Goal: Task Accomplishment & Management: Complete application form

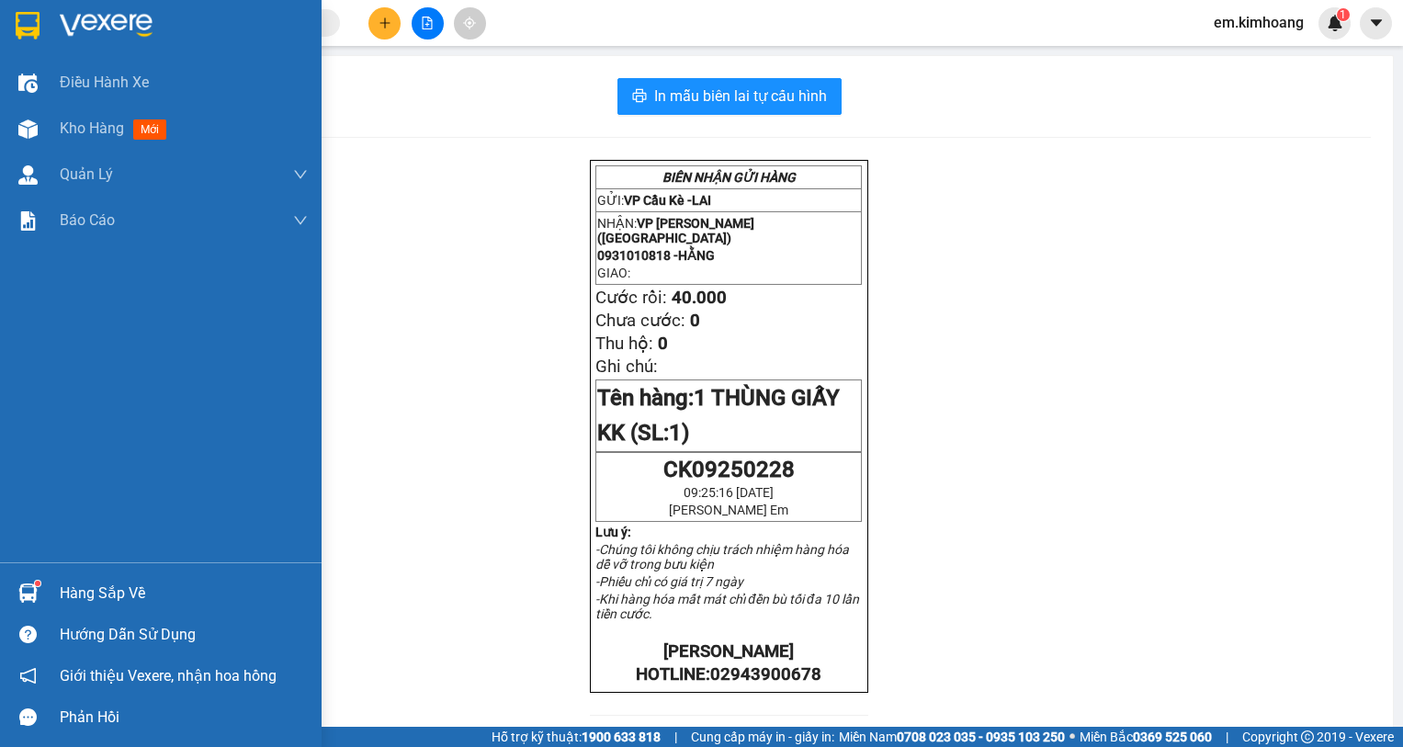
click at [97, 586] on div "Hàng sắp về" at bounding box center [184, 594] width 248 height 28
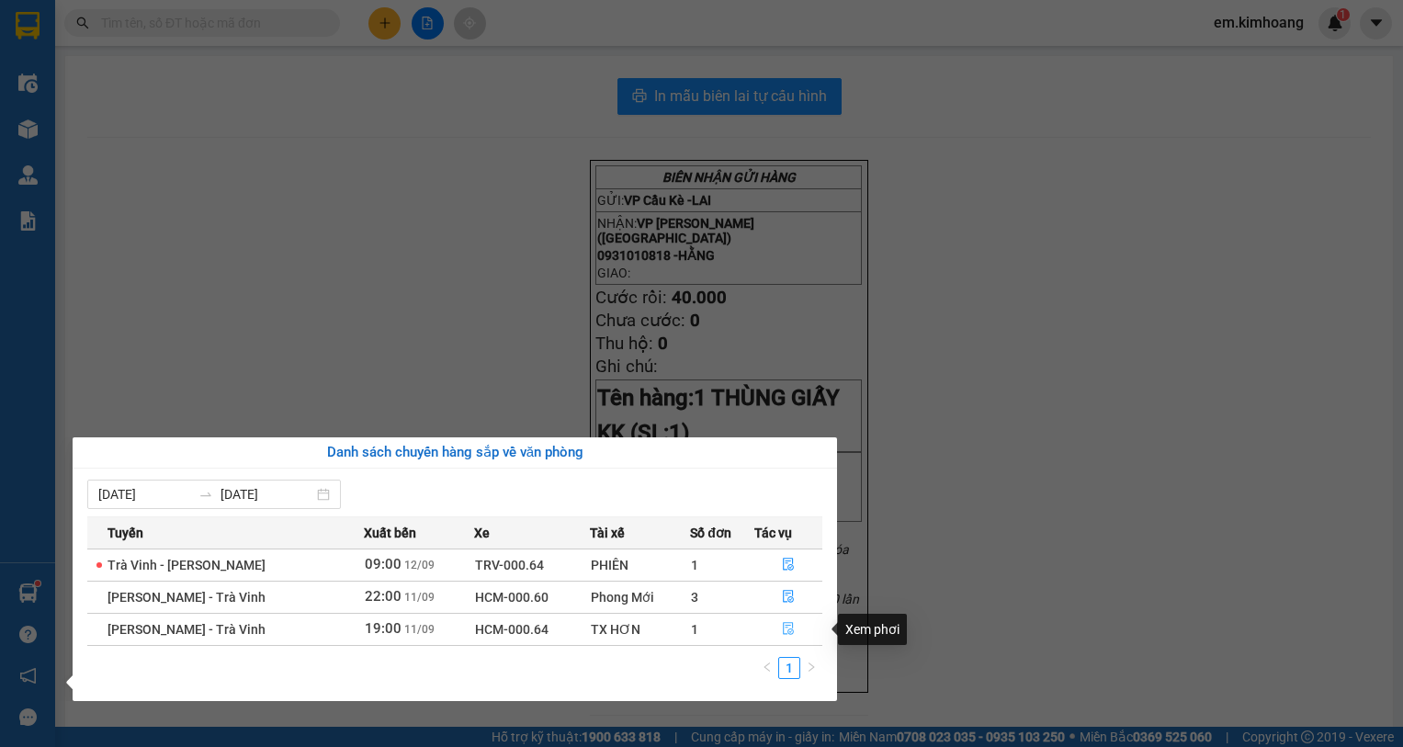
click at [785, 626] on icon "file-done" at bounding box center [788, 628] width 13 height 13
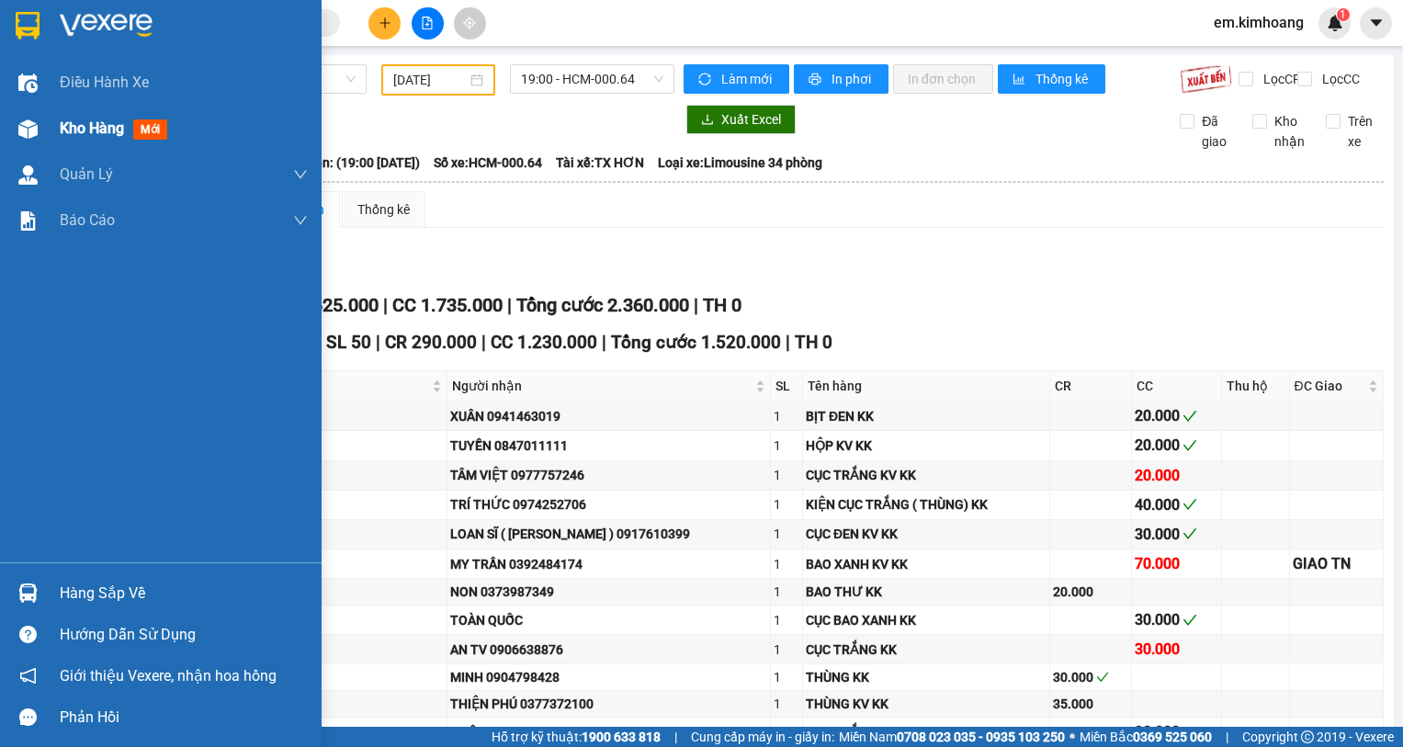
click at [84, 123] on span "Kho hàng" at bounding box center [92, 127] width 64 height 17
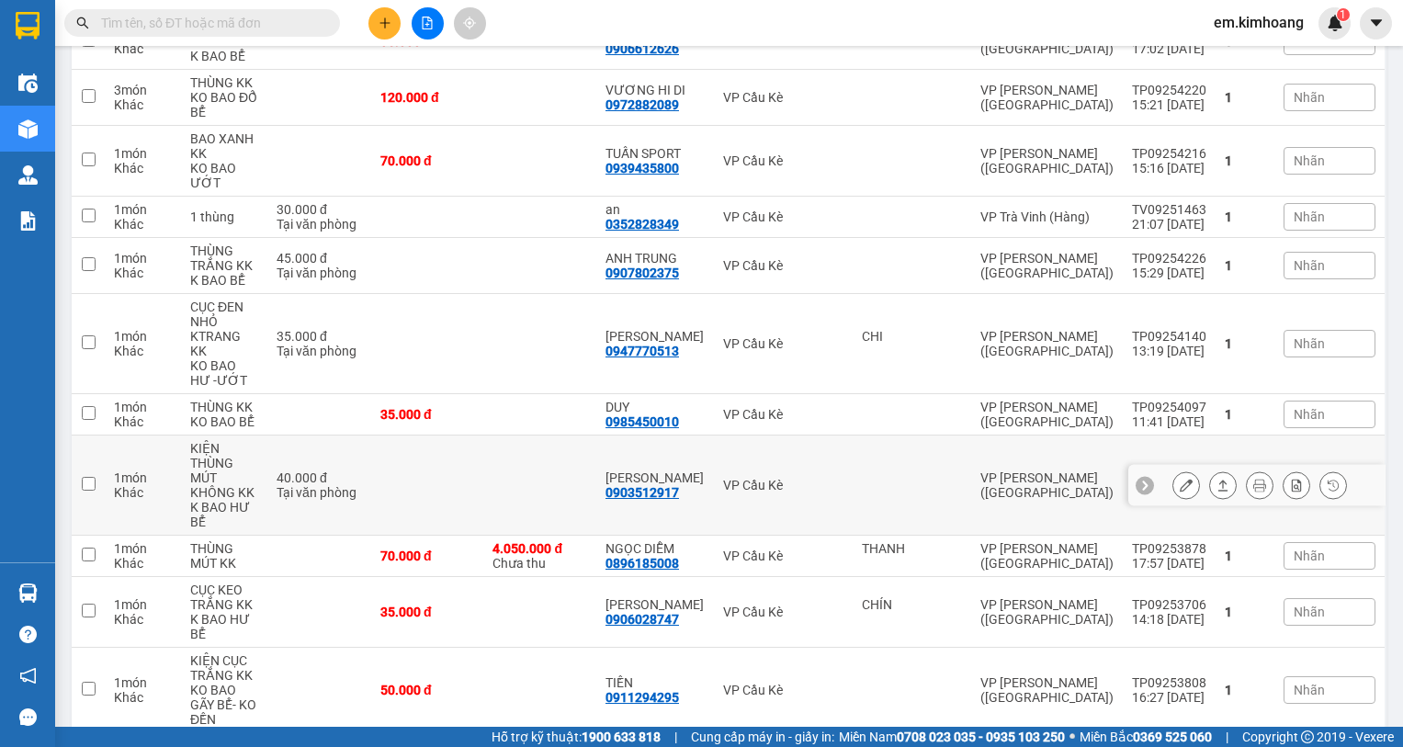
scroll to position [551, 0]
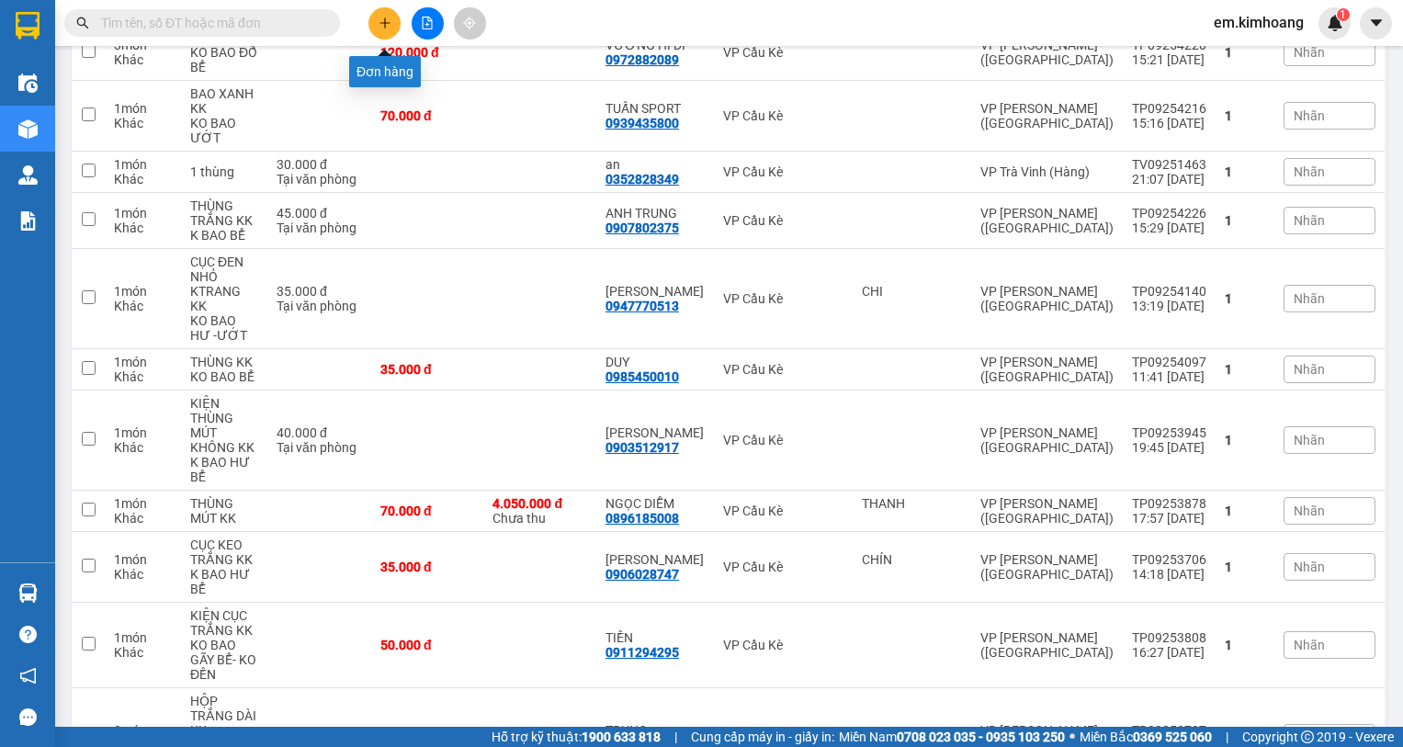
click at [378, 23] on icon "plus" at bounding box center [384, 23] width 13 height 13
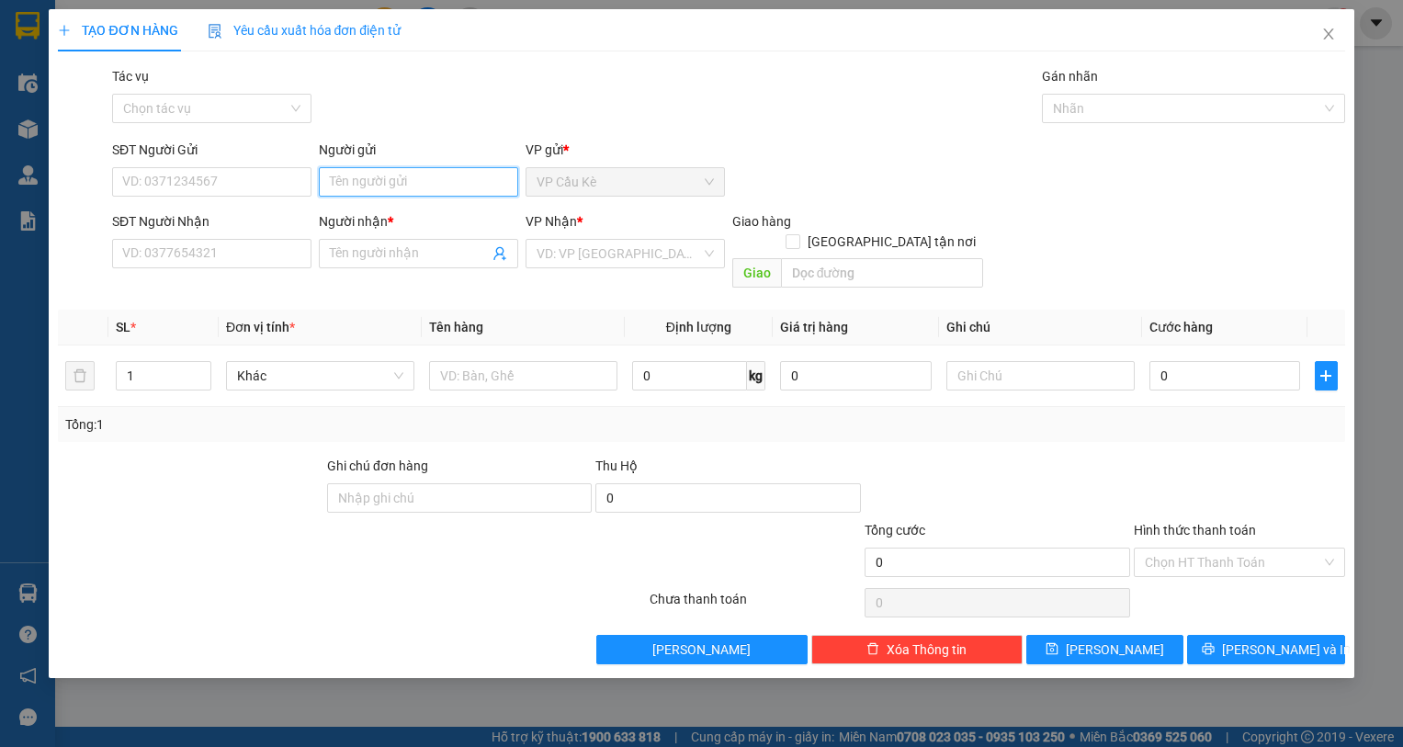
click at [470, 188] on input "Người gửi" at bounding box center [418, 181] width 199 height 29
type input "PHƯỢNG BÌNH"
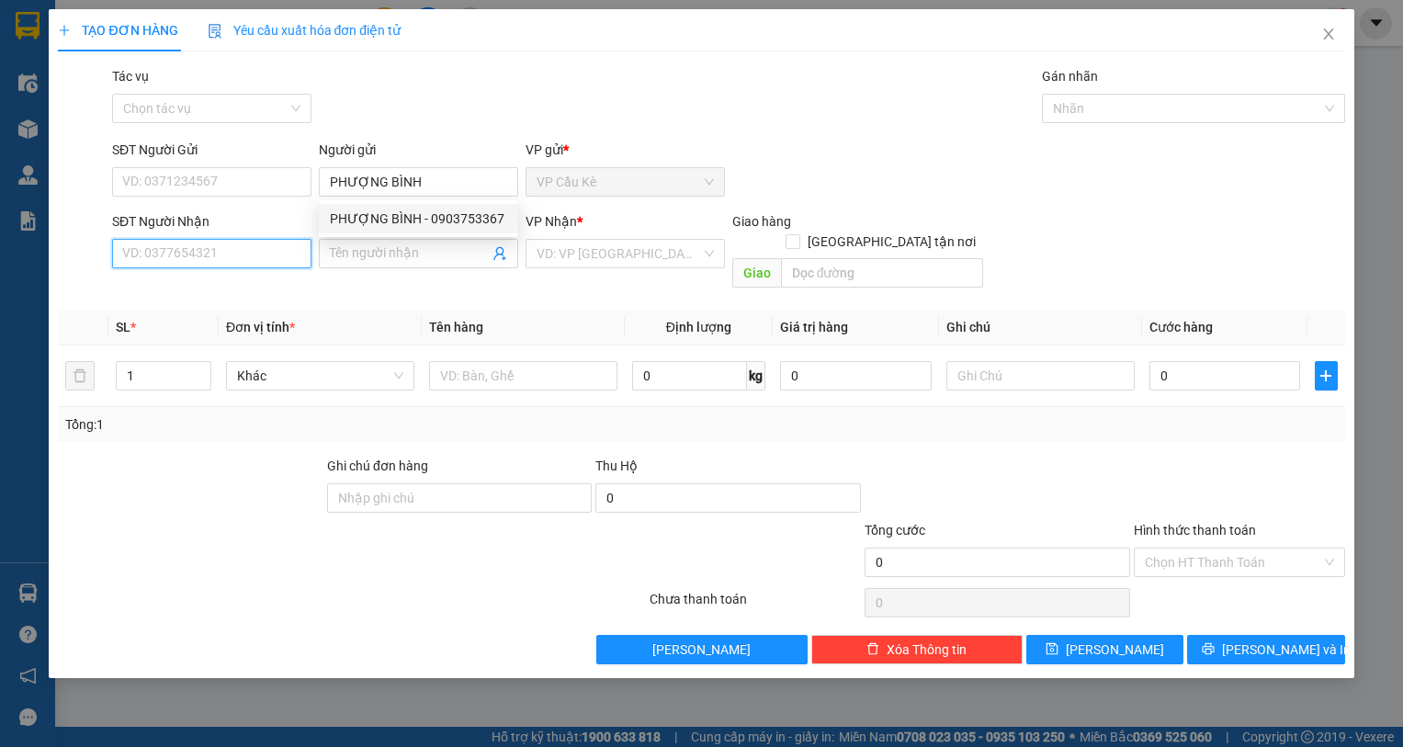
click at [292, 250] on input "SĐT Người Nhận" at bounding box center [211, 253] width 199 height 29
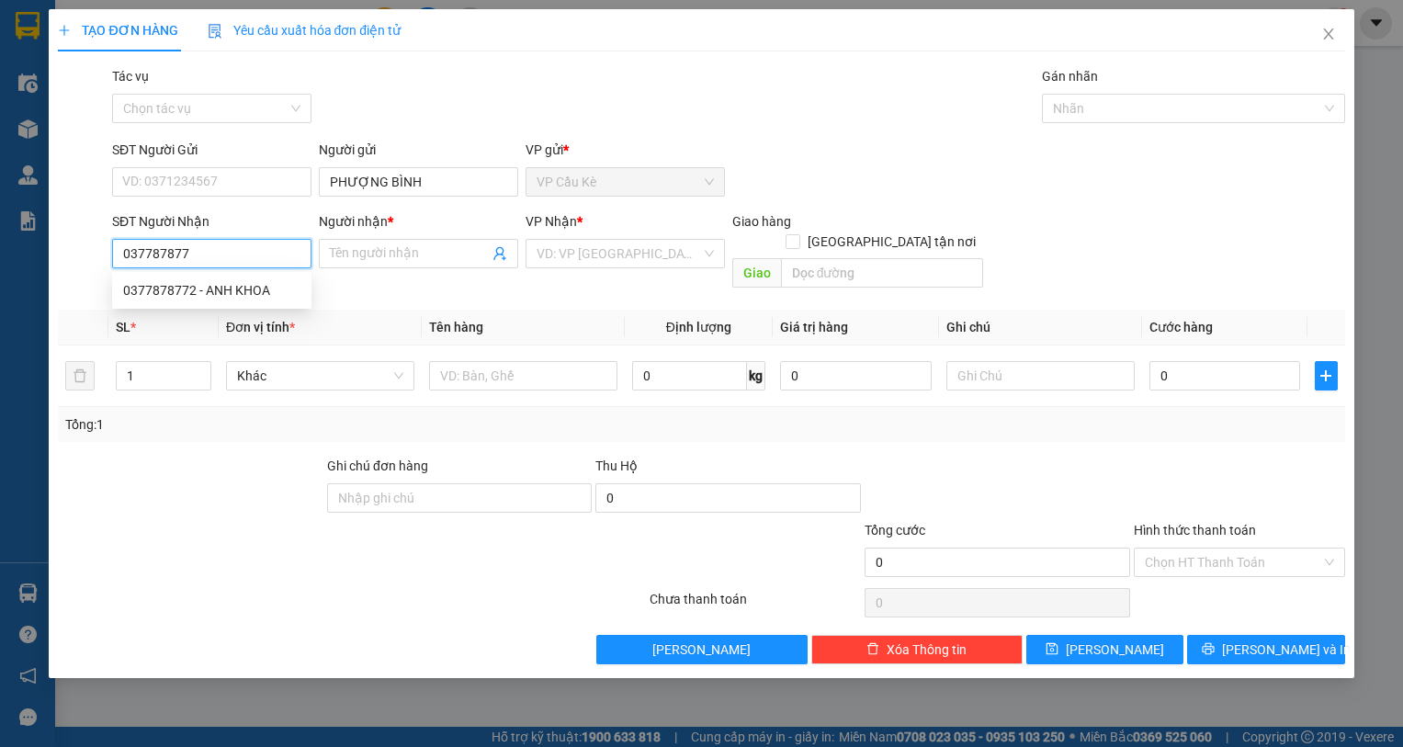
type input "0377878772"
click at [299, 288] on div "0377878772 - ANH KHOA" at bounding box center [211, 290] width 177 height 20
type input "ANH KHOA"
type input "40.000"
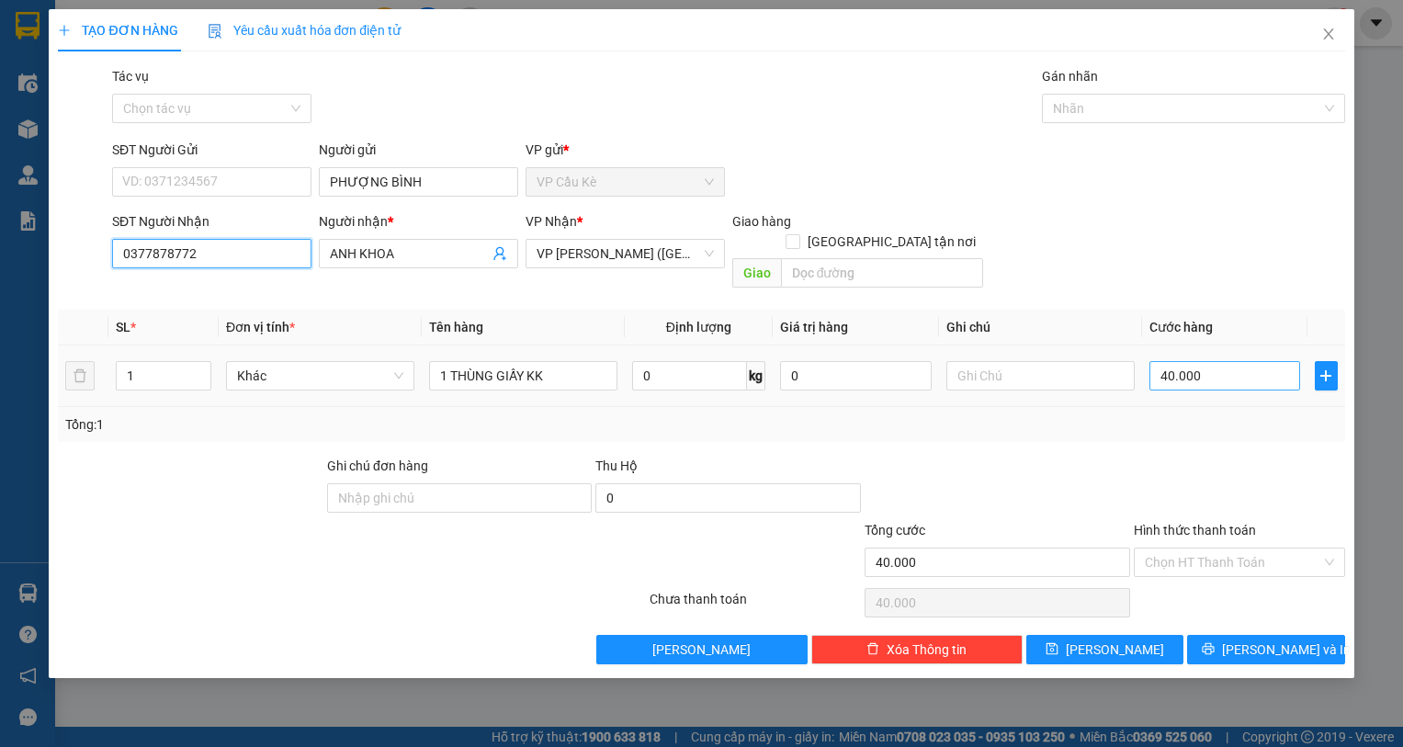
type input "0377878772"
click at [1270, 361] on input "40.000" at bounding box center [1225, 375] width 152 height 29
type input "0"
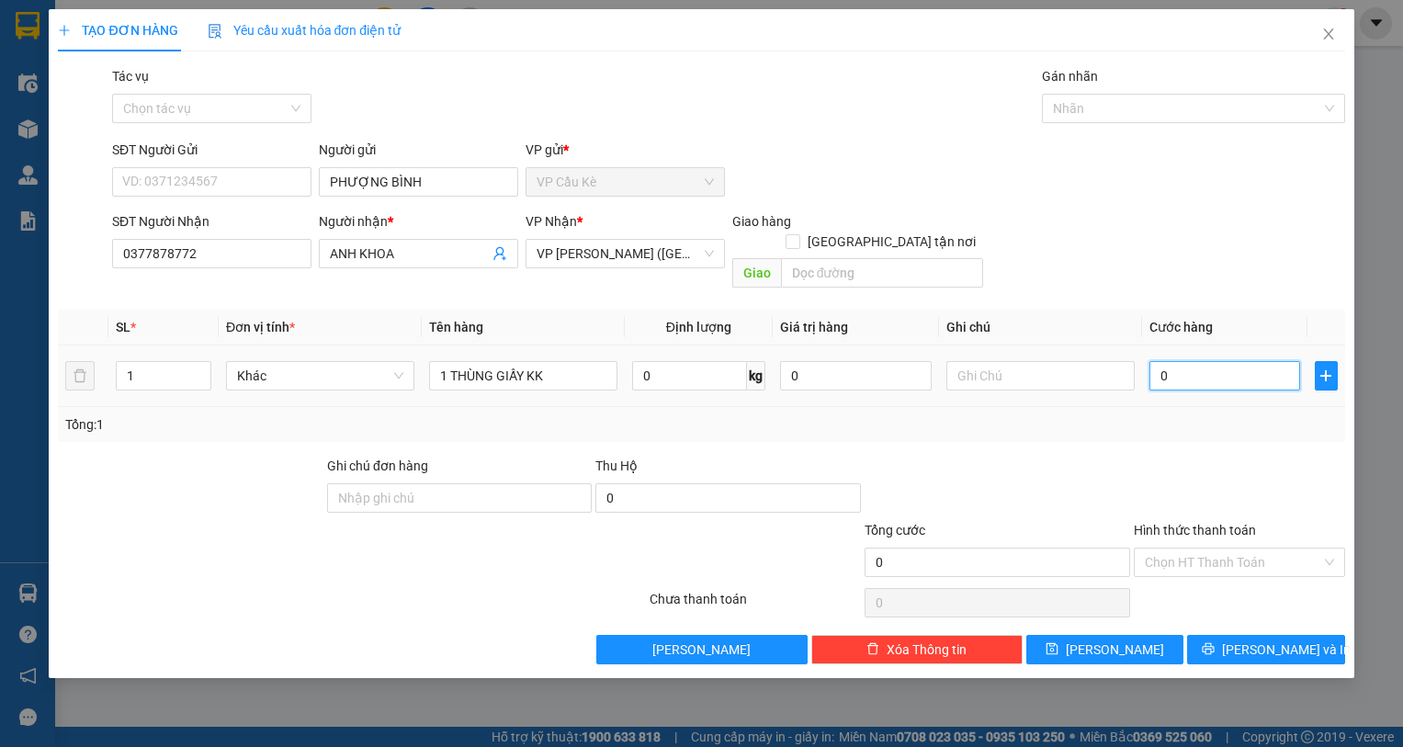
type input "3"
type input "03"
type input "35"
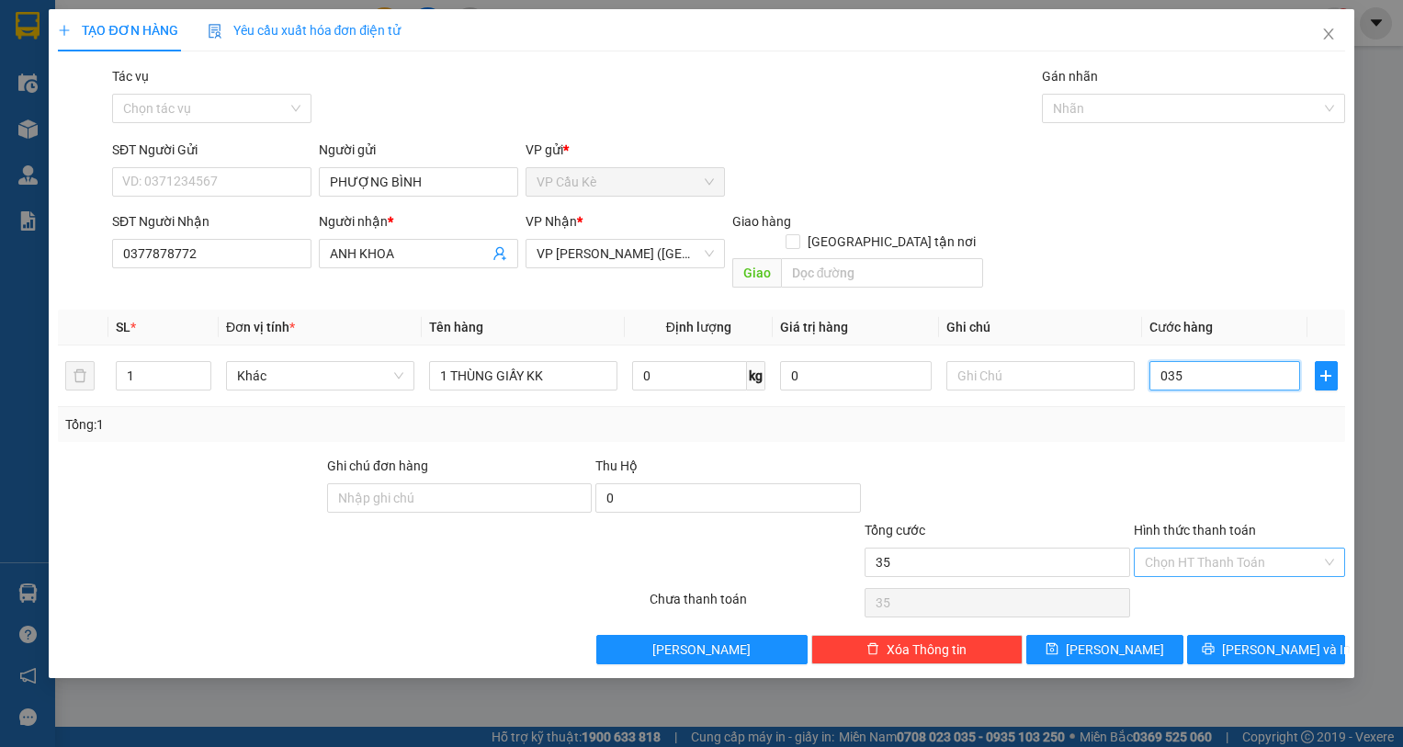
type input "035"
type input "35.000"
click at [1262, 548] on input "Hình thức thanh toán" at bounding box center [1232, 562] width 176 height 28
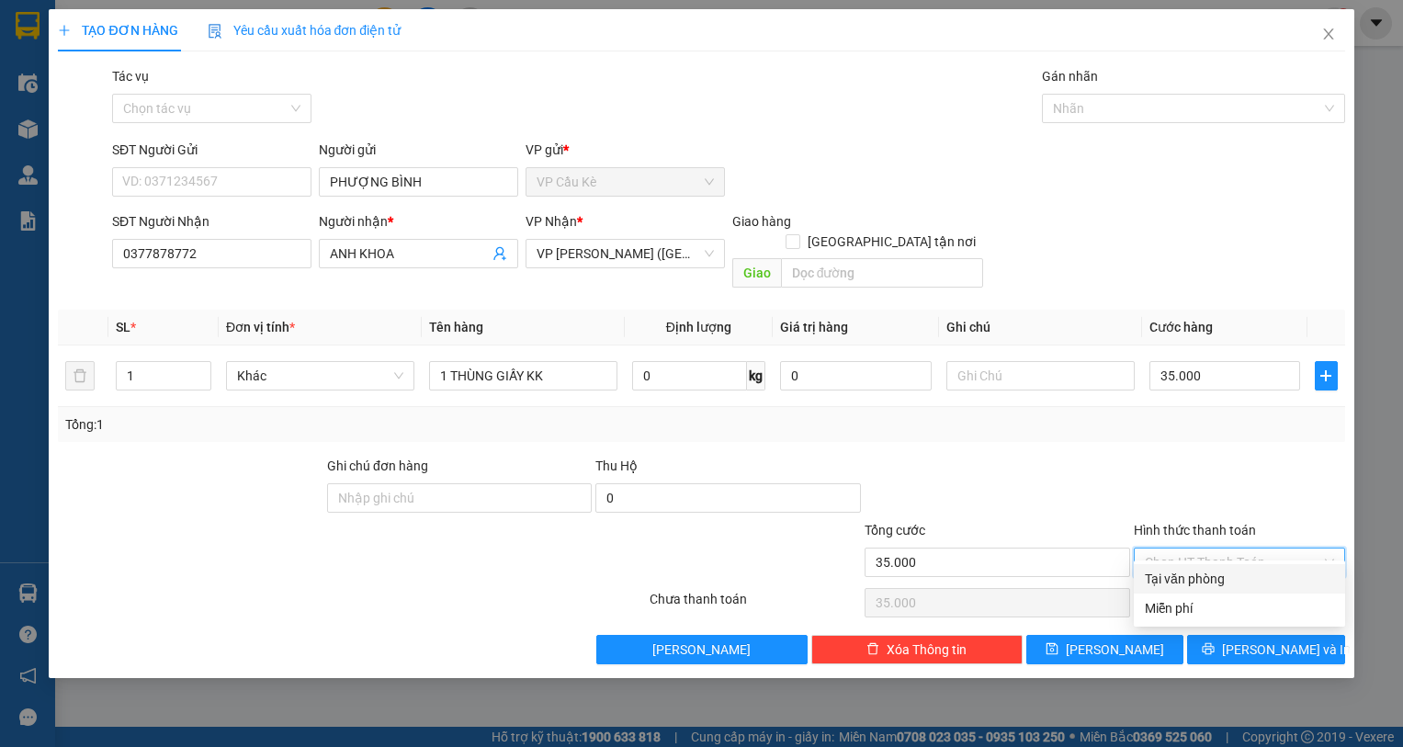
click at [1268, 577] on div "Tại văn phòng" at bounding box center [1238, 579] width 189 height 20
type input "0"
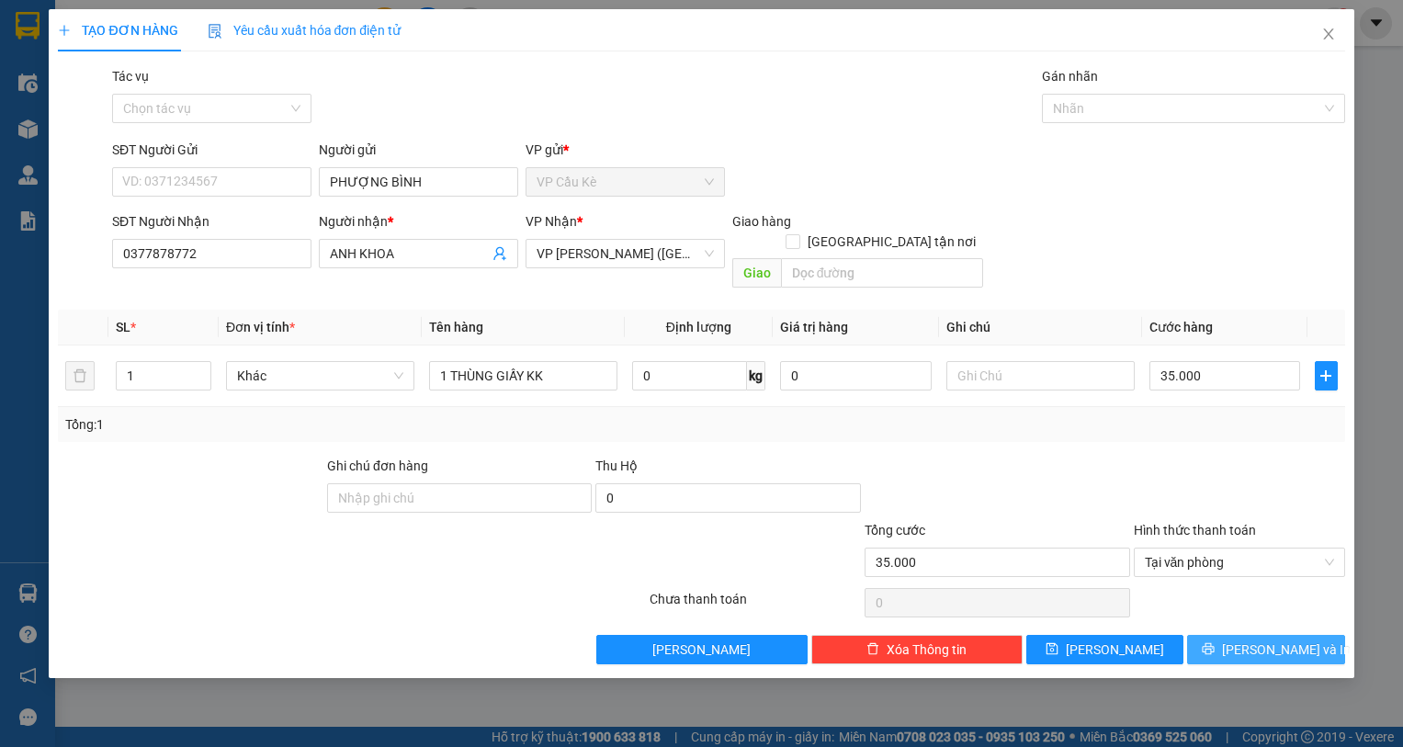
click at [1267, 639] on span "[PERSON_NAME] và In" at bounding box center [1286, 649] width 129 height 20
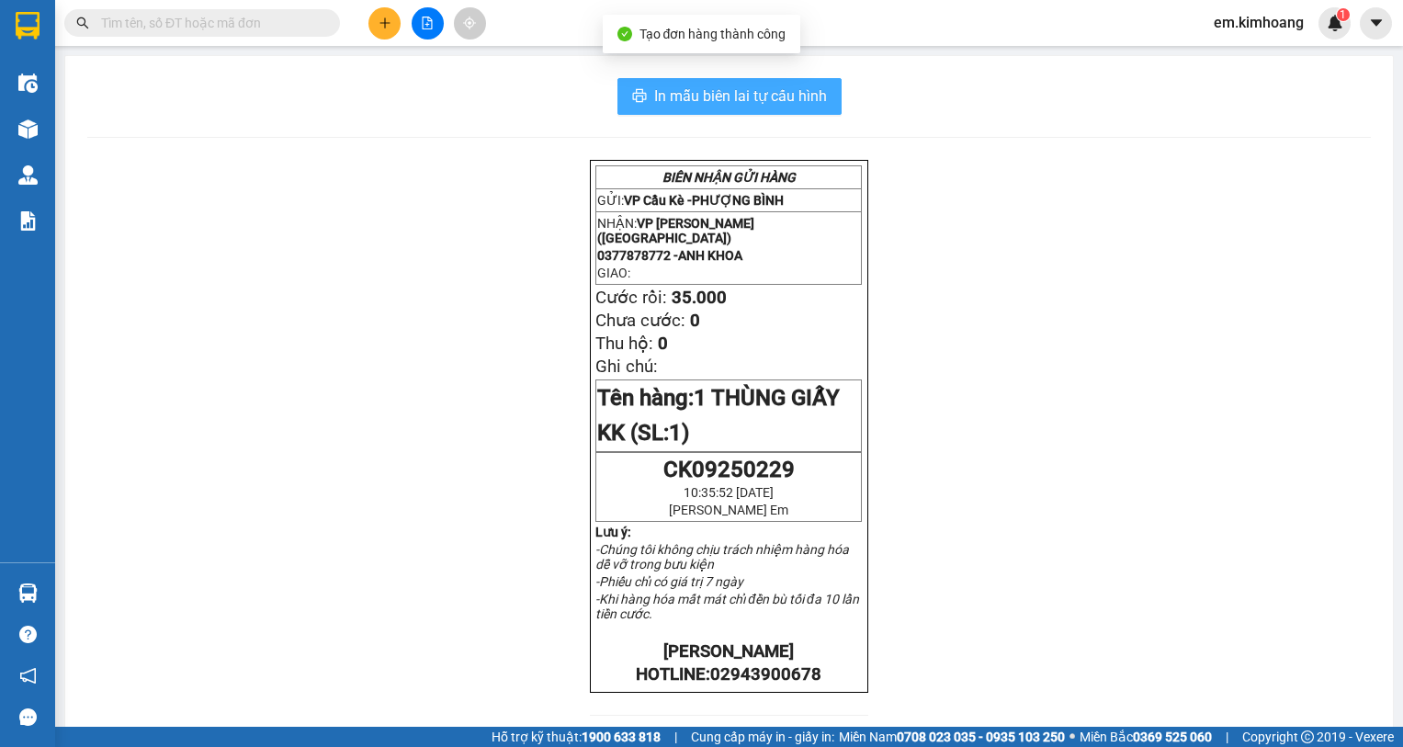
click at [717, 84] on button "In mẫu biên lai tự cấu hình" at bounding box center [729, 96] width 224 height 37
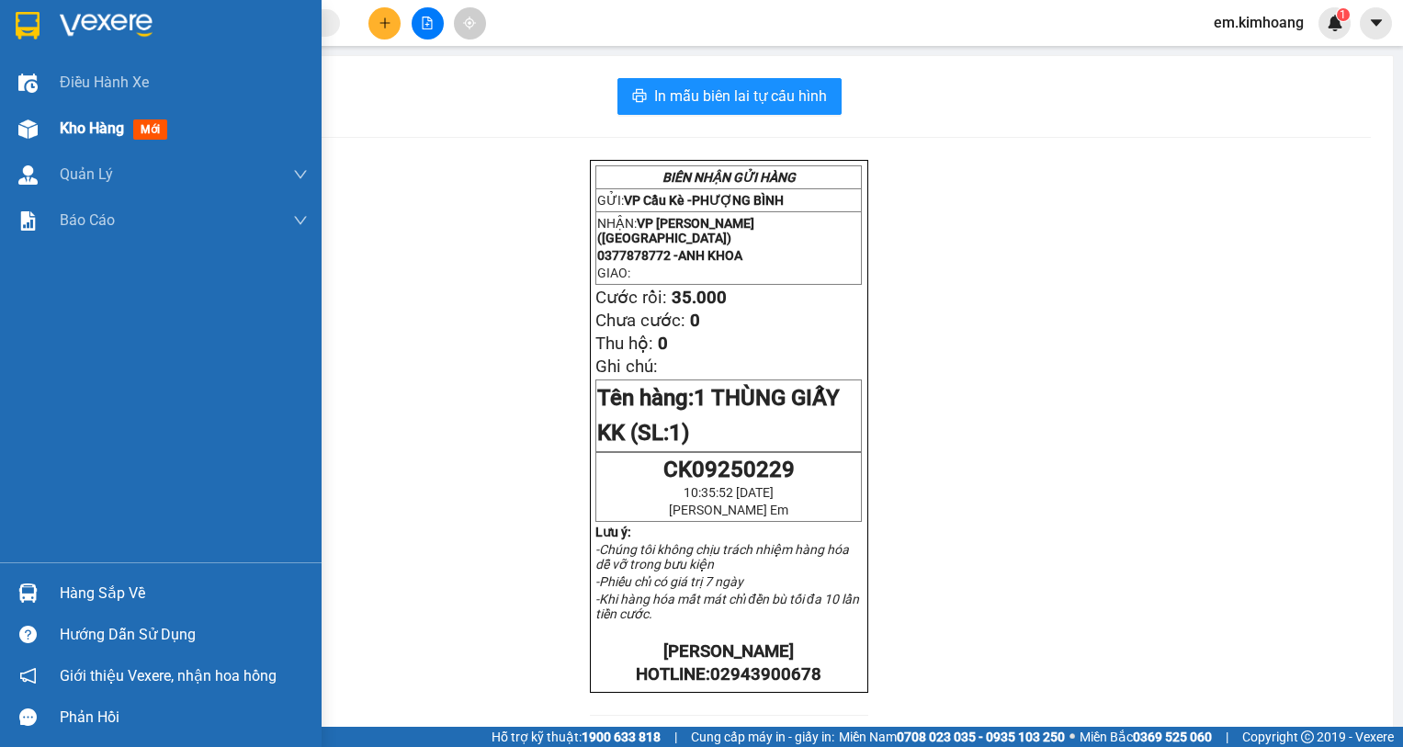
click at [107, 128] on span "Kho hàng" at bounding box center [92, 127] width 64 height 17
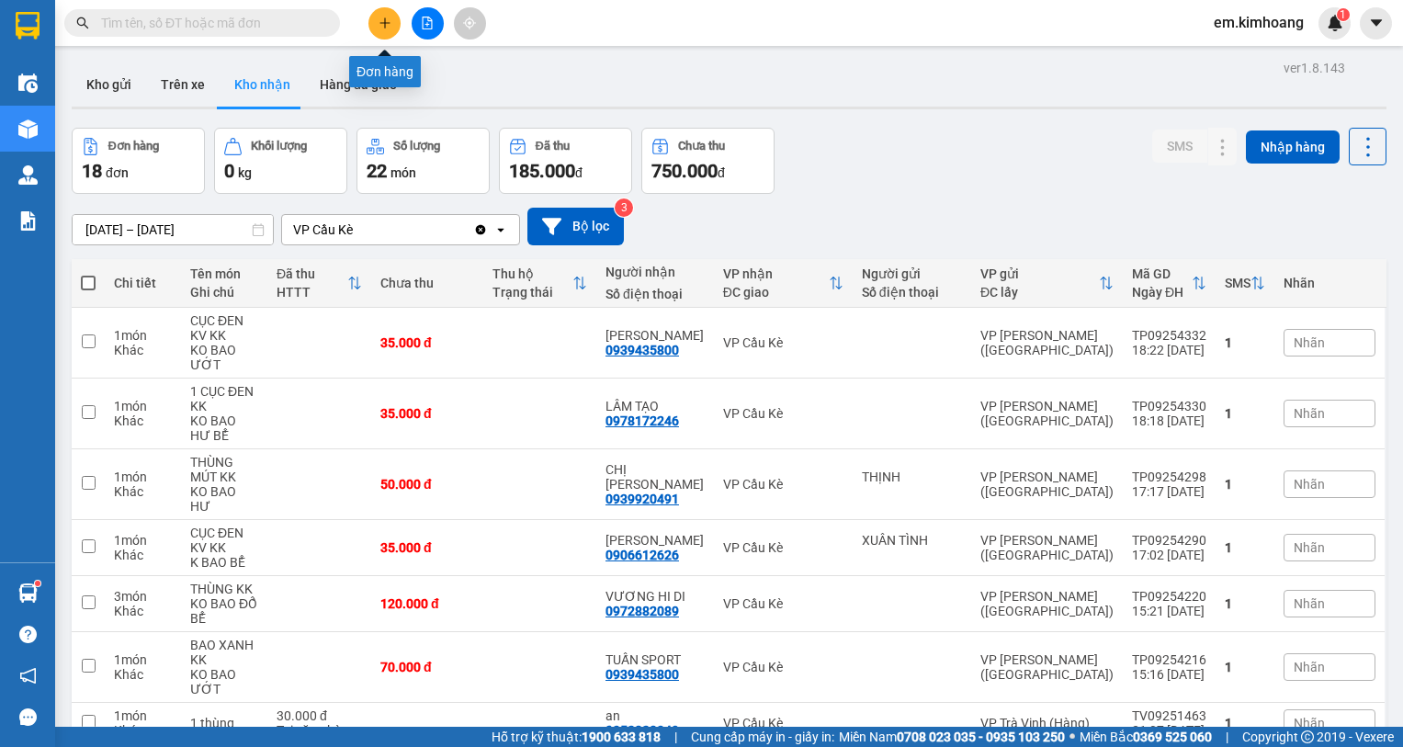
click at [375, 19] on button at bounding box center [384, 23] width 32 height 32
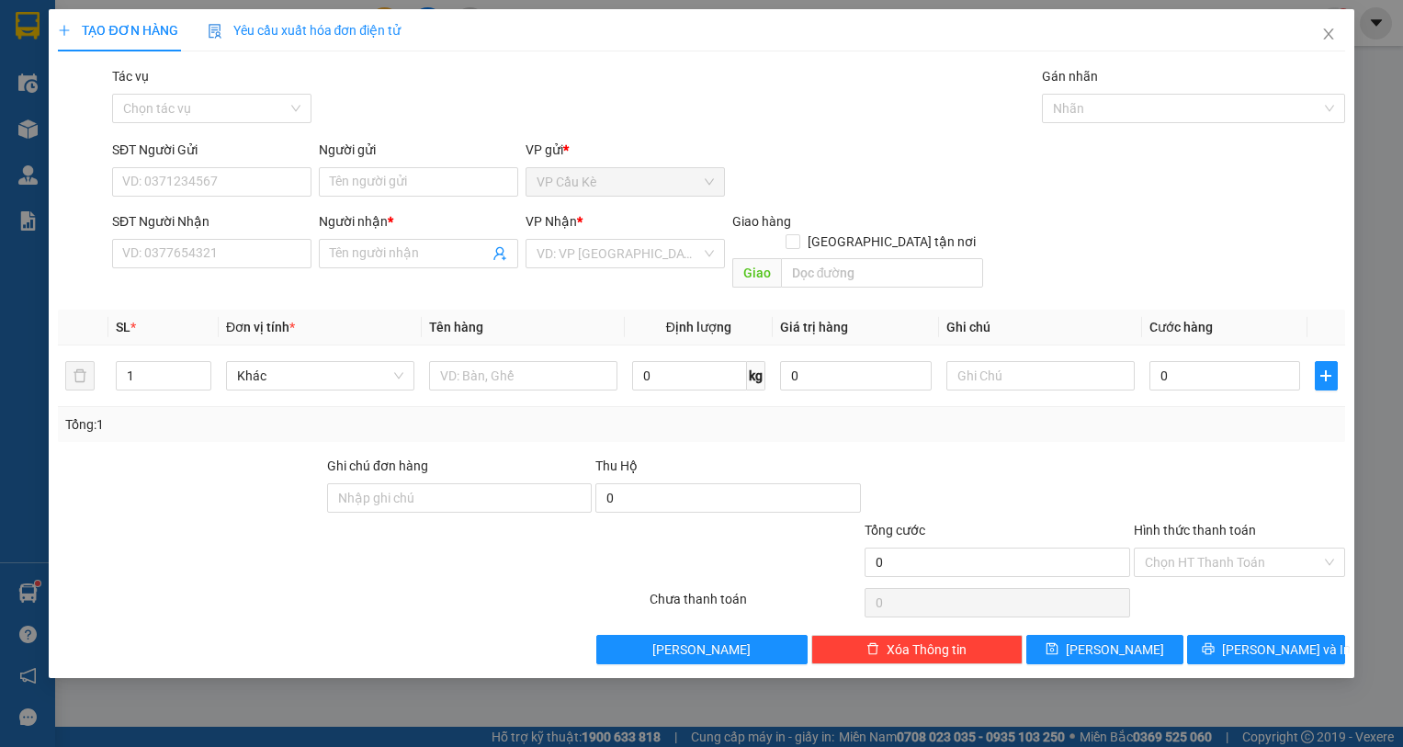
click at [312, 724] on div "TẠO ĐƠN HÀNG Yêu cầu xuất hóa đơn điện tử Transit Pickup Surcharge Ids Transit …" at bounding box center [701, 373] width 1403 height 747
click at [1331, 37] on icon "close" at bounding box center [1328, 34] width 15 height 15
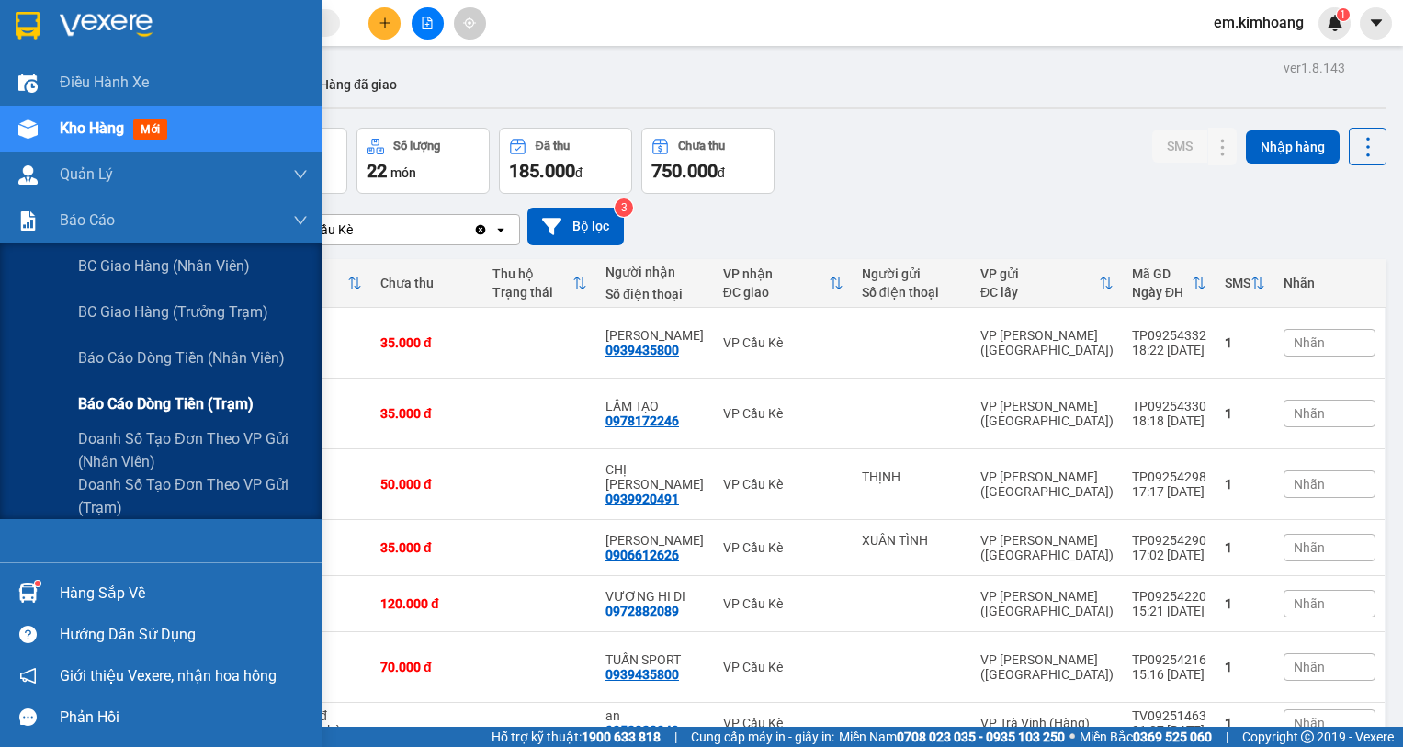
click at [102, 404] on span "Báo cáo dòng tiền (trạm)" at bounding box center [165, 403] width 175 height 23
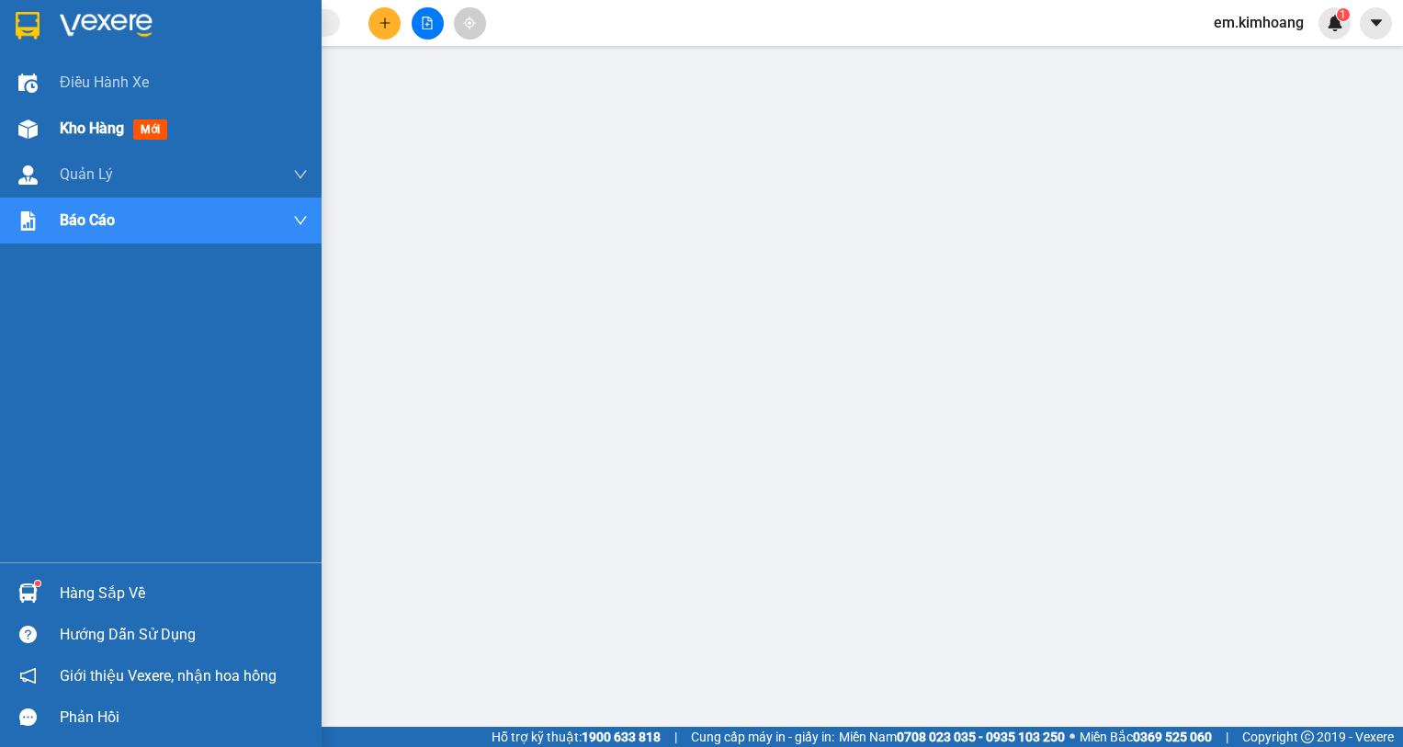
click at [88, 122] on span "Kho hàng" at bounding box center [92, 127] width 64 height 17
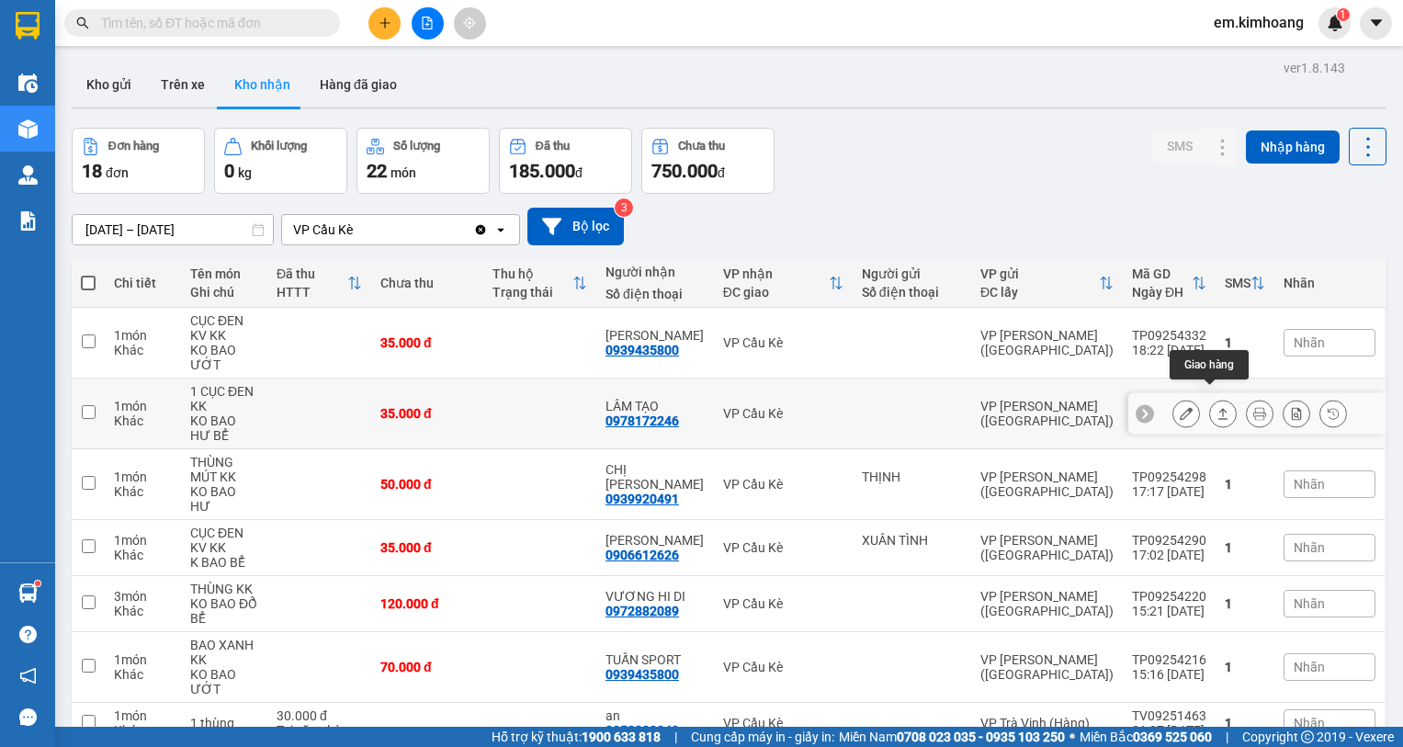
click at [1210, 399] on button at bounding box center [1223, 414] width 26 height 32
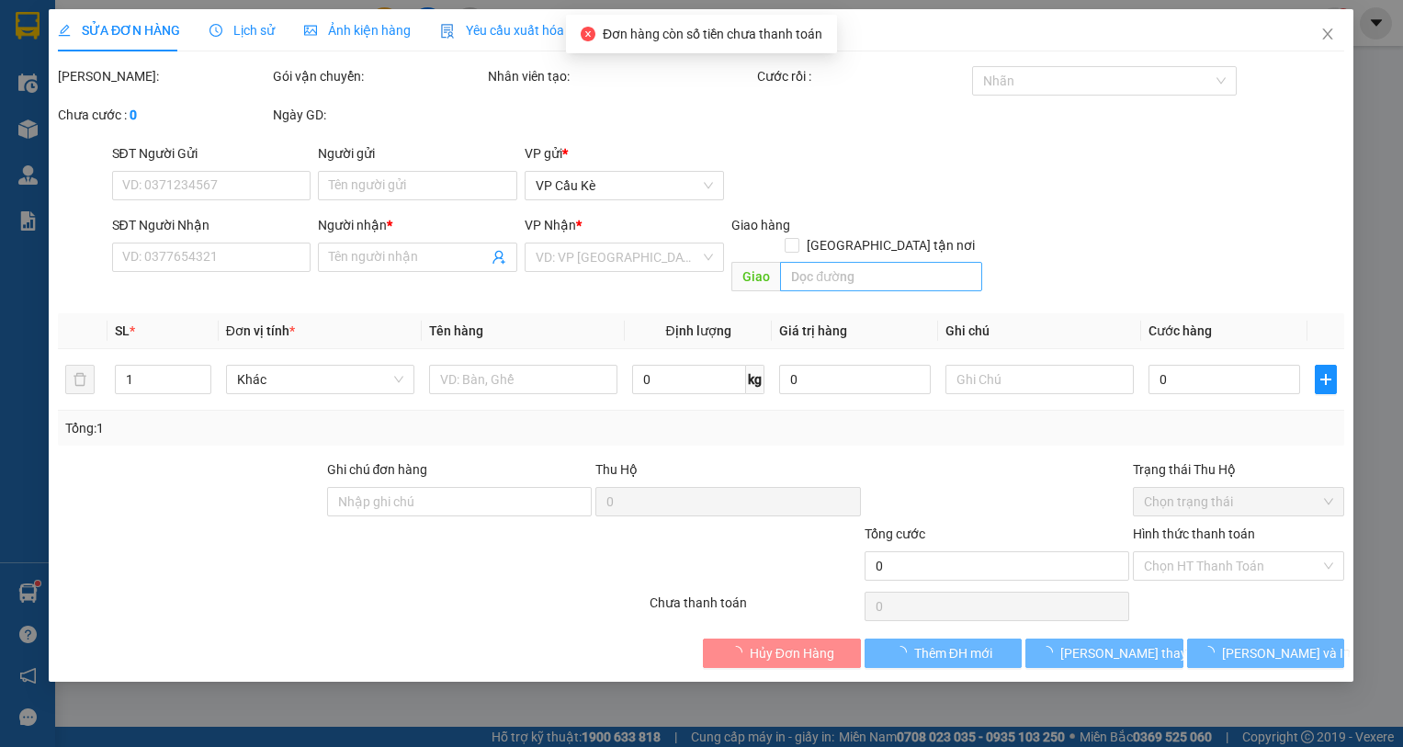
type input "0978172246"
type input "LÂM TẠO"
type input "35.000"
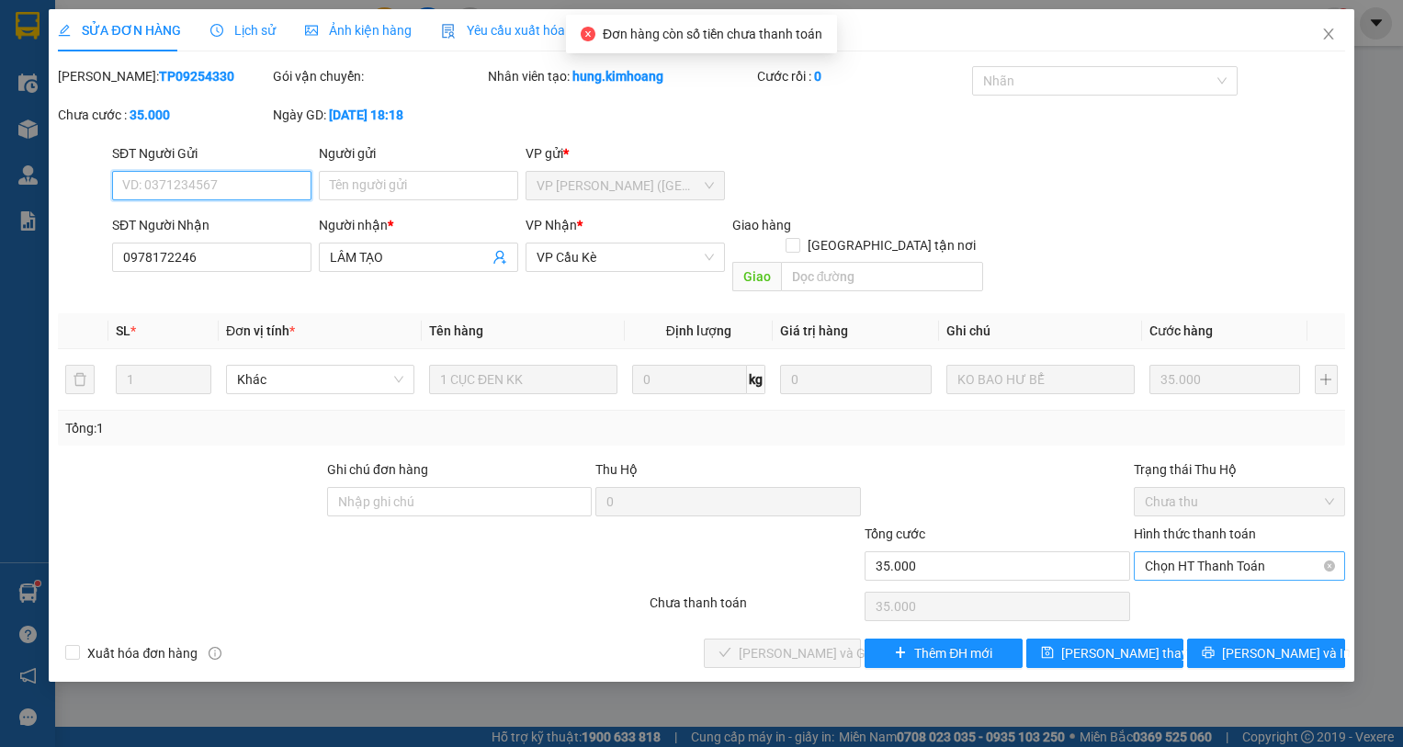
click at [1243, 552] on span "Chọn HT Thanh Toán" at bounding box center [1238, 566] width 189 height 28
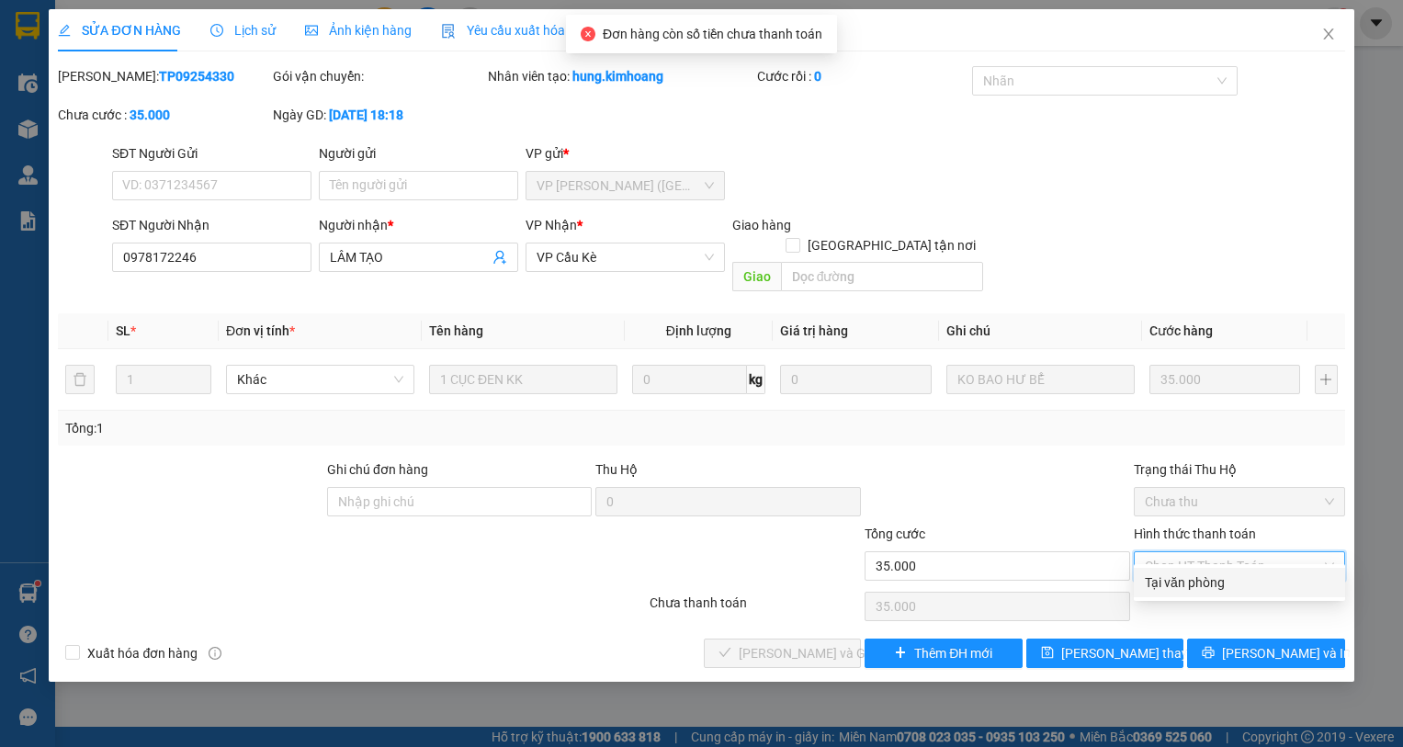
click at [1246, 572] on div "Tại văn phòng" at bounding box center [1238, 582] width 189 height 20
type input "0"
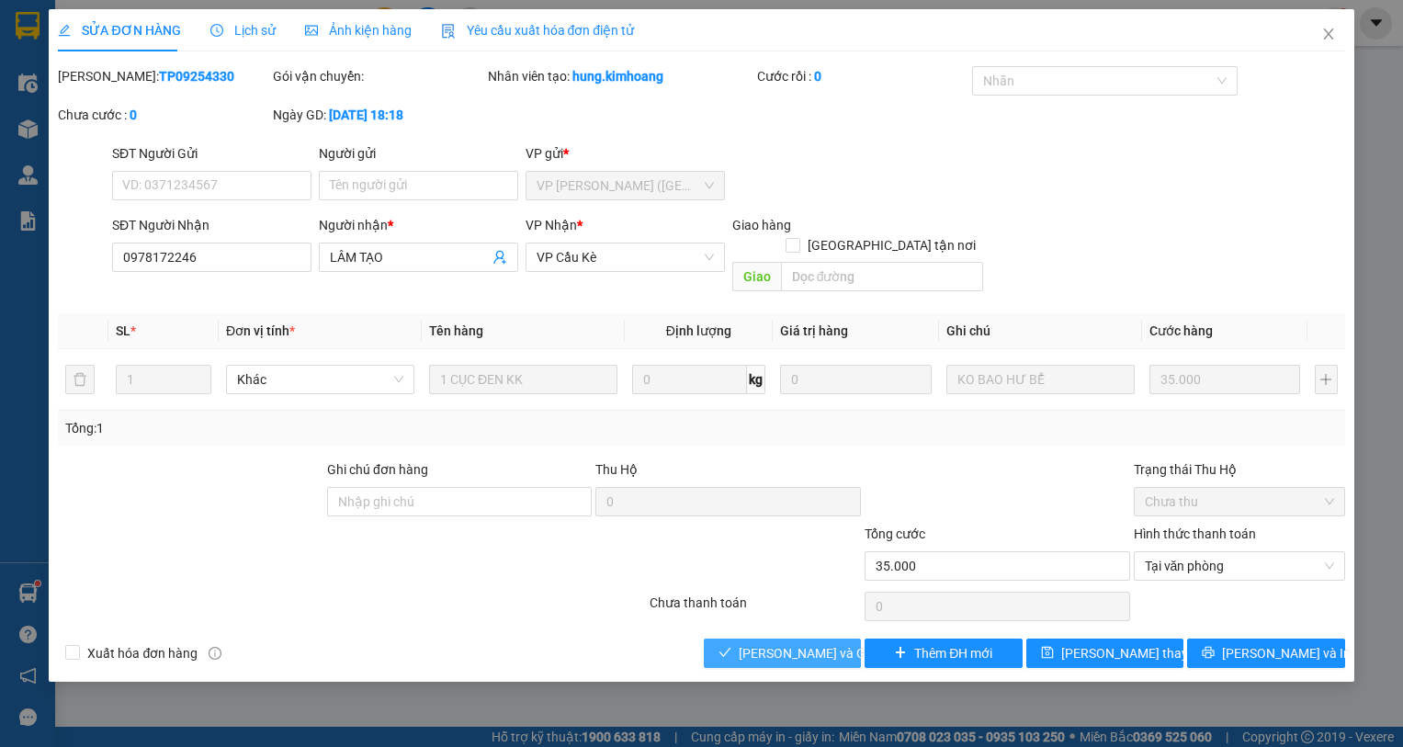
click at [772, 643] on span "Lưu và Giao hàng" at bounding box center [826, 653] width 176 height 20
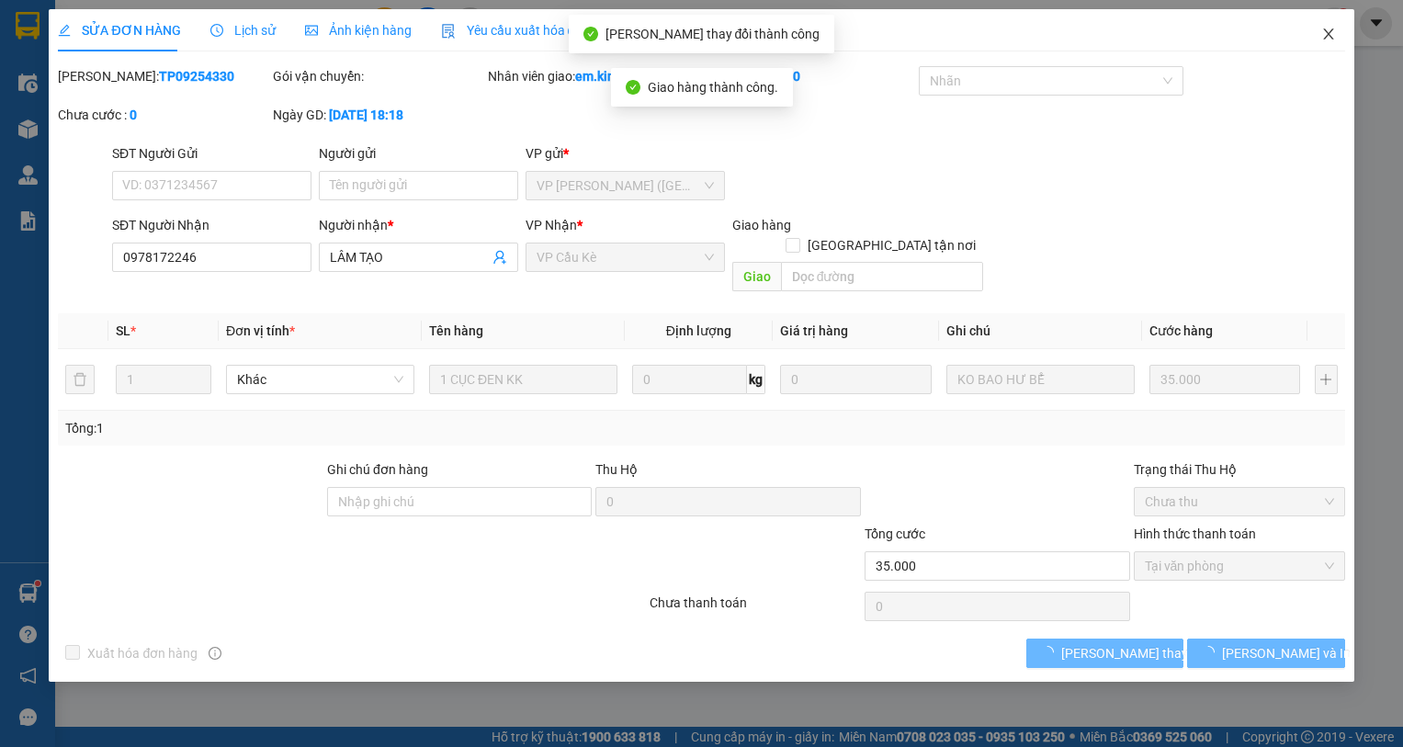
click at [1330, 30] on icon "close" at bounding box center [1328, 34] width 15 height 15
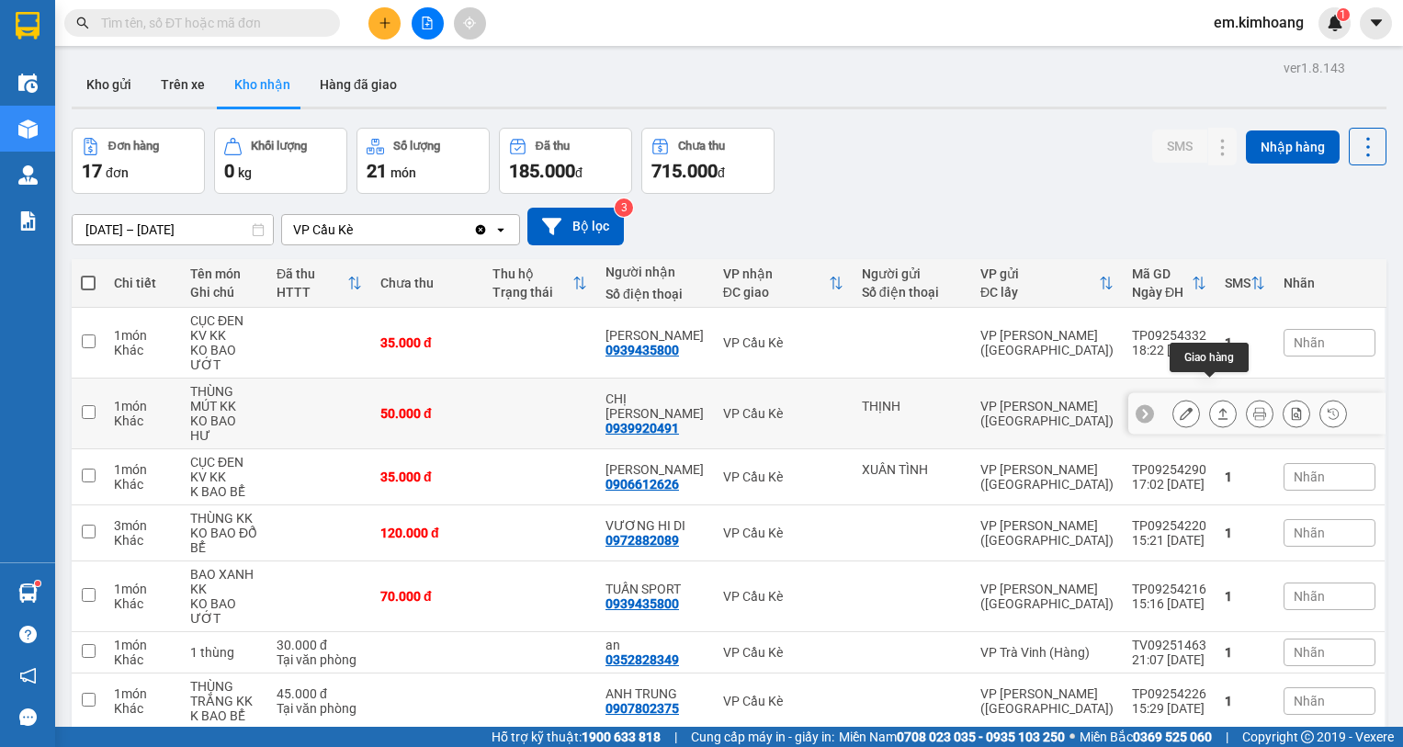
click at [1216, 407] on icon at bounding box center [1222, 413] width 13 height 13
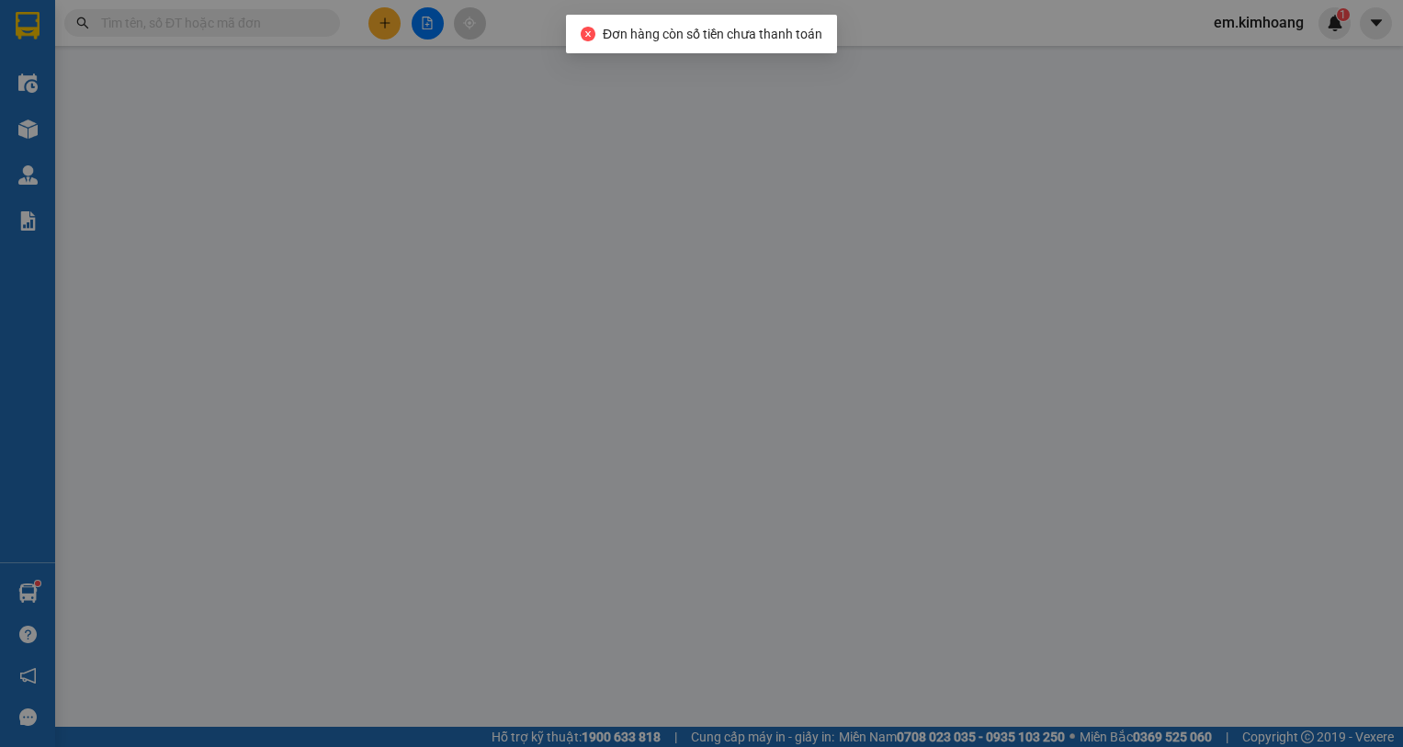
type input "THỊNH"
type input "0939920491"
type input "CHỊ THÙY"
type input "50.000"
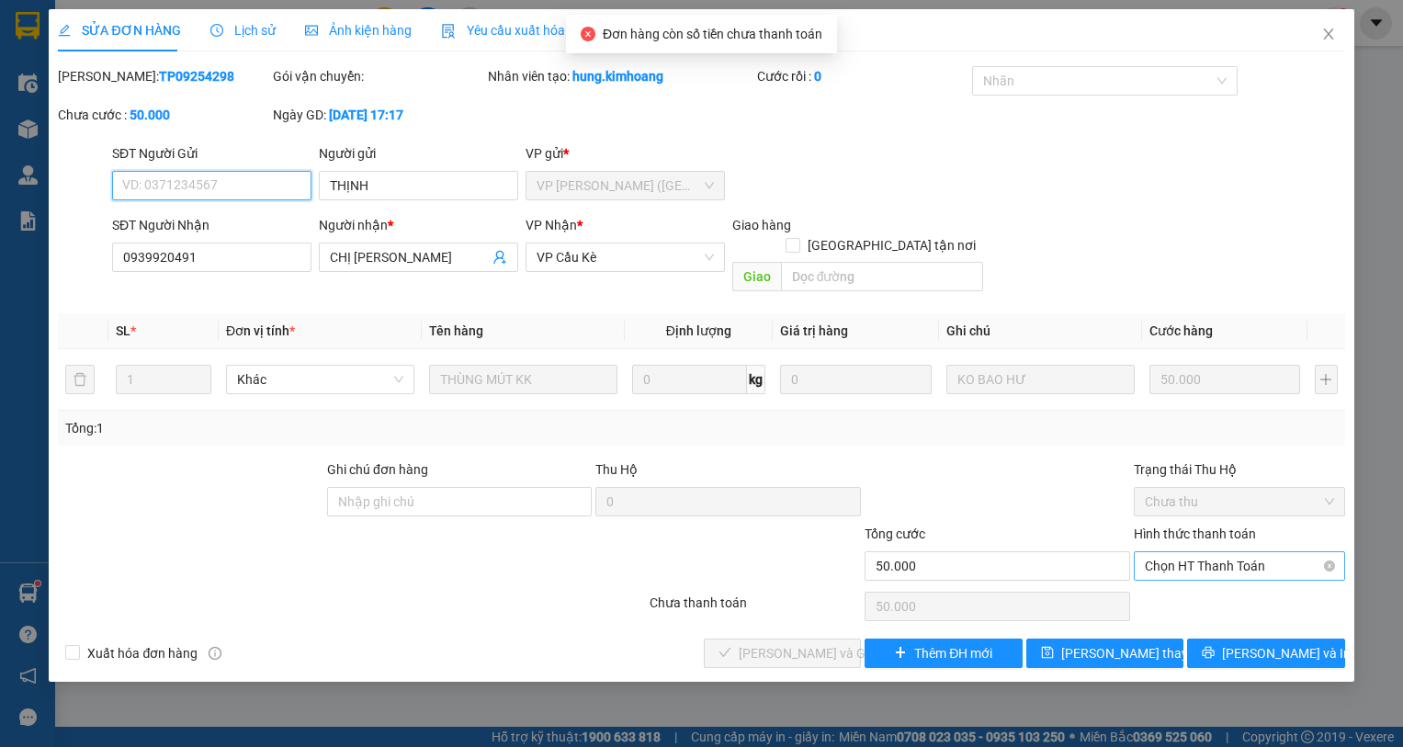
click at [1241, 552] on span "Chọn HT Thanh Toán" at bounding box center [1238, 566] width 189 height 28
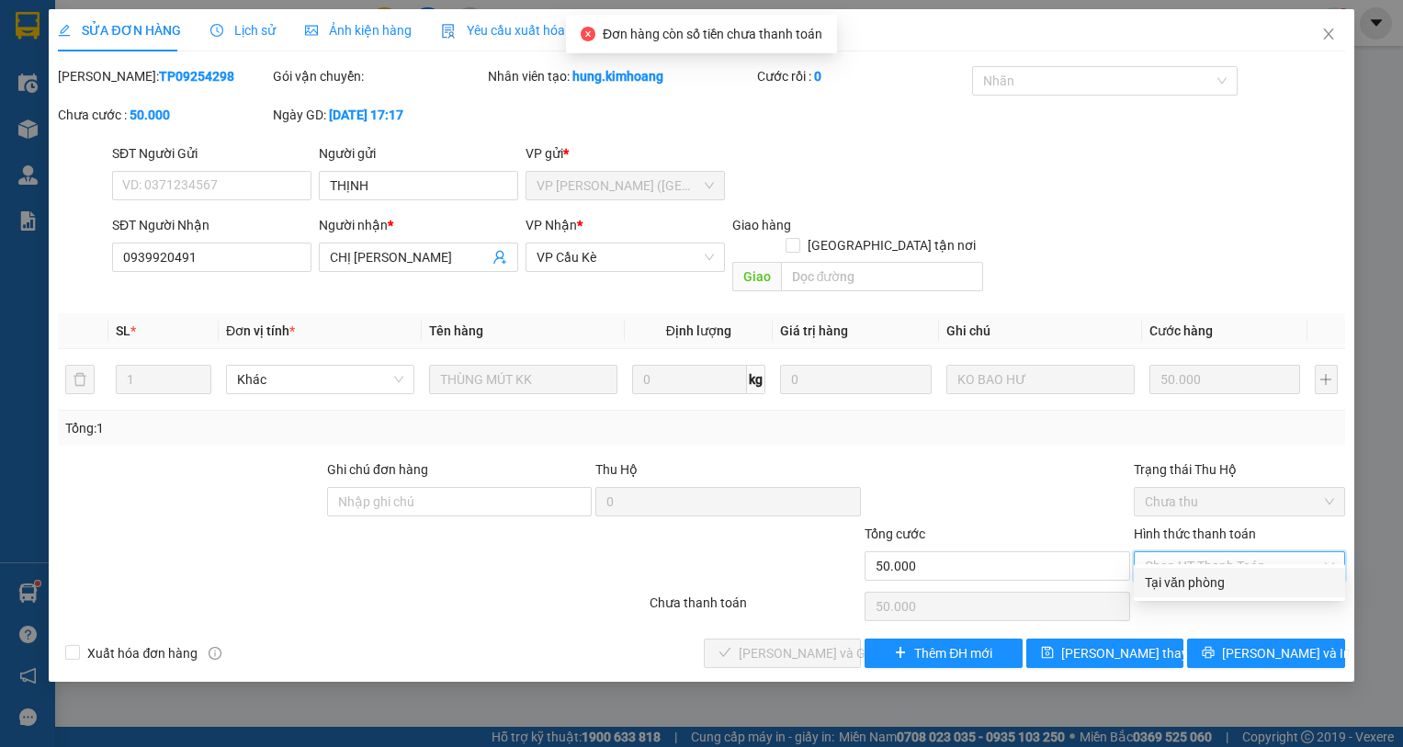
click at [1253, 582] on div "Tại văn phòng" at bounding box center [1238, 582] width 189 height 20
type input "0"
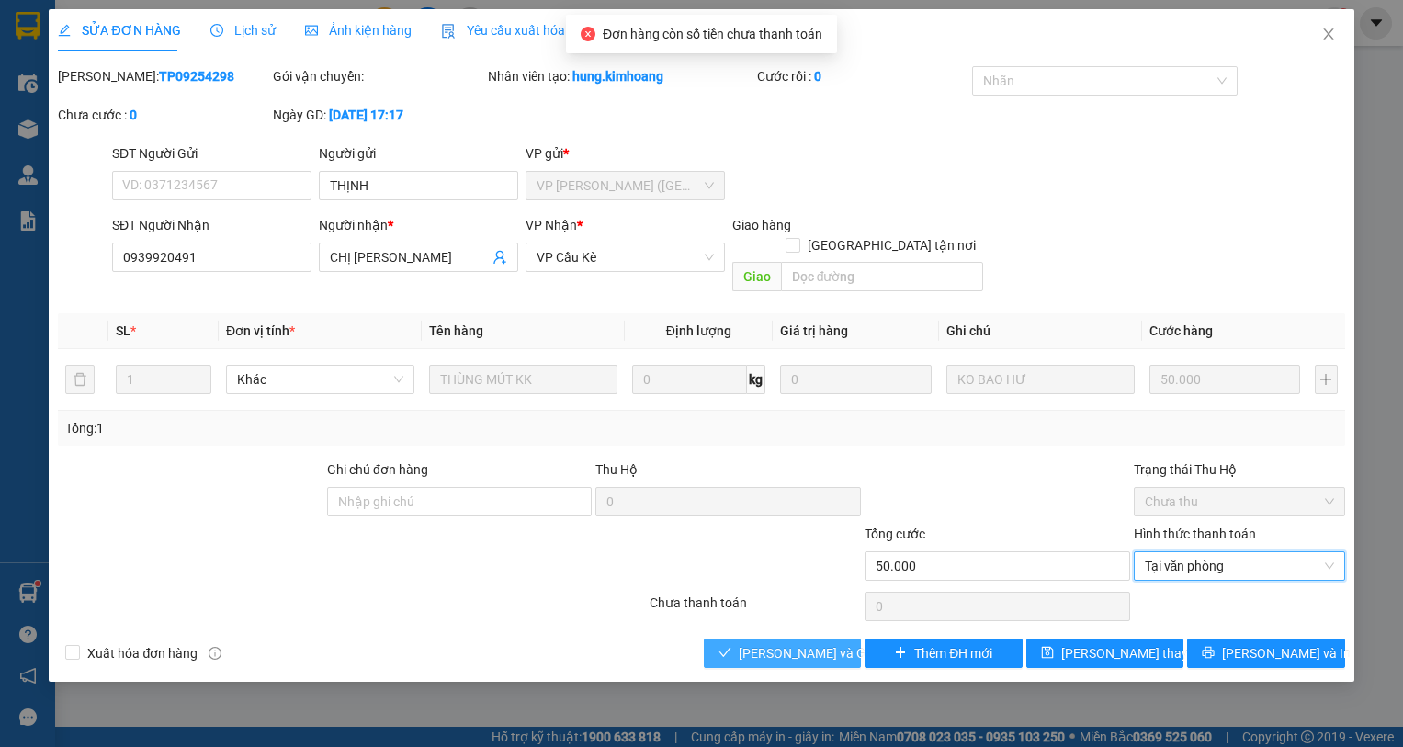
click at [826, 643] on span "Lưu và Giao hàng" at bounding box center [826, 653] width 176 height 20
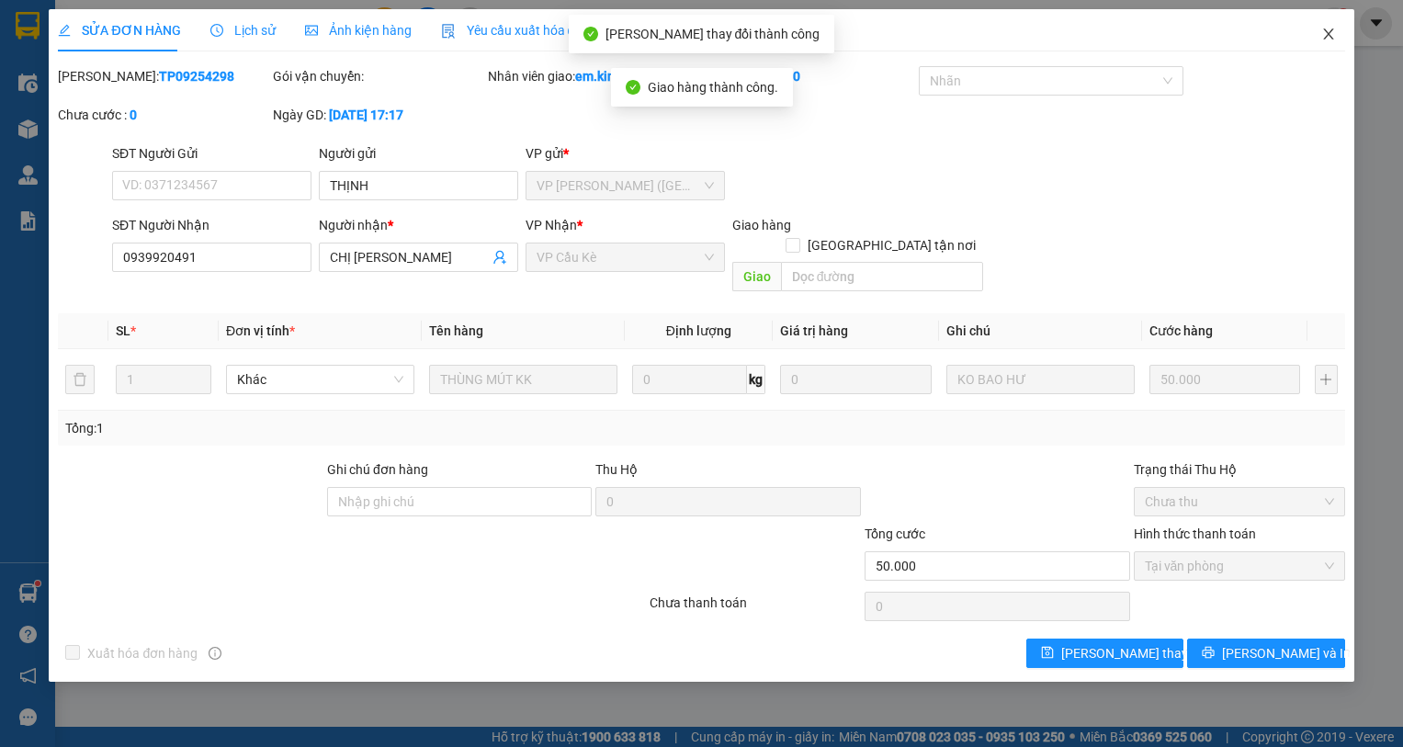
click at [1321, 34] on icon "close" at bounding box center [1328, 34] width 15 height 15
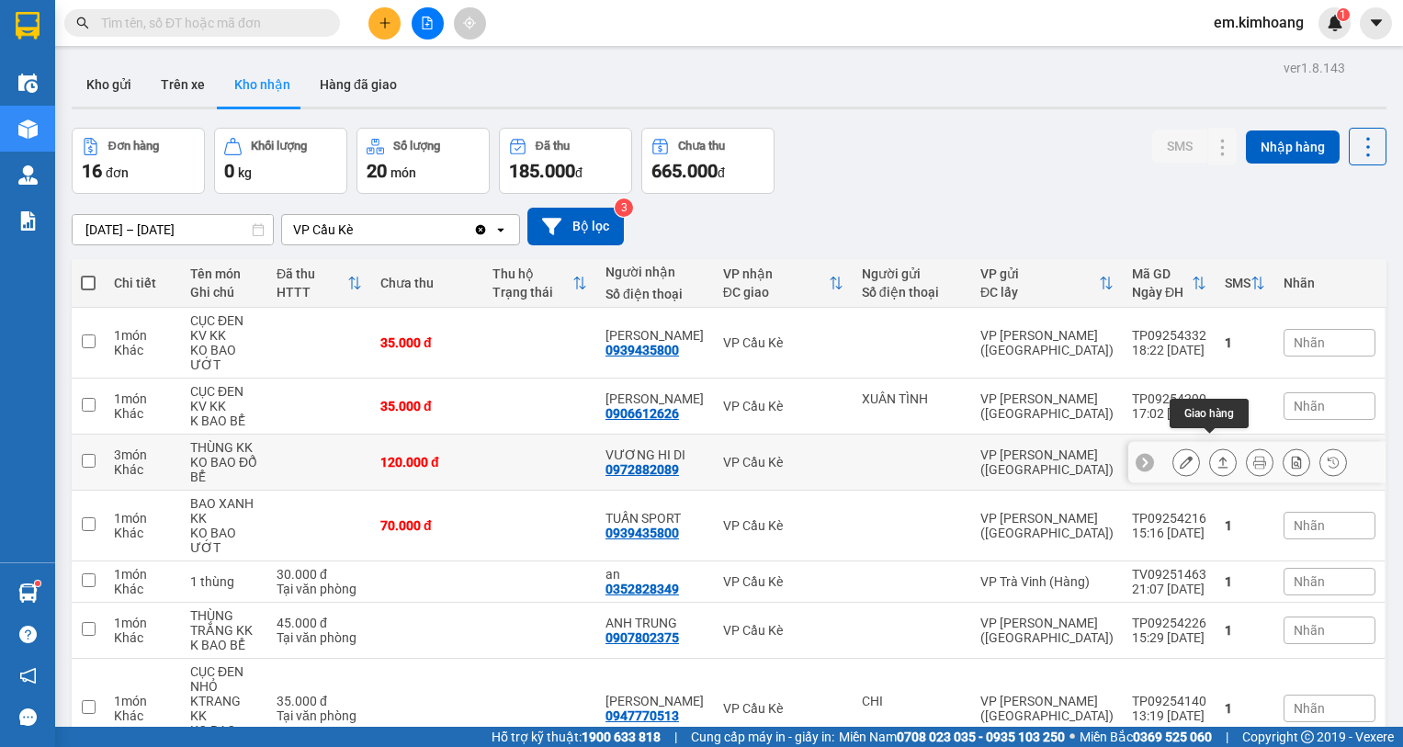
click at [1216, 456] on icon at bounding box center [1222, 462] width 13 height 13
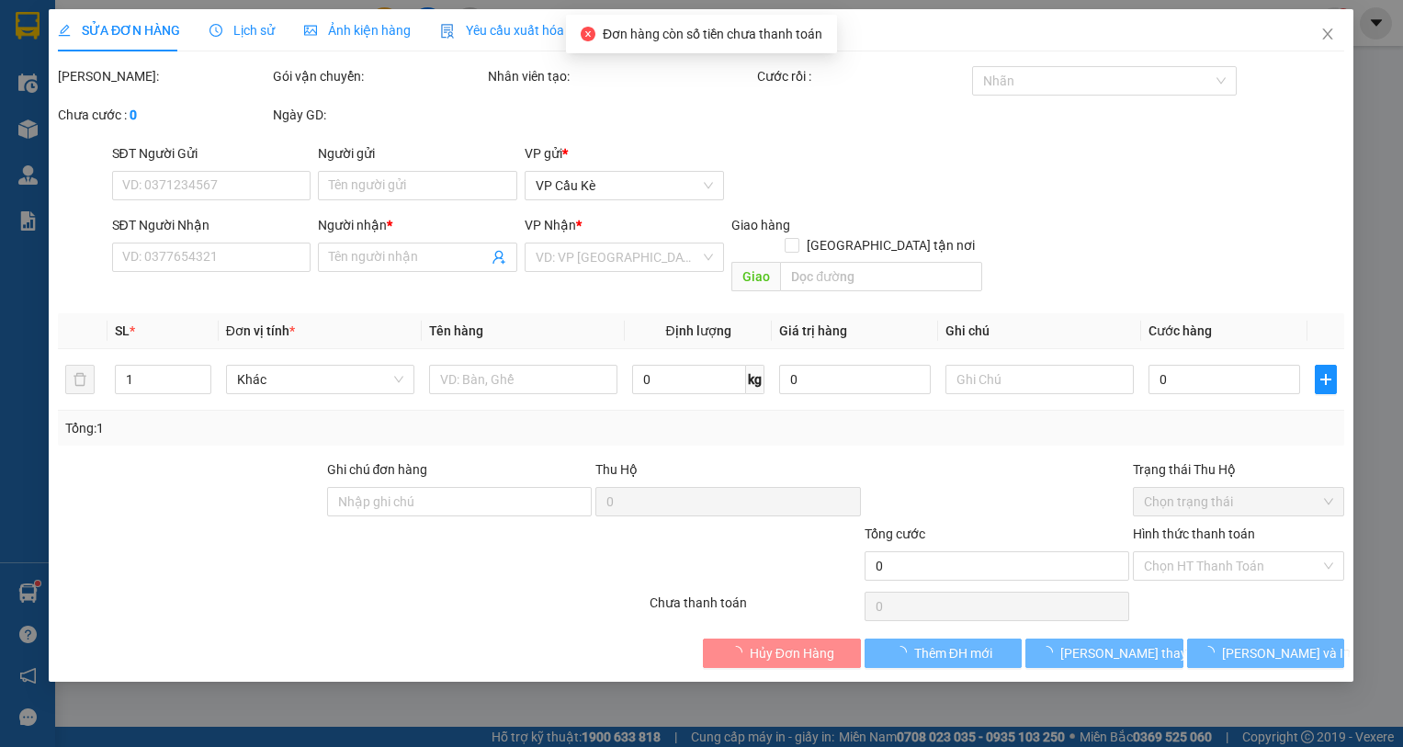
type input "0972882089"
type input "VƯƠNG HI DI"
type input "120.000"
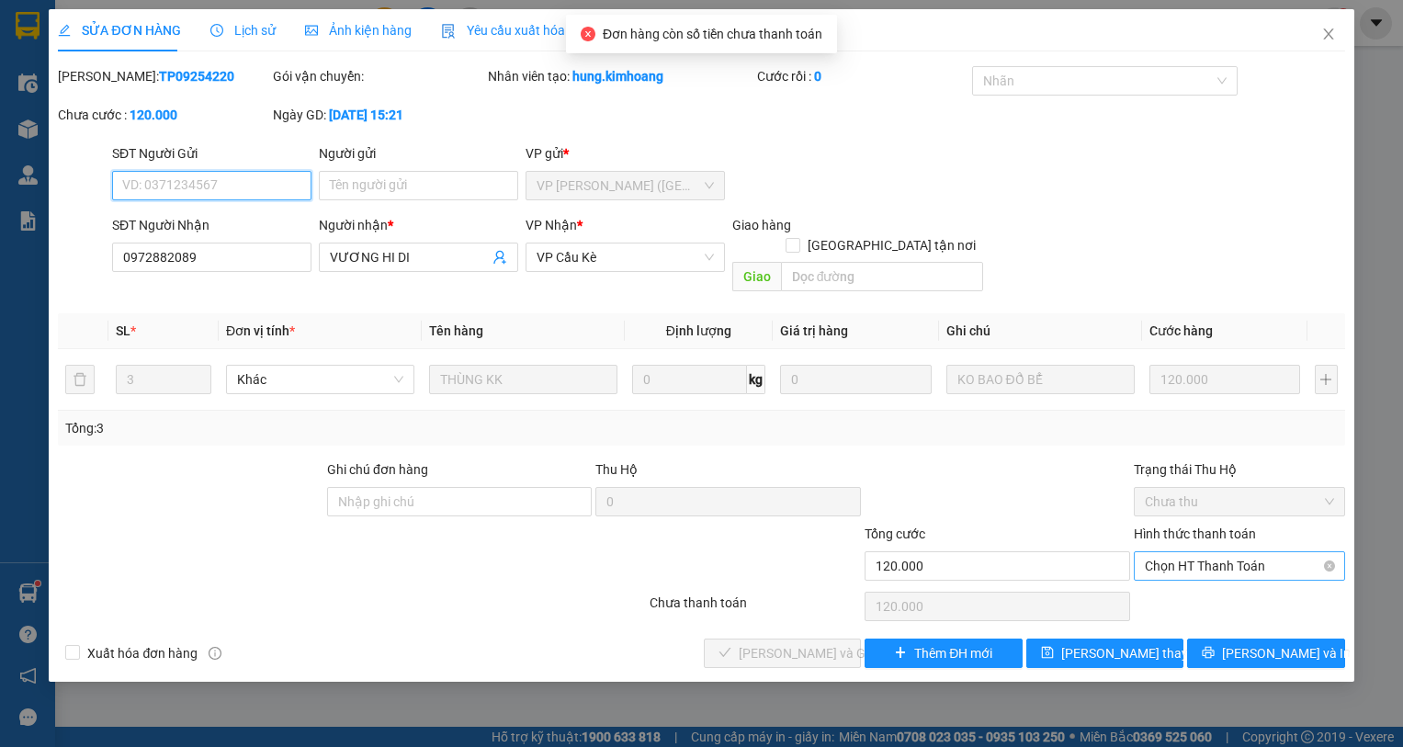
click at [1246, 552] on span "Chọn HT Thanh Toán" at bounding box center [1238, 566] width 189 height 28
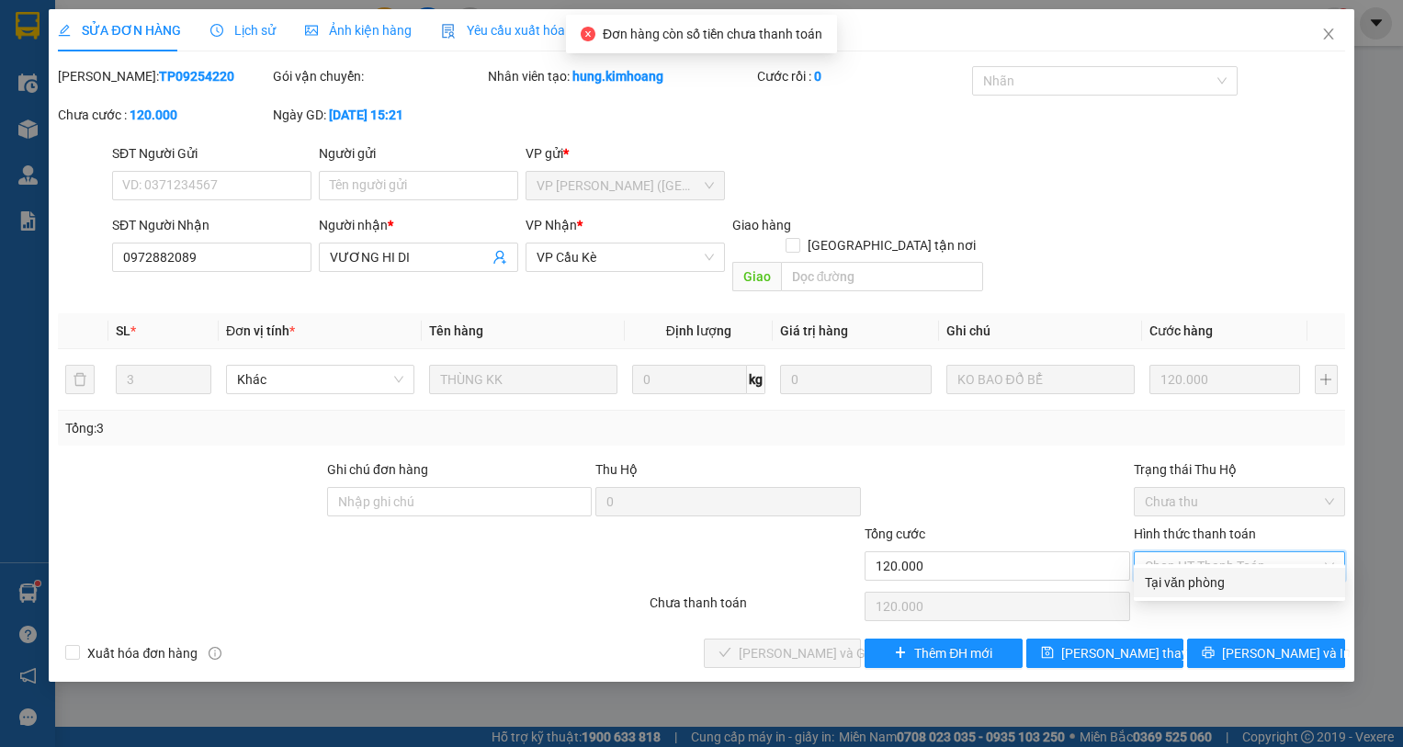
click at [1242, 573] on div "Tại văn phòng" at bounding box center [1238, 582] width 189 height 20
type input "0"
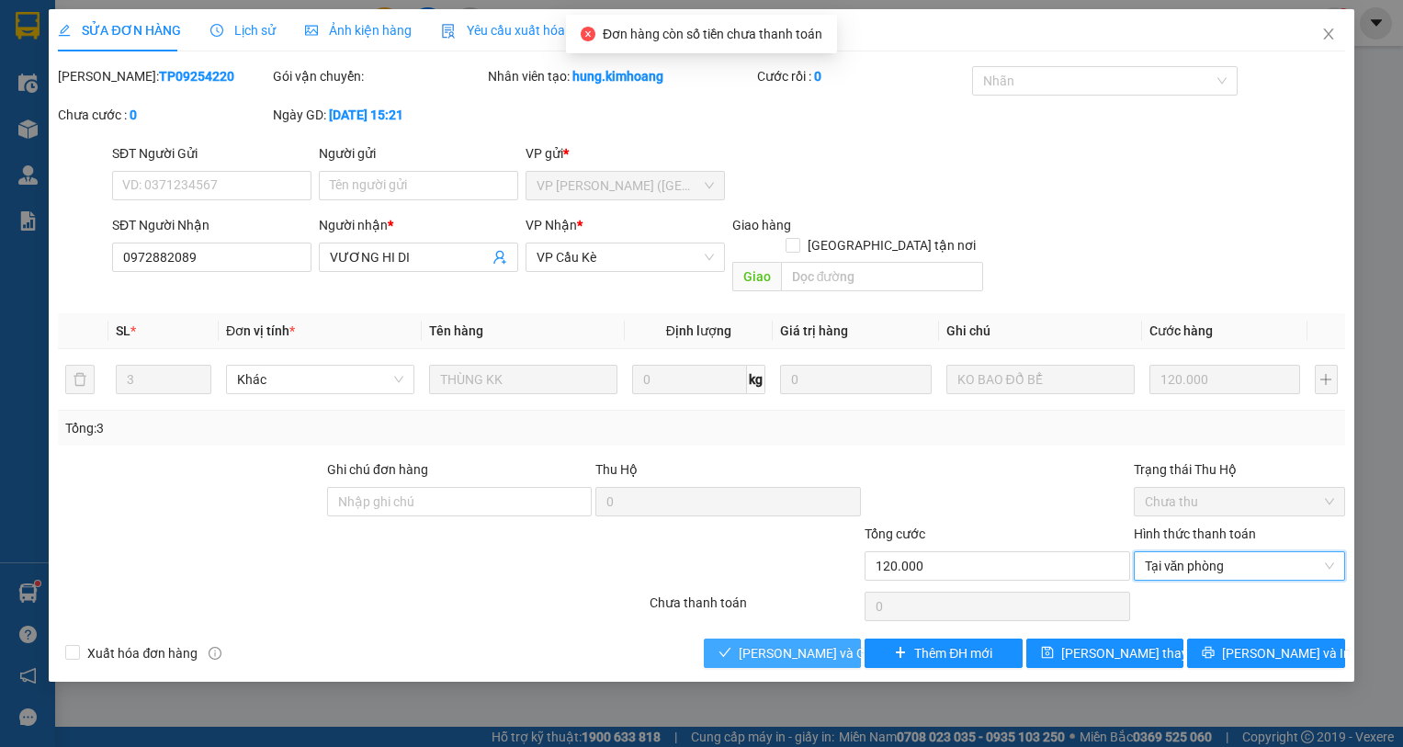
click at [834, 643] on span "Lưu và Giao hàng" at bounding box center [826, 653] width 176 height 20
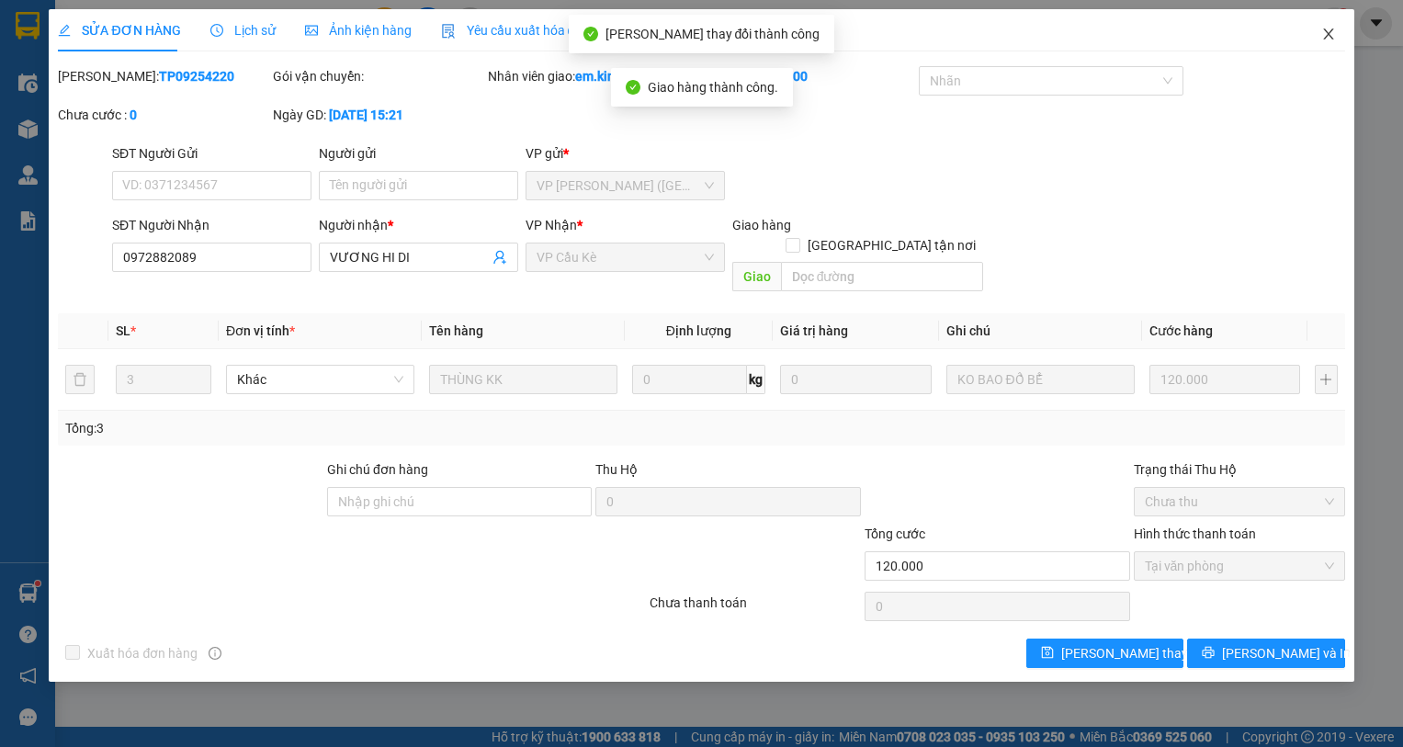
click at [1332, 29] on icon "close" at bounding box center [1328, 34] width 15 height 15
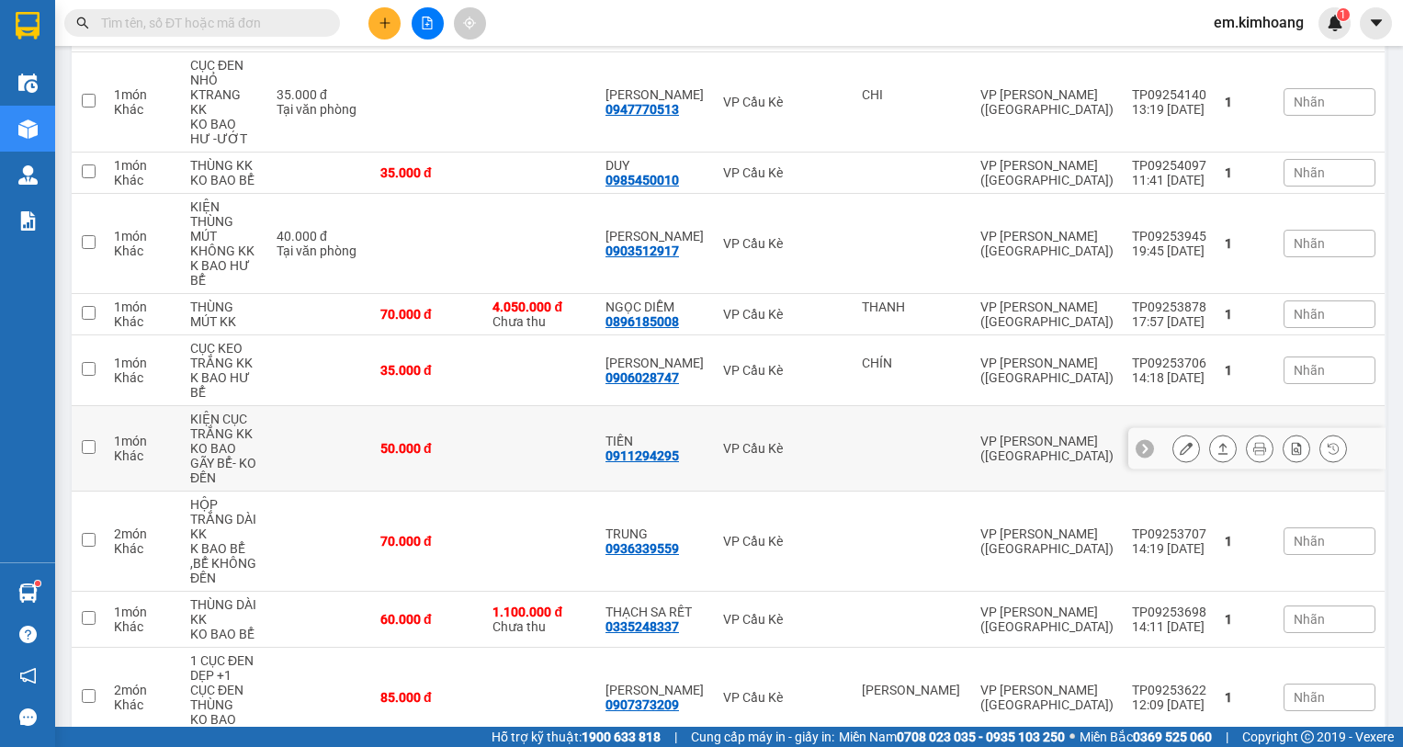
scroll to position [570, 0]
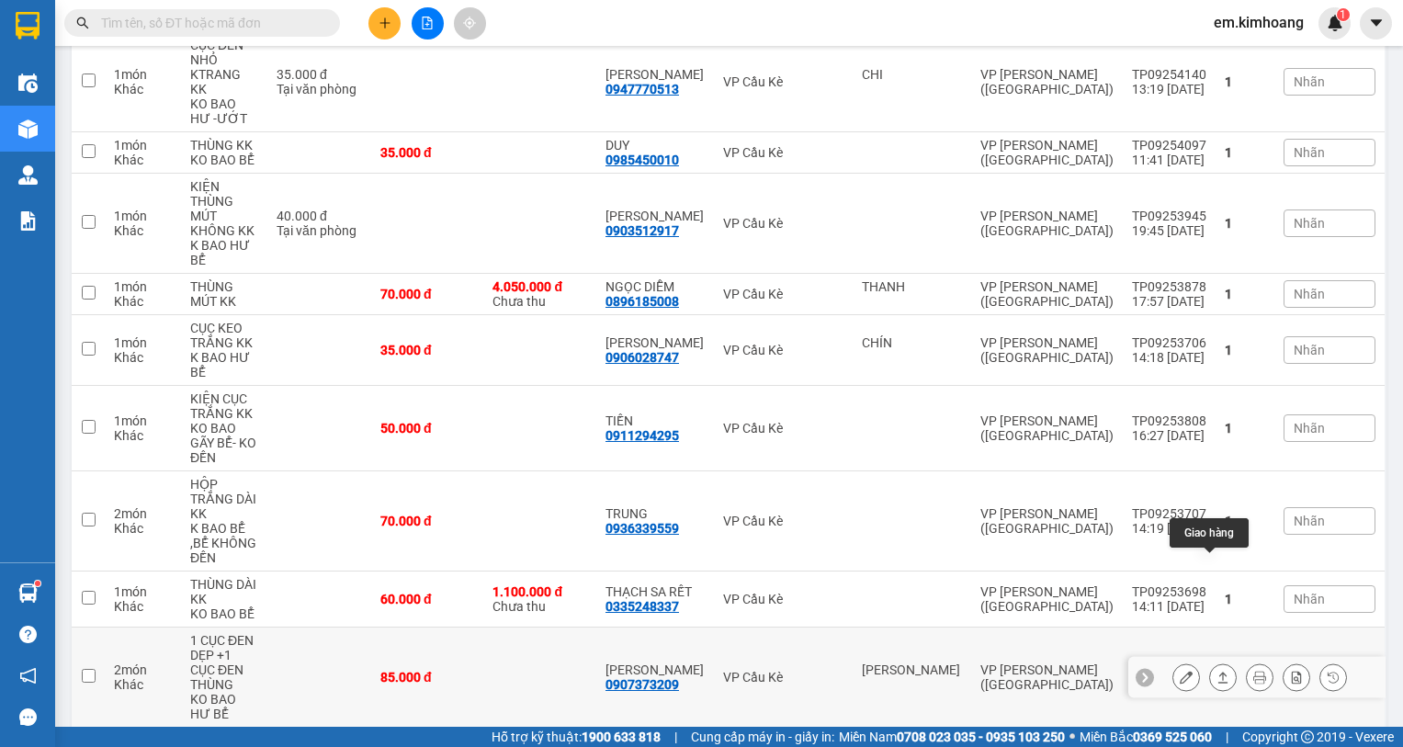
click at [1210, 661] on button at bounding box center [1223, 677] width 26 height 32
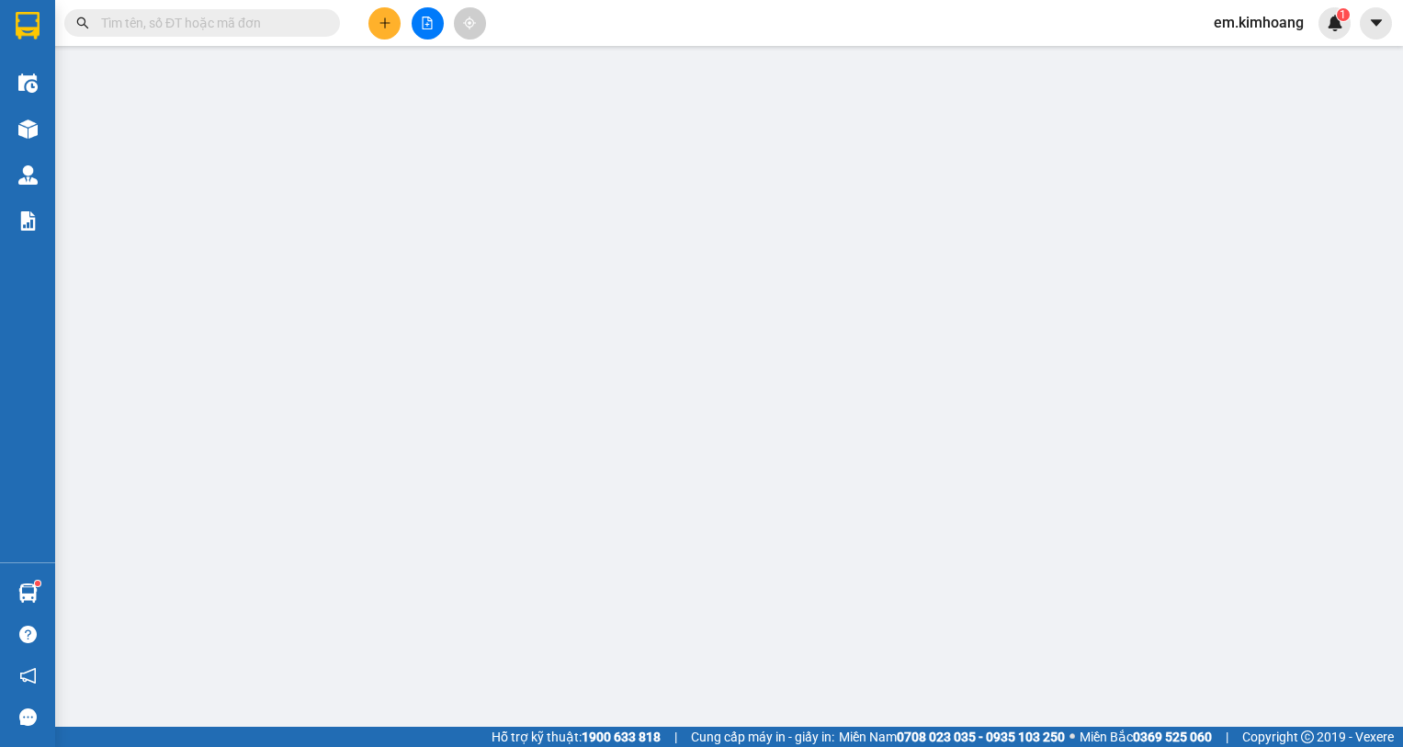
type input "HUỲNH VIÊN"
type input "0907373209"
type input "DUY PHƯƠNG"
type input "85.000"
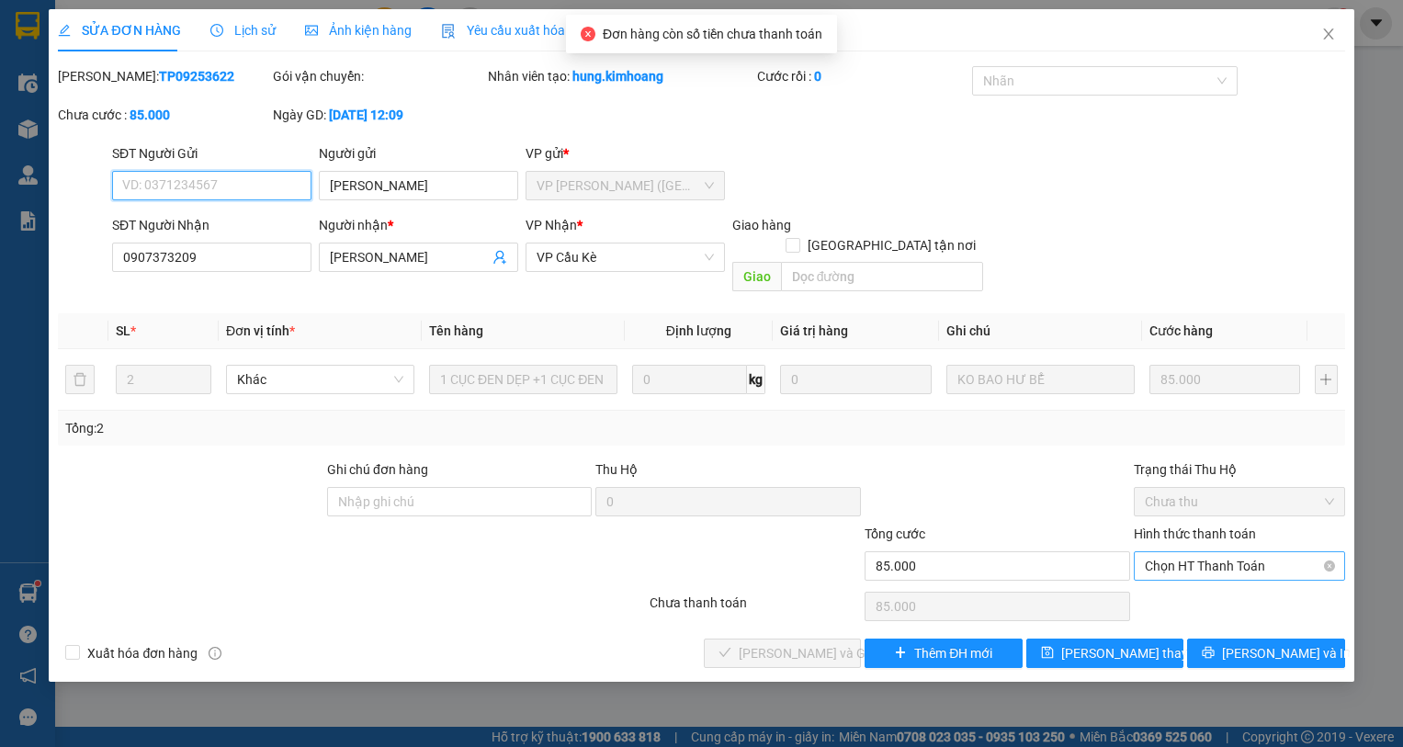
drag, startPoint x: 1204, startPoint y: 543, endPoint x: 1207, endPoint y: 559, distance: 16.8
click at [1205, 552] on span "Chọn HT Thanh Toán" at bounding box center [1238, 566] width 189 height 28
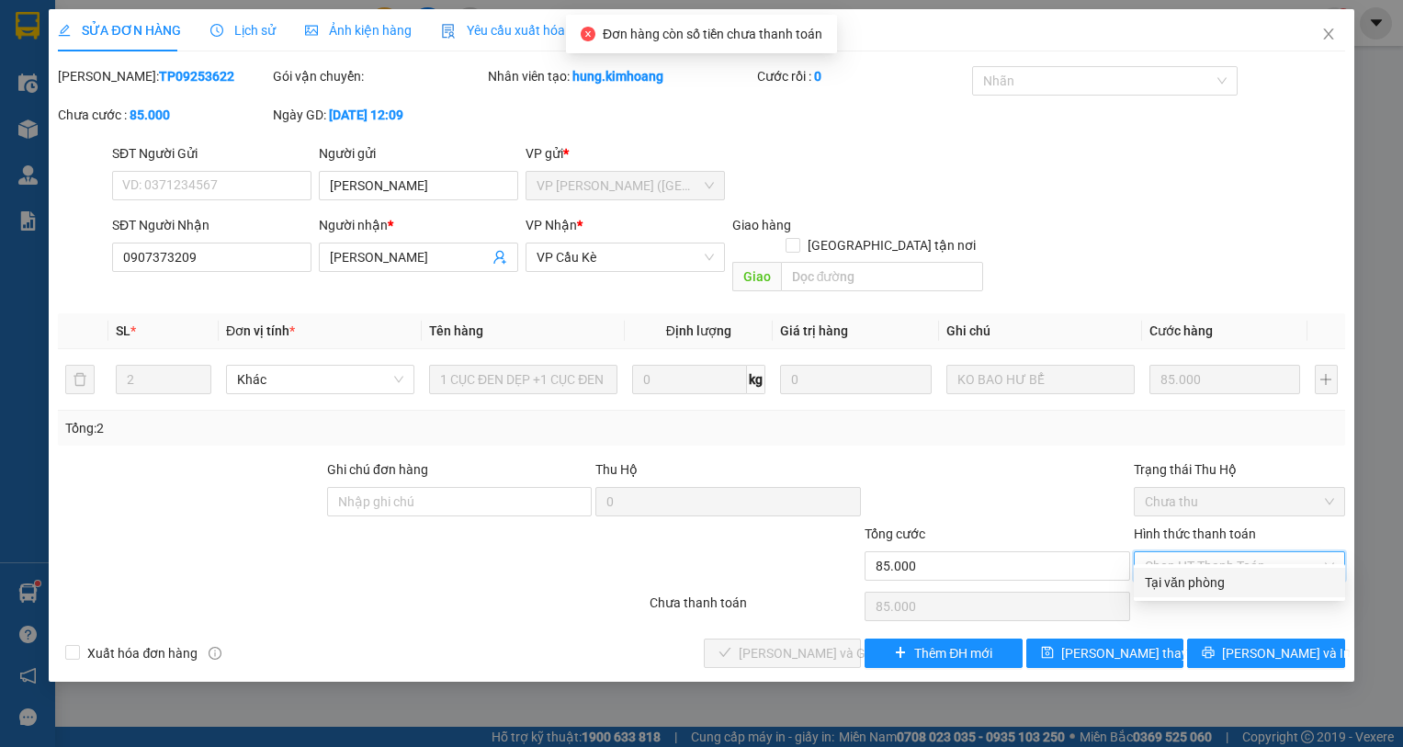
click at [1214, 584] on div "Tại văn phòng" at bounding box center [1238, 582] width 189 height 20
type input "0"
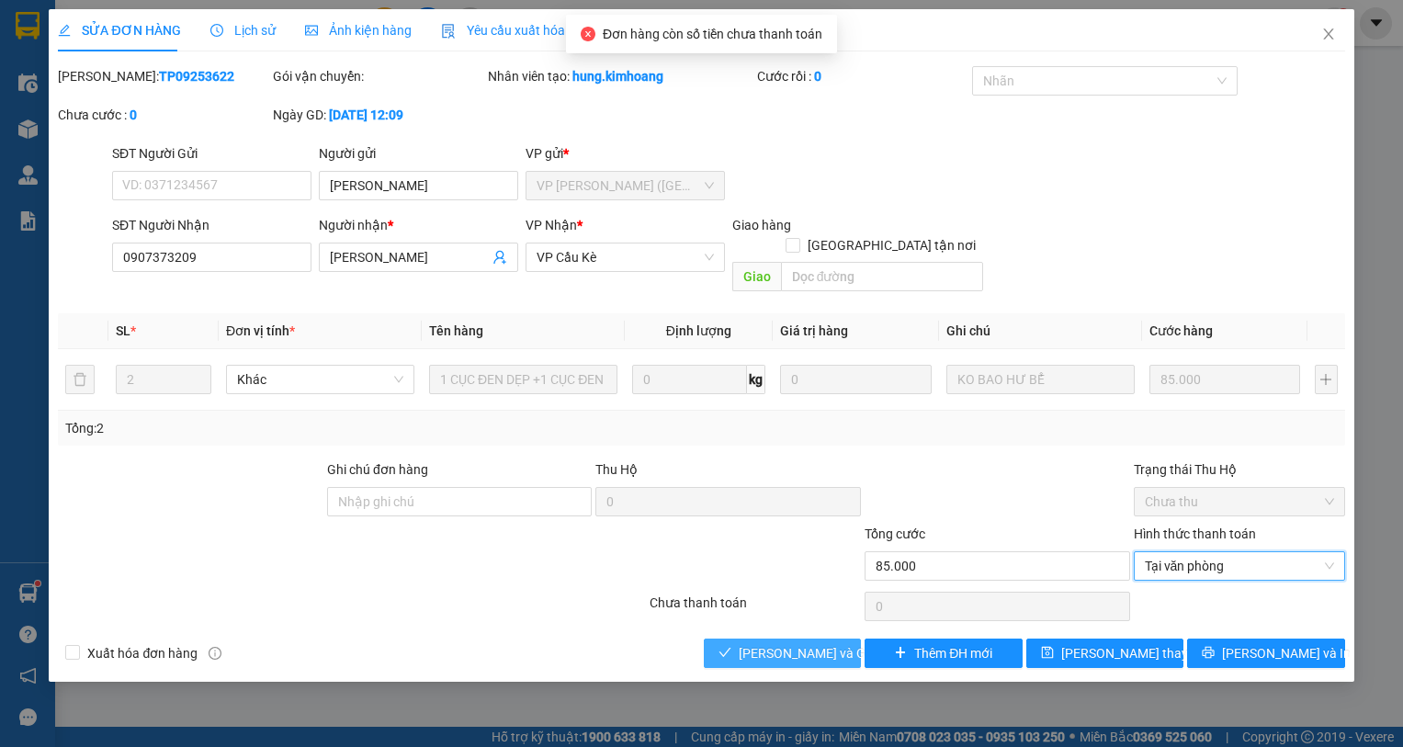
click at [843, 638] on button "Lưu và Giao hàng" at bounding box center [783, 652] width 158 height 29
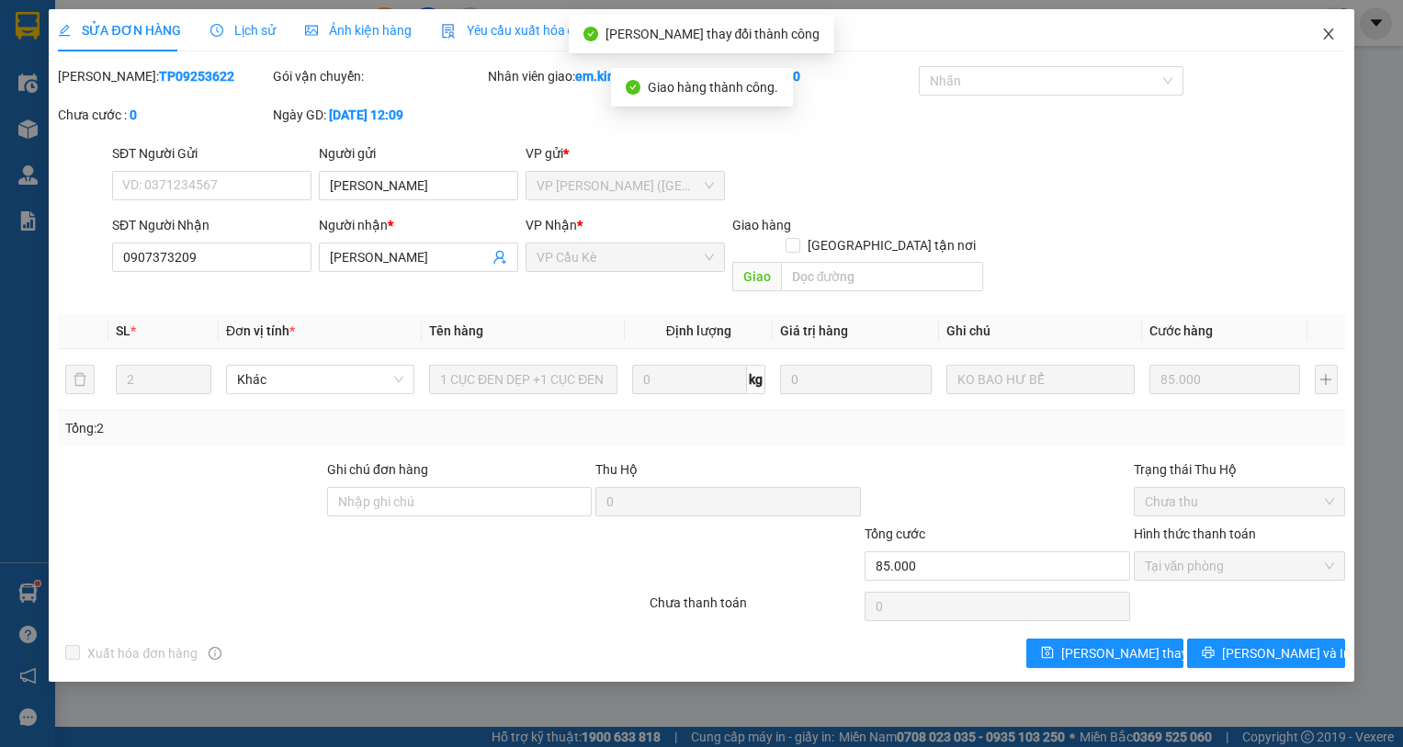
click at [1324, 28] on icon "close" at bounding box center [1328, 34] width 15 height 15
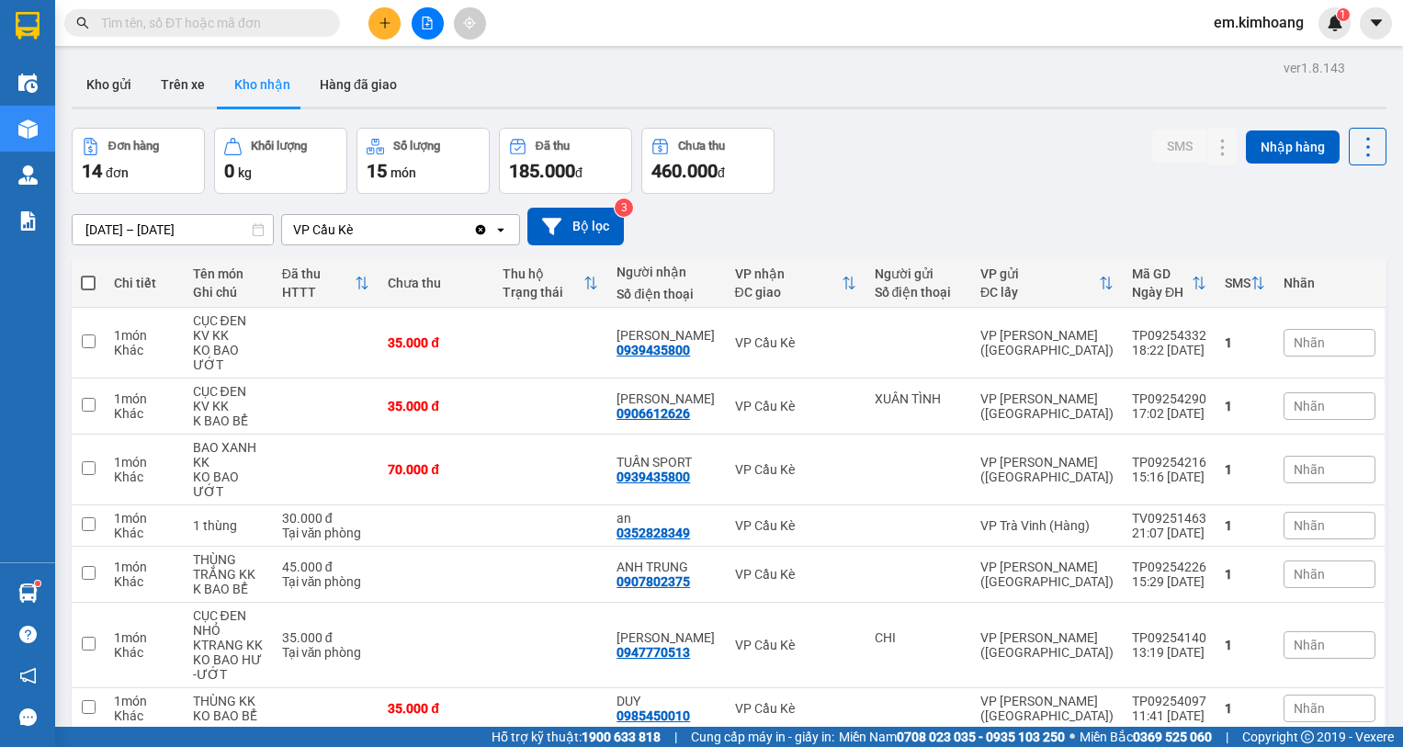
click at [221, 231] on input "[DATE] – [DATE]" at bounding box center [173, 229] width 200 height 29
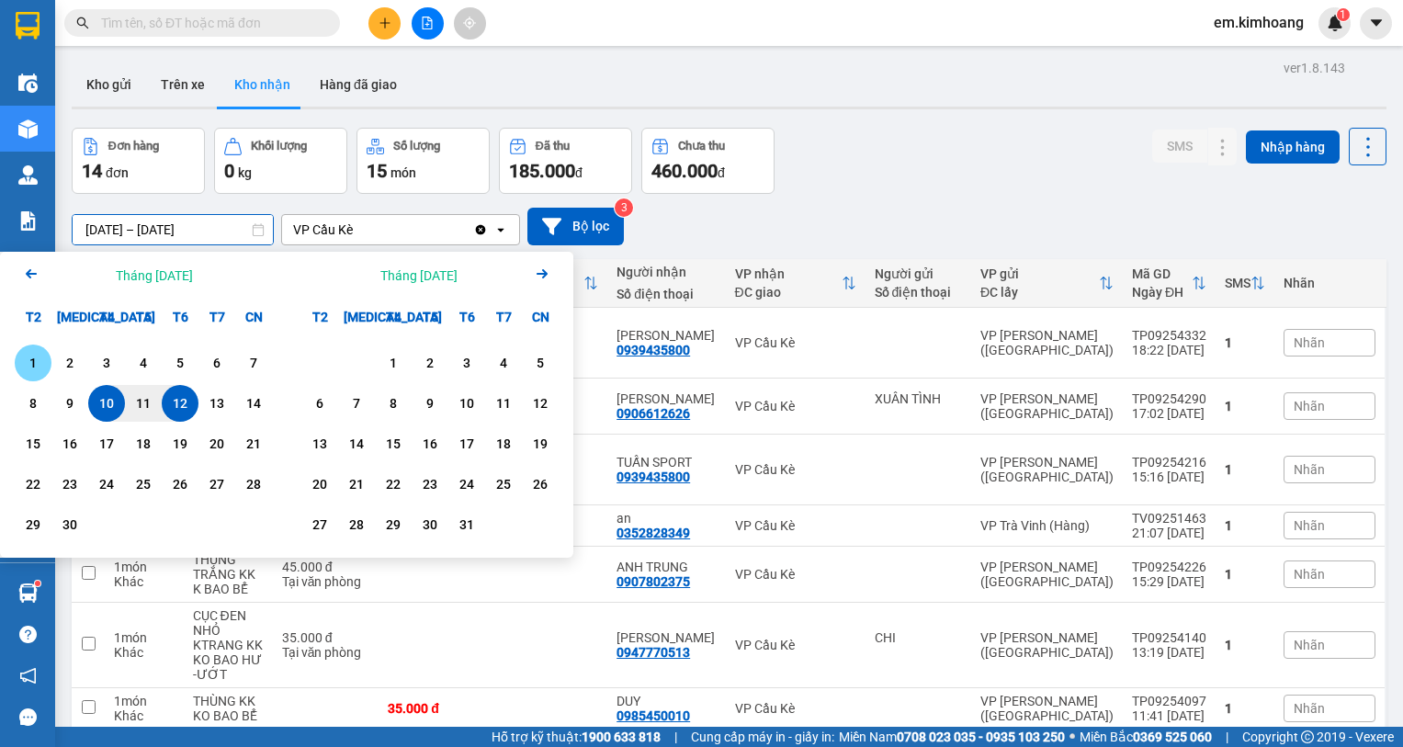
click at [36, 354] on div "1" at bounding box center [33, 363] width 26 height 22
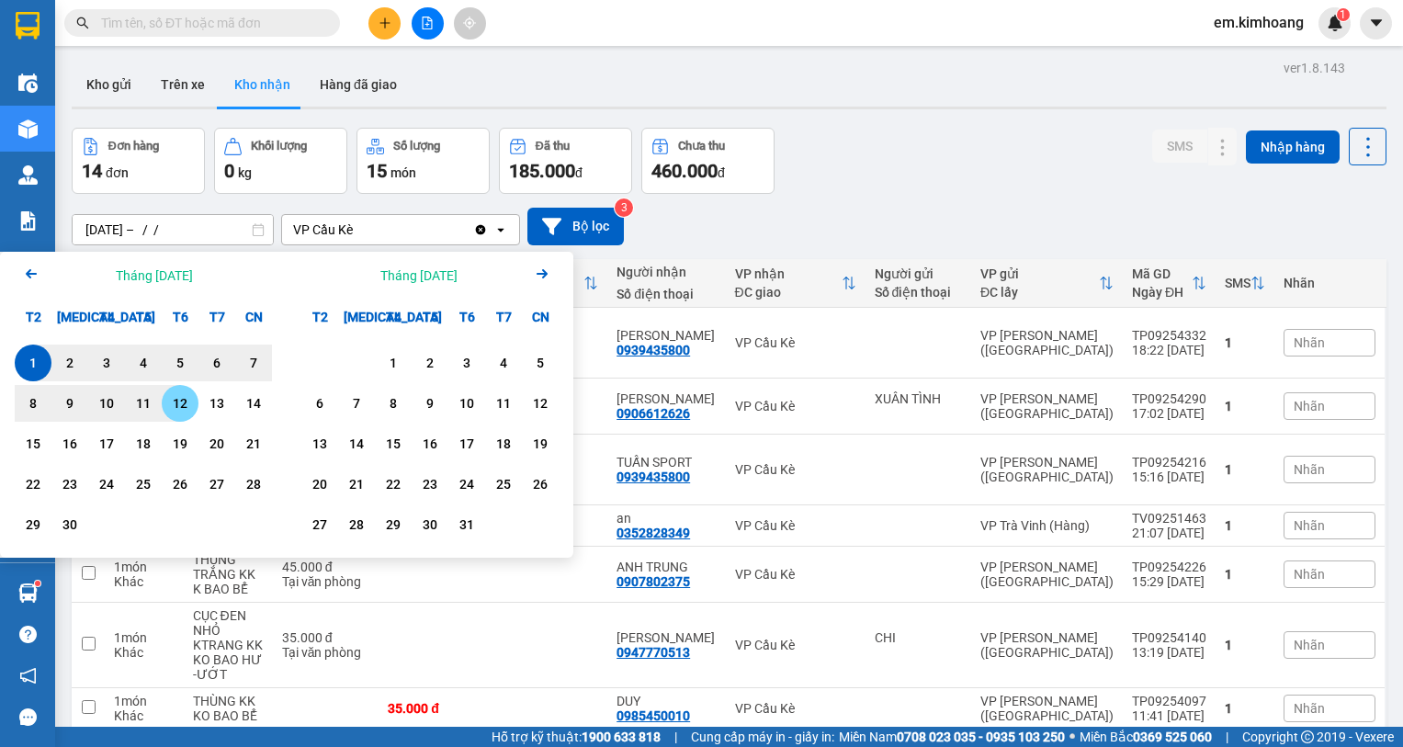
click at [188, 407] on div "12" at bounding box center [180, 403] width 26 height 22
type input "01/09/2025 – 12/09/2025"
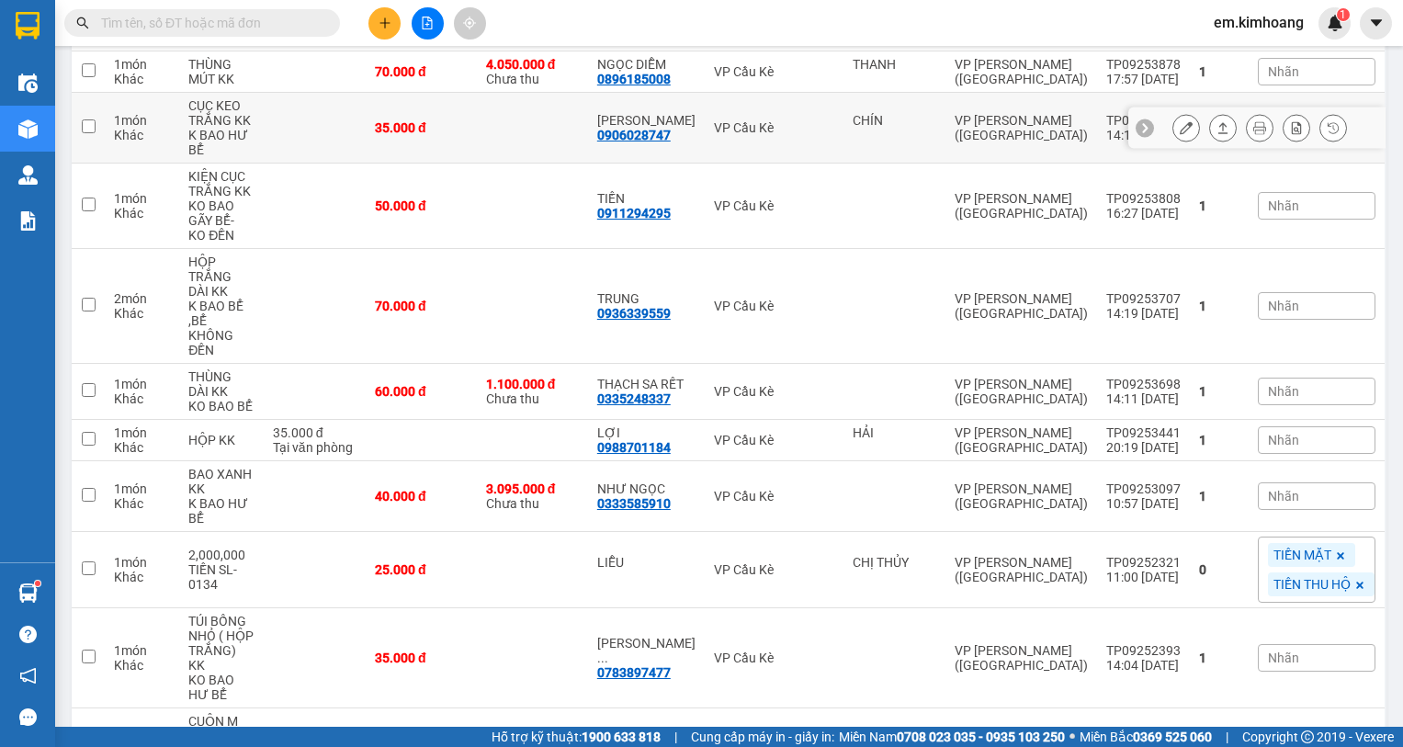
scroll to position [693, 0]
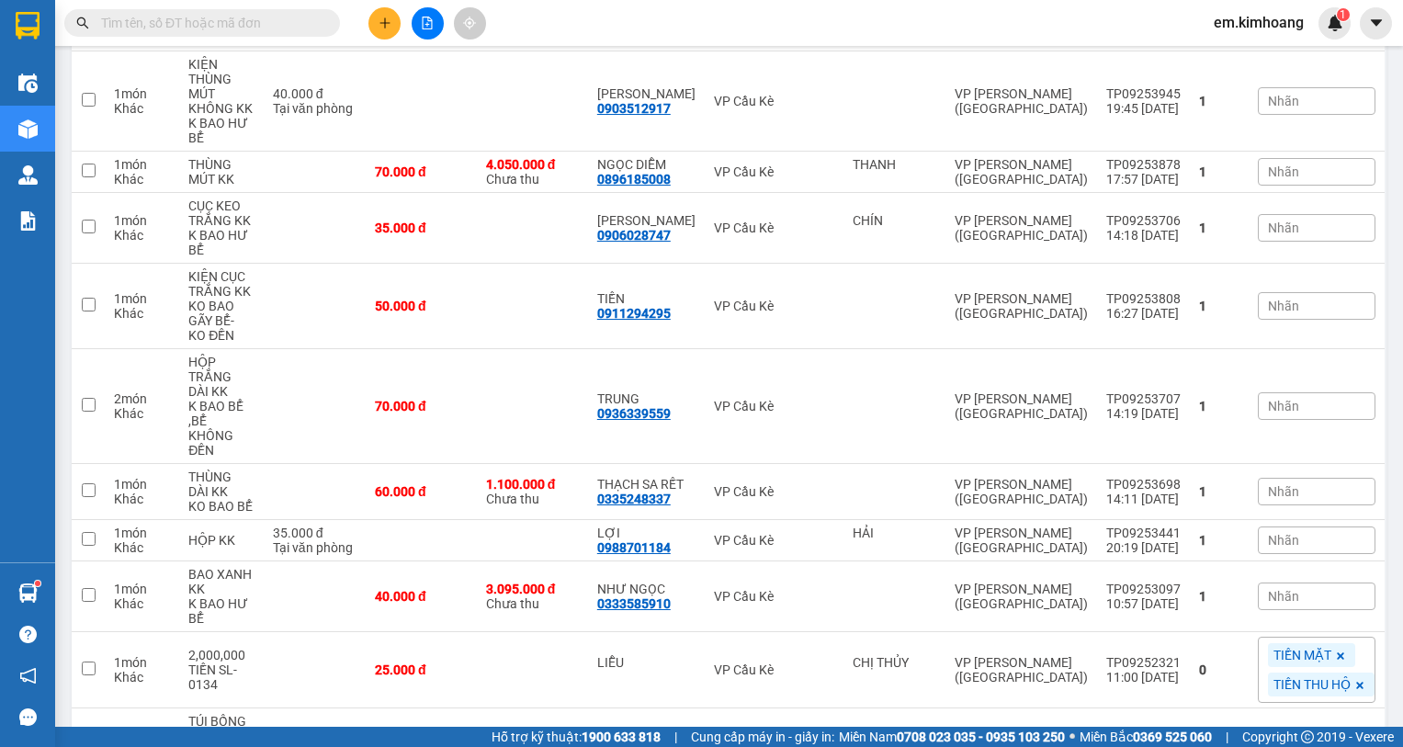
click at [312, 26] on input "text" at bounding box center [209, 23] width 217 height 20
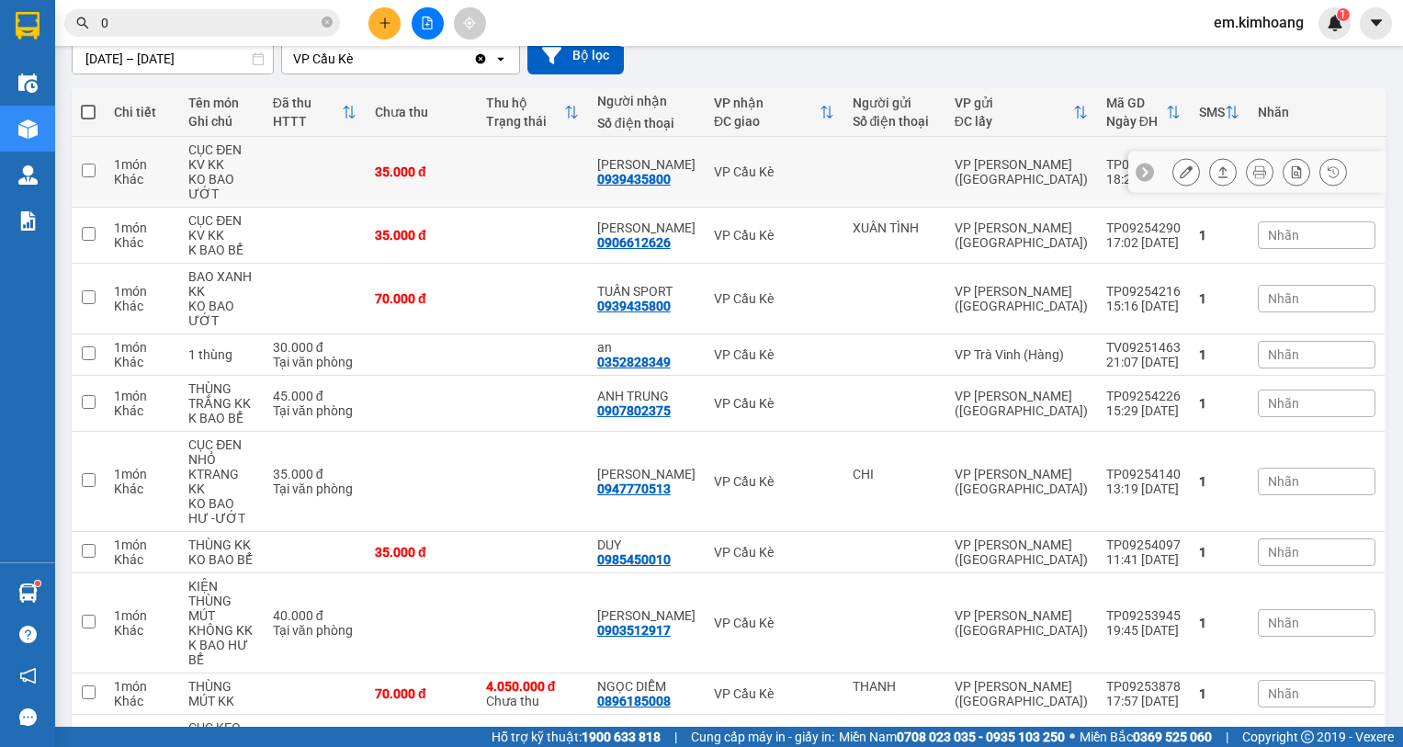
scroll to position [141, 0]
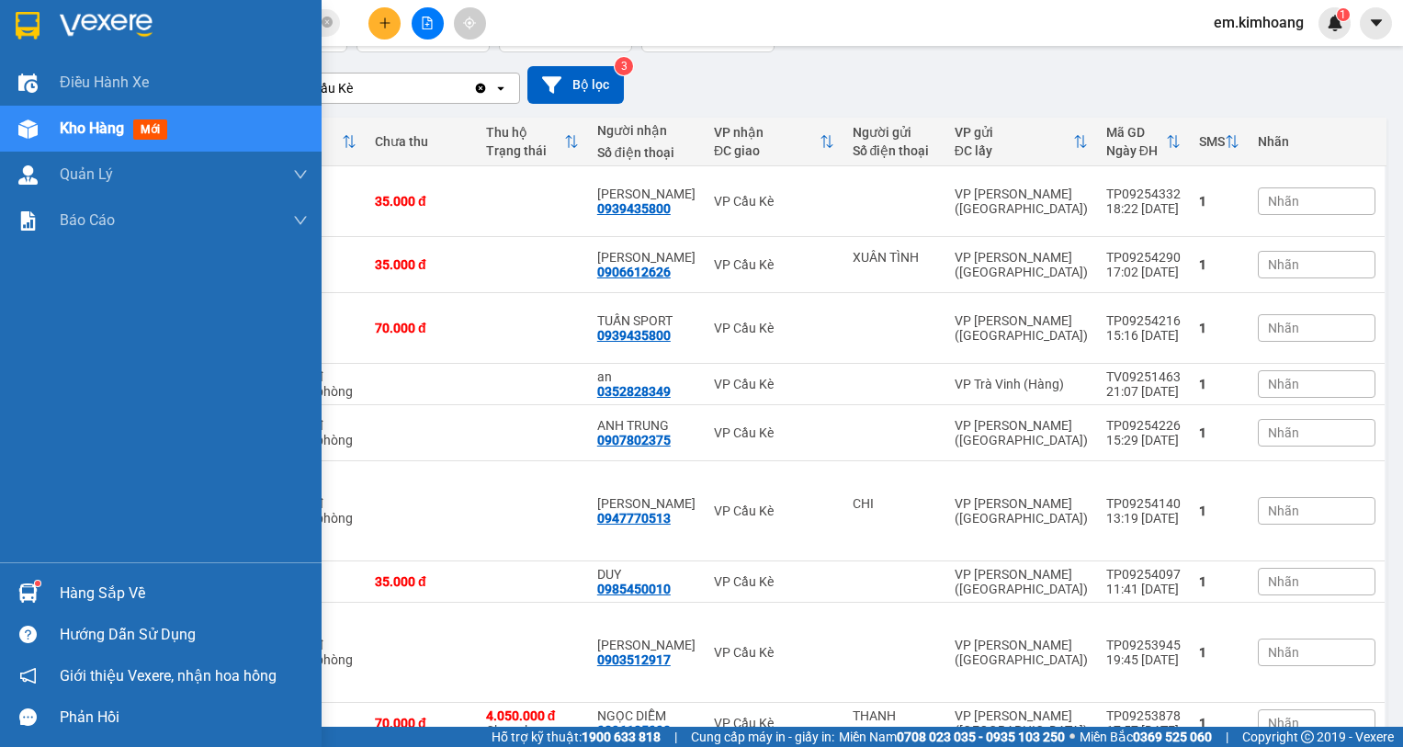
click at [51, 589] on div "Hàng sắp về" at bounding box center [160, 592] width 321 height 41
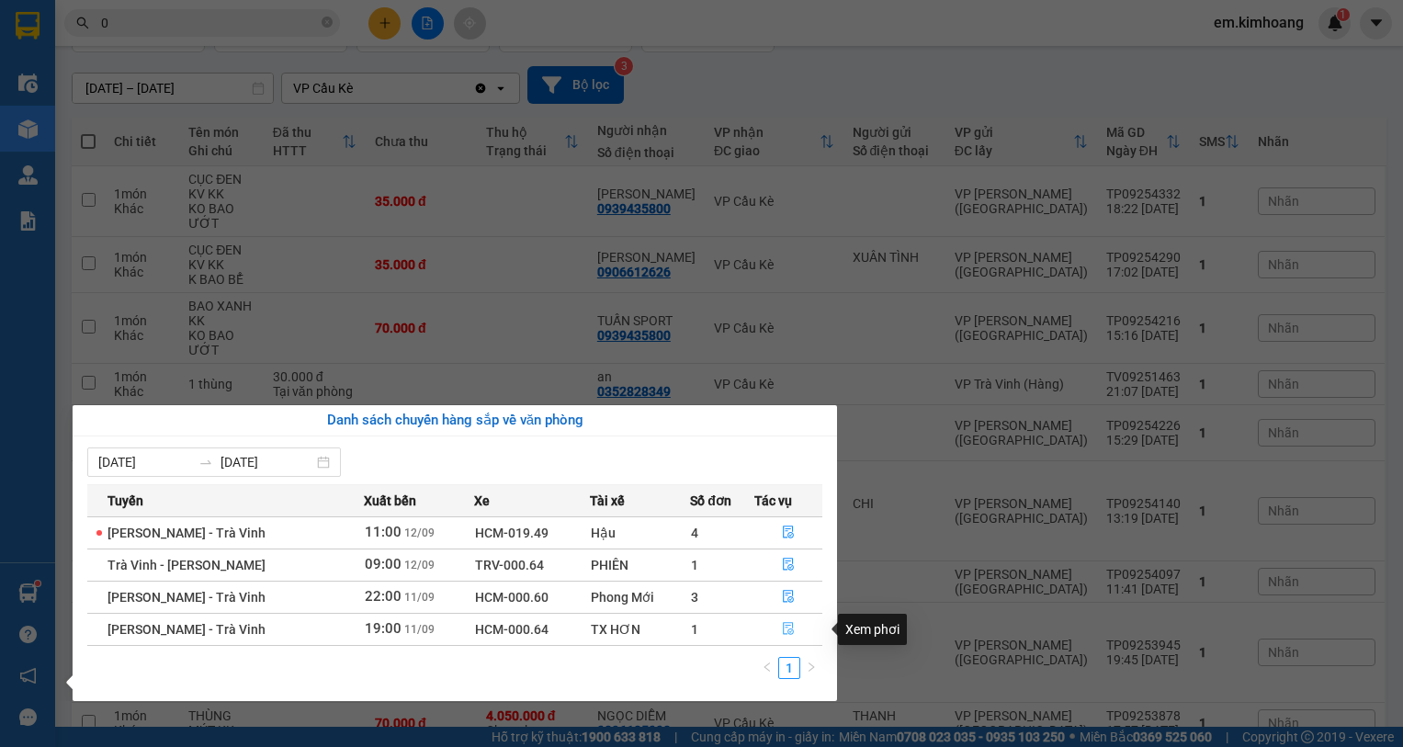
click at [783, 627] on icon "file-done" at bounding box center [788, 628] width 13 height 13
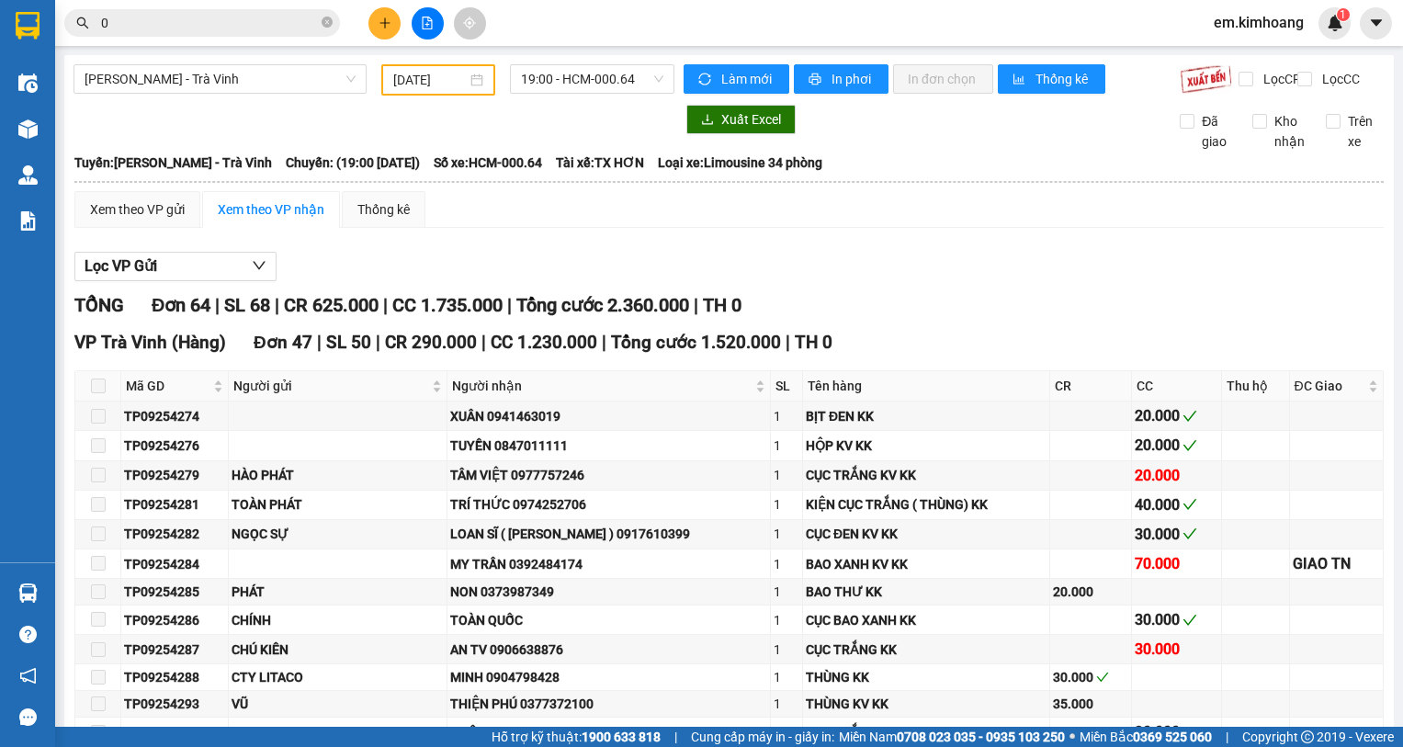
click at [318, 21] on span "0" at bounding box center [202, 23] width 276 height 28
click at [289, 34] on span "0" at bounding box center [202, 23] width 276 height 28
click at [292, 27] on input "0" at bounding box center [209, 23] width 217 height 20
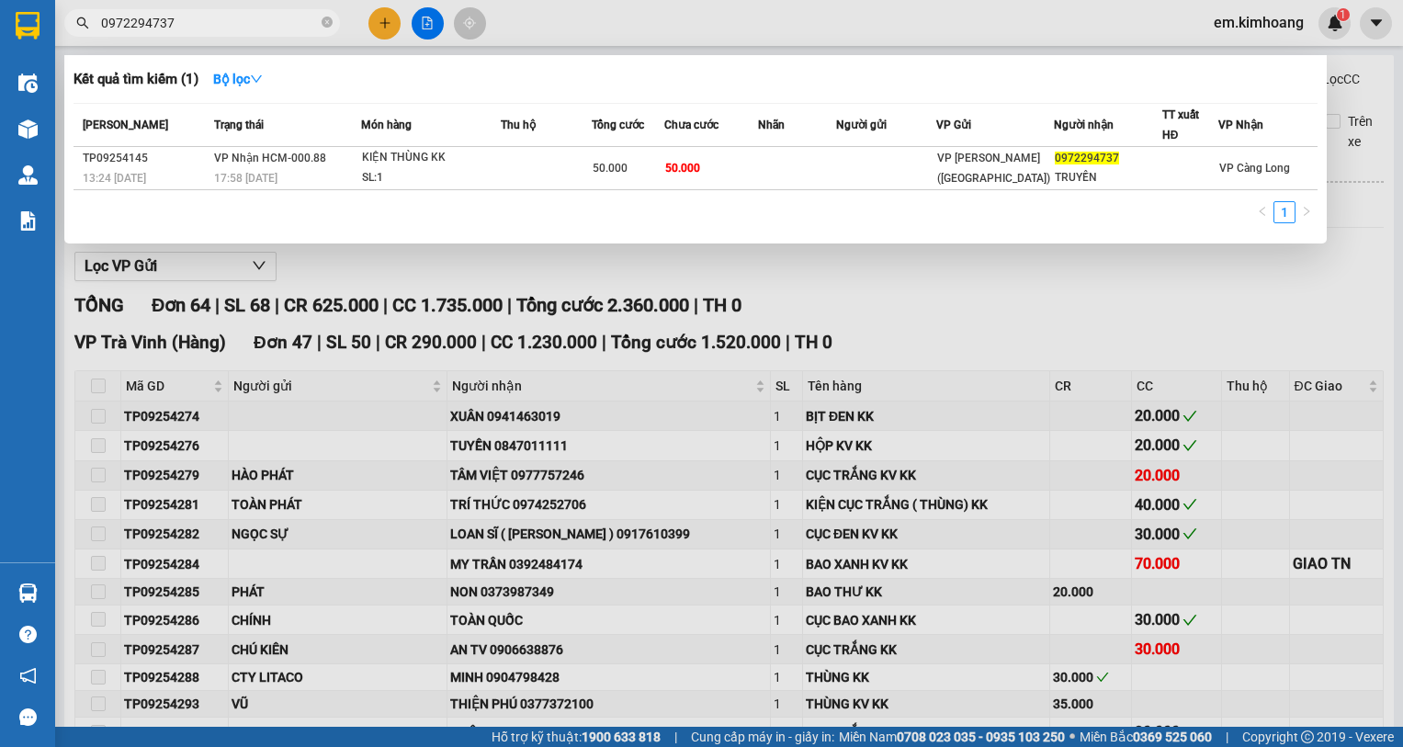
type input "0972294737"
click at [995, 369] on div at bounding box center [701, 373] width 1403 height 747
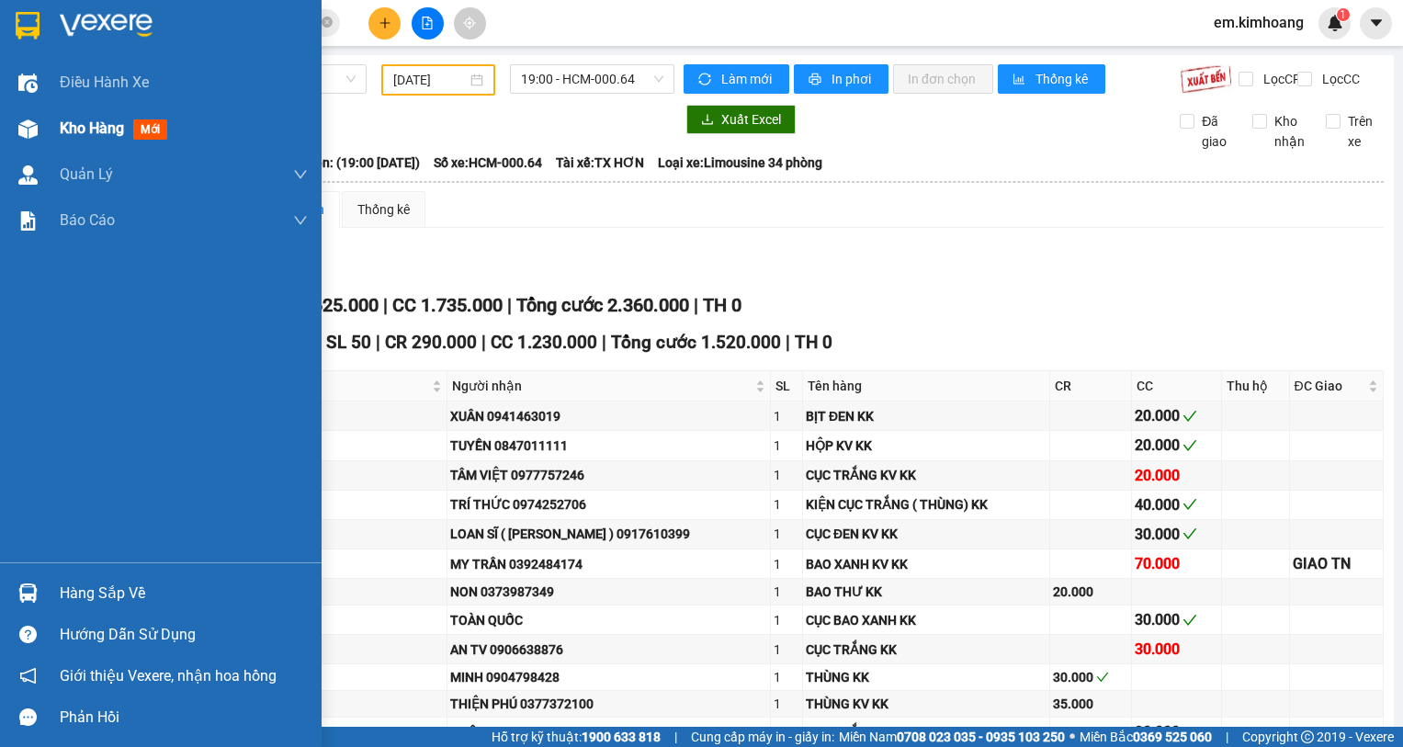
click at [67, 124] on span "Kho hàng" at bounding box center [92, 127] width 64 height 17
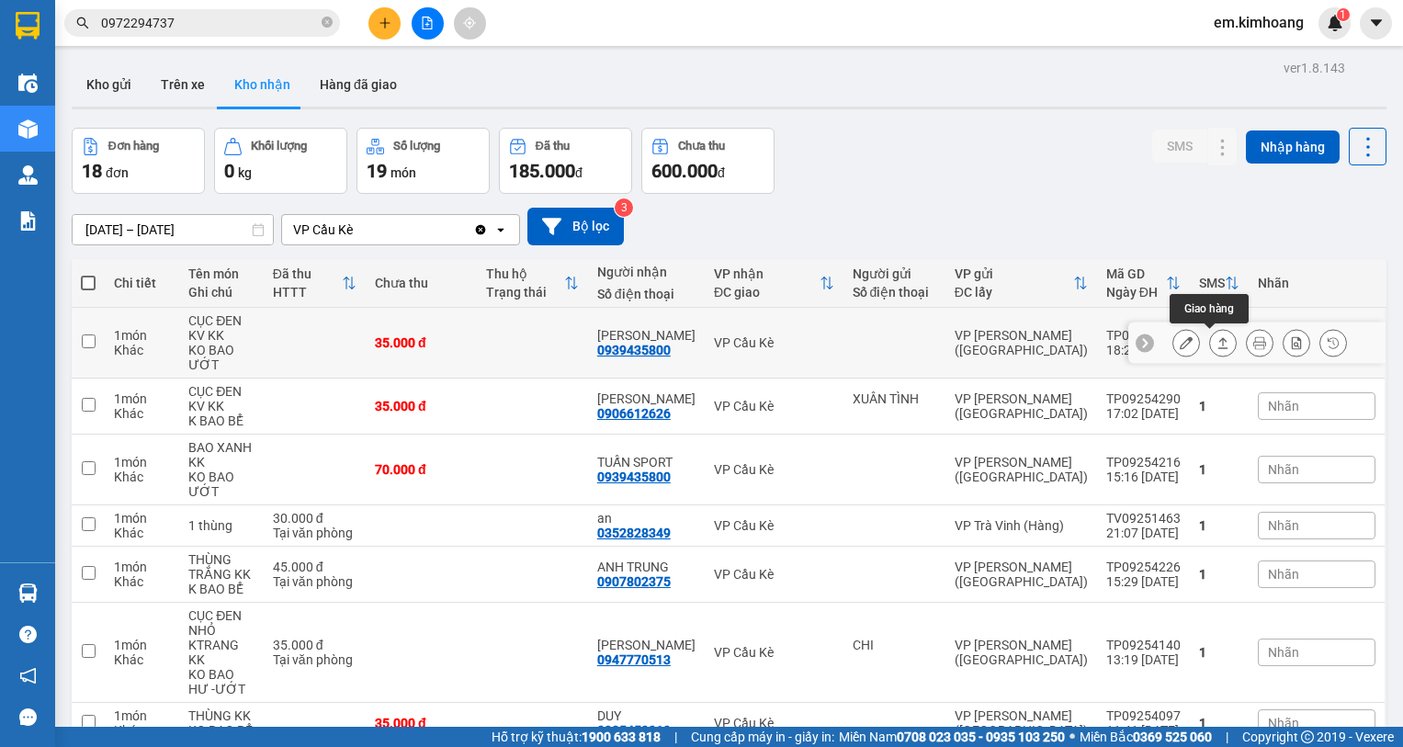
click at [1216, 340] on icon at bounding box center [1222, 342] width 13 height 13
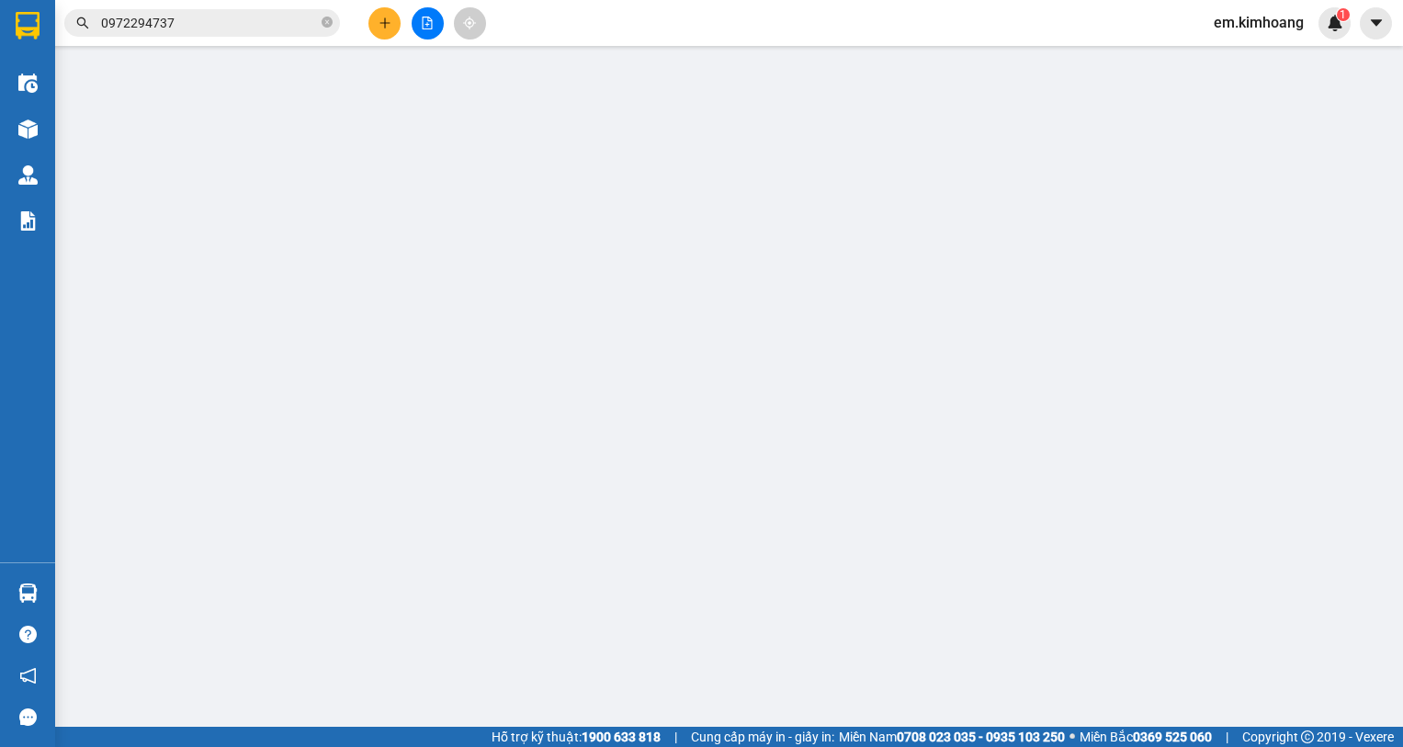
type input "0939435800"
type input "THANH TRÚC"
type input "35.000"
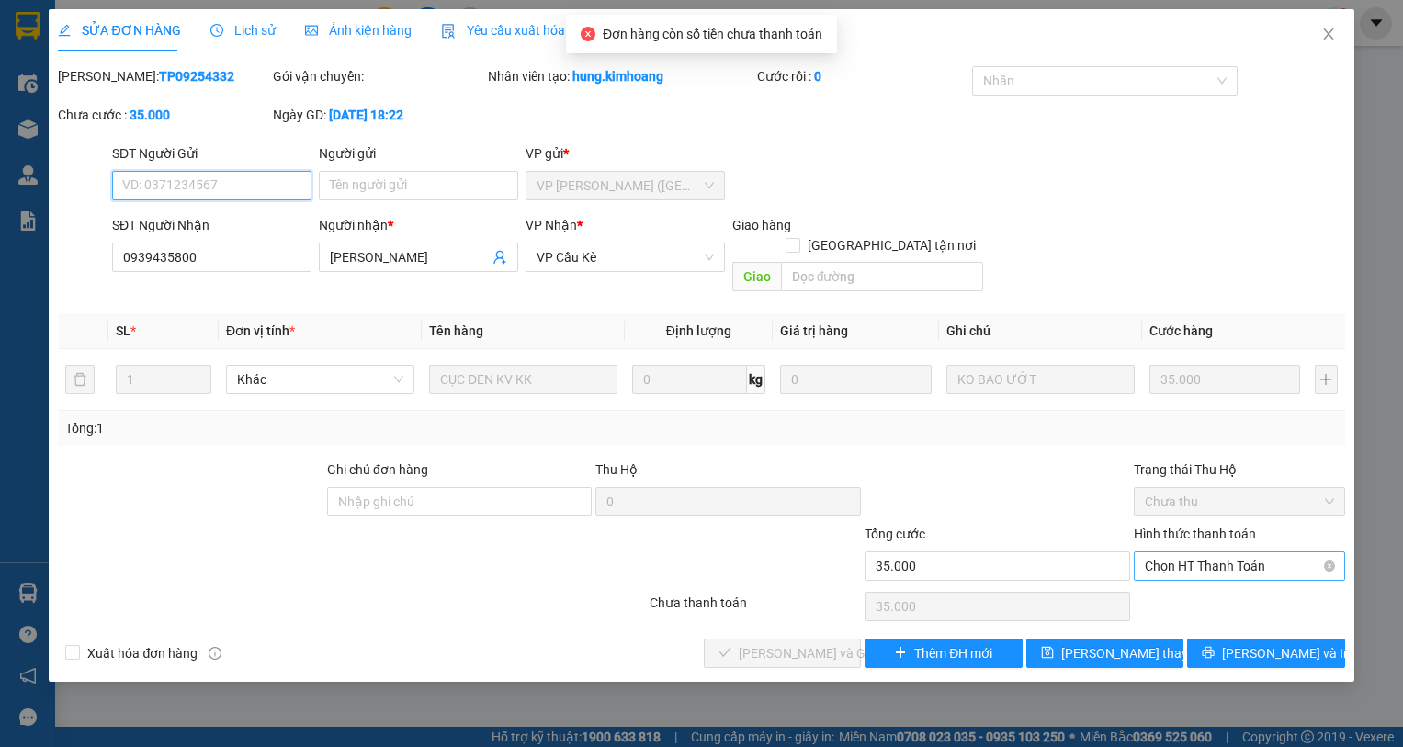
click at [1246, 552] on span "Chọn HT Thanh Toán" at bounding box center [1238, 566] width 189 height 28
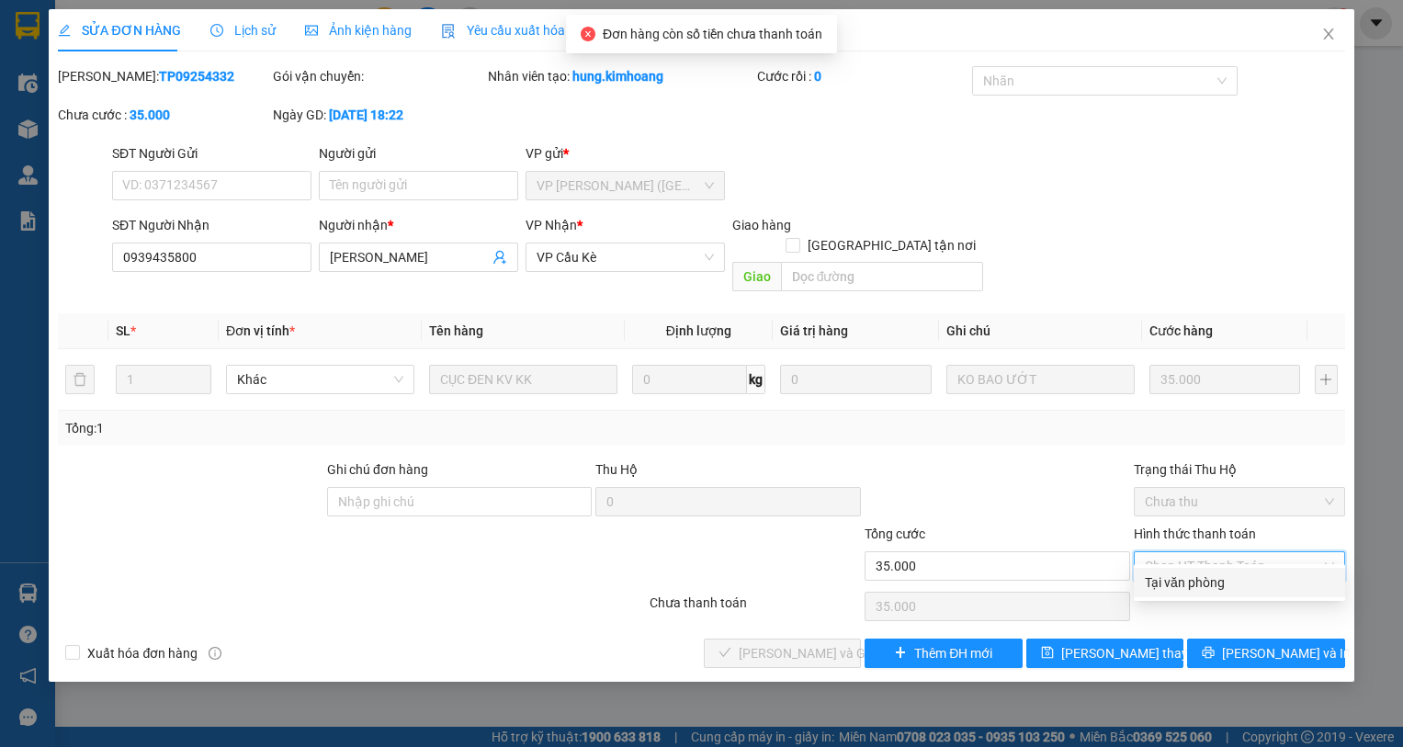
drag, startPoint x: 1244, startPoint y: 580, endPoint x: 1225, endPoint y: 587, distance: 19.8
click at [1242, 583] on div "Tại văn phòng" at bounding box center [1238, 582] width 189 height 20
type input "0"
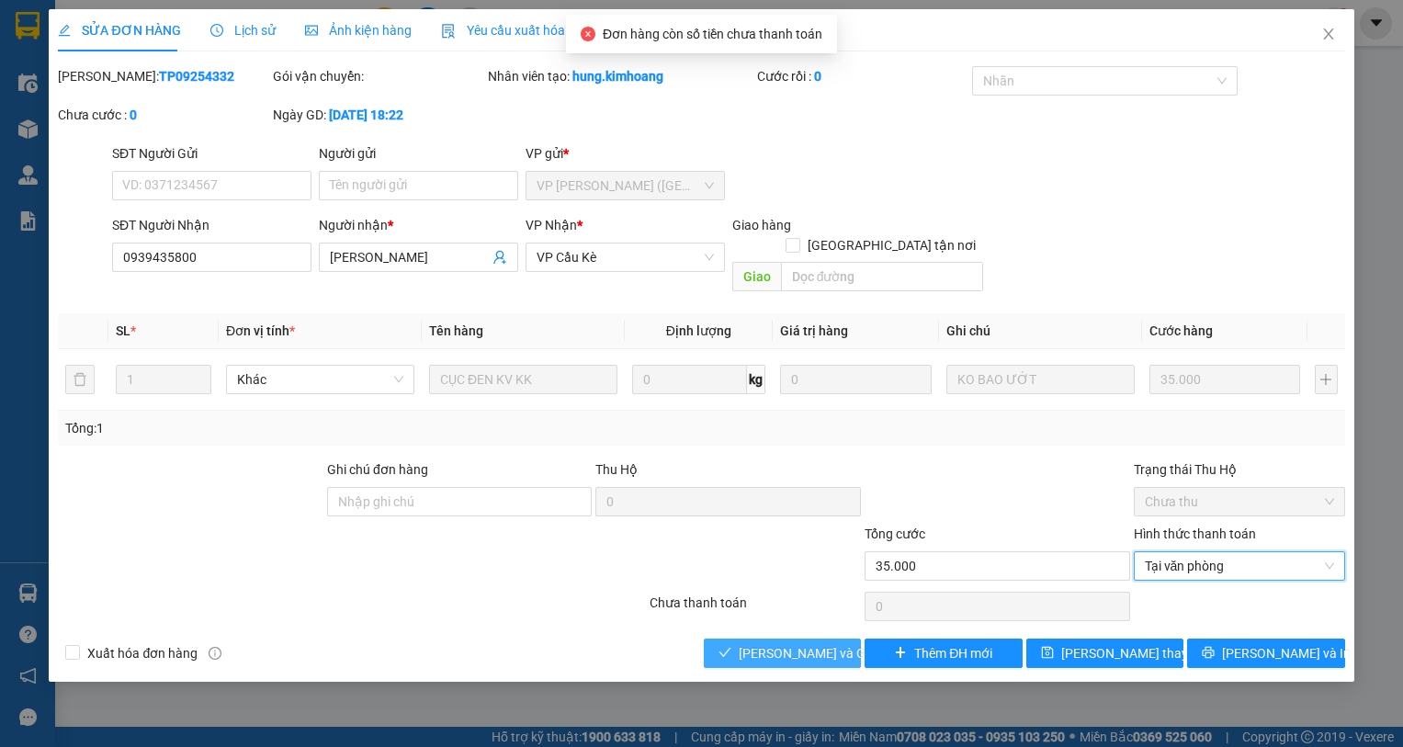
click at [757, 643] on span "Lưu và Giao hàng" at bounding box center [826, 653] width 176 height 20
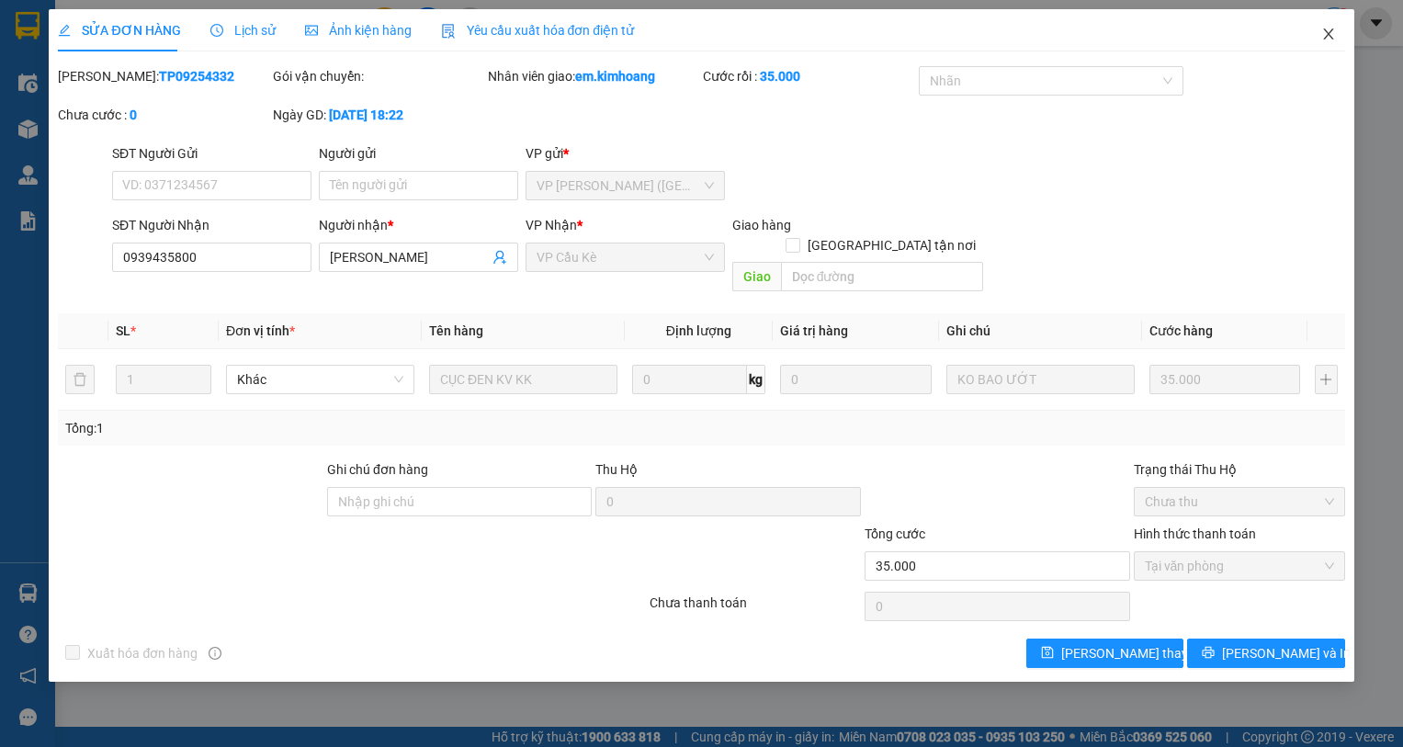
click at [1328, 29] on icon "close" at bounding box center [1328, 34] width 15 height 15
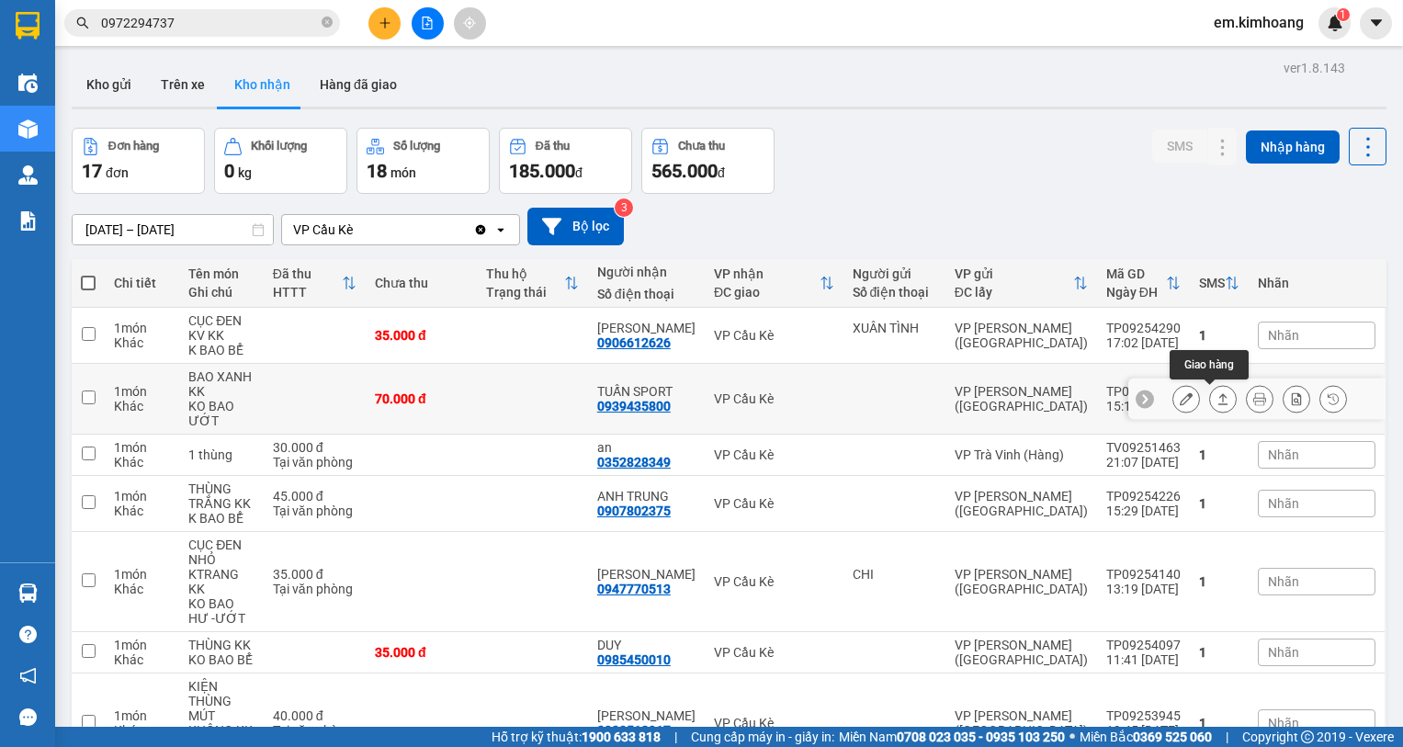
click at [1216, 397] on icon at bounding box center [1222, 398] width 13 height 13
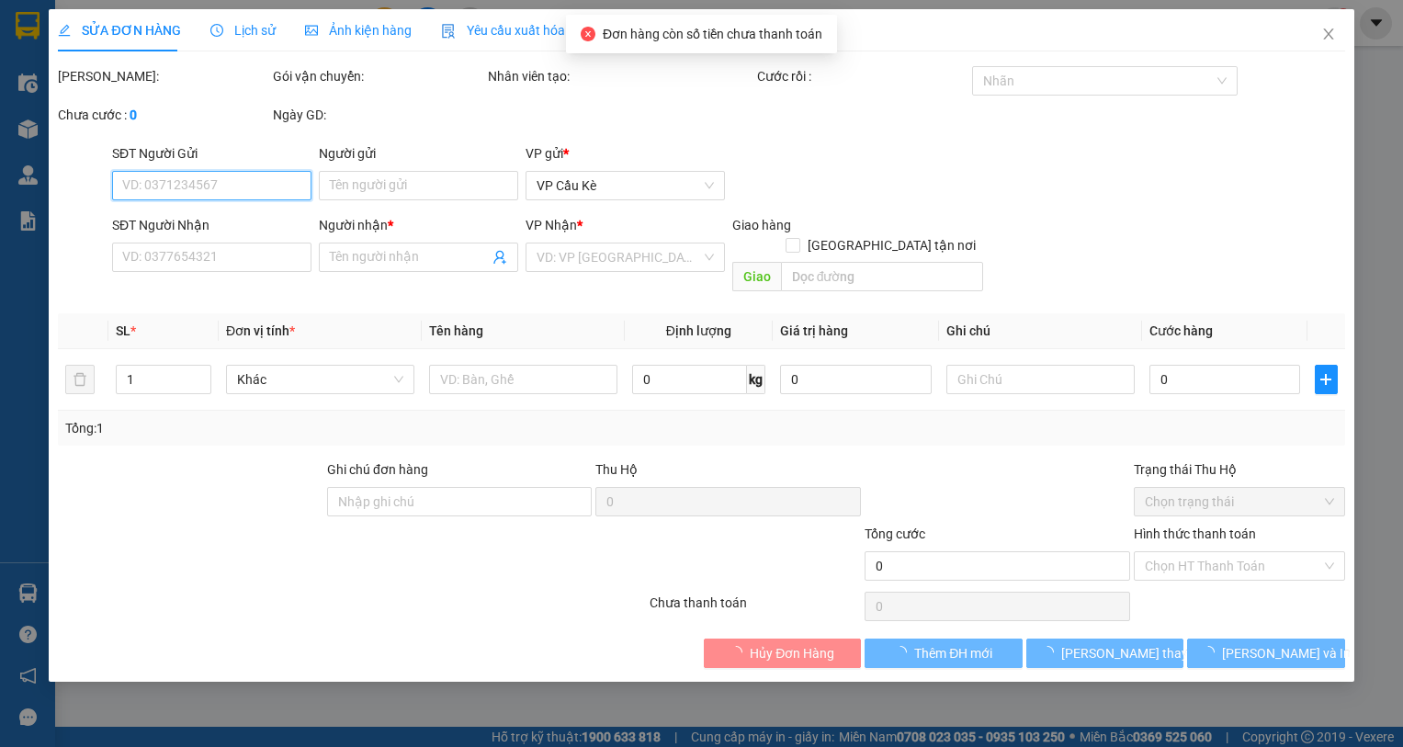
type input "0939435800"
type input "TUẤN SPORT"
type input "70.000"
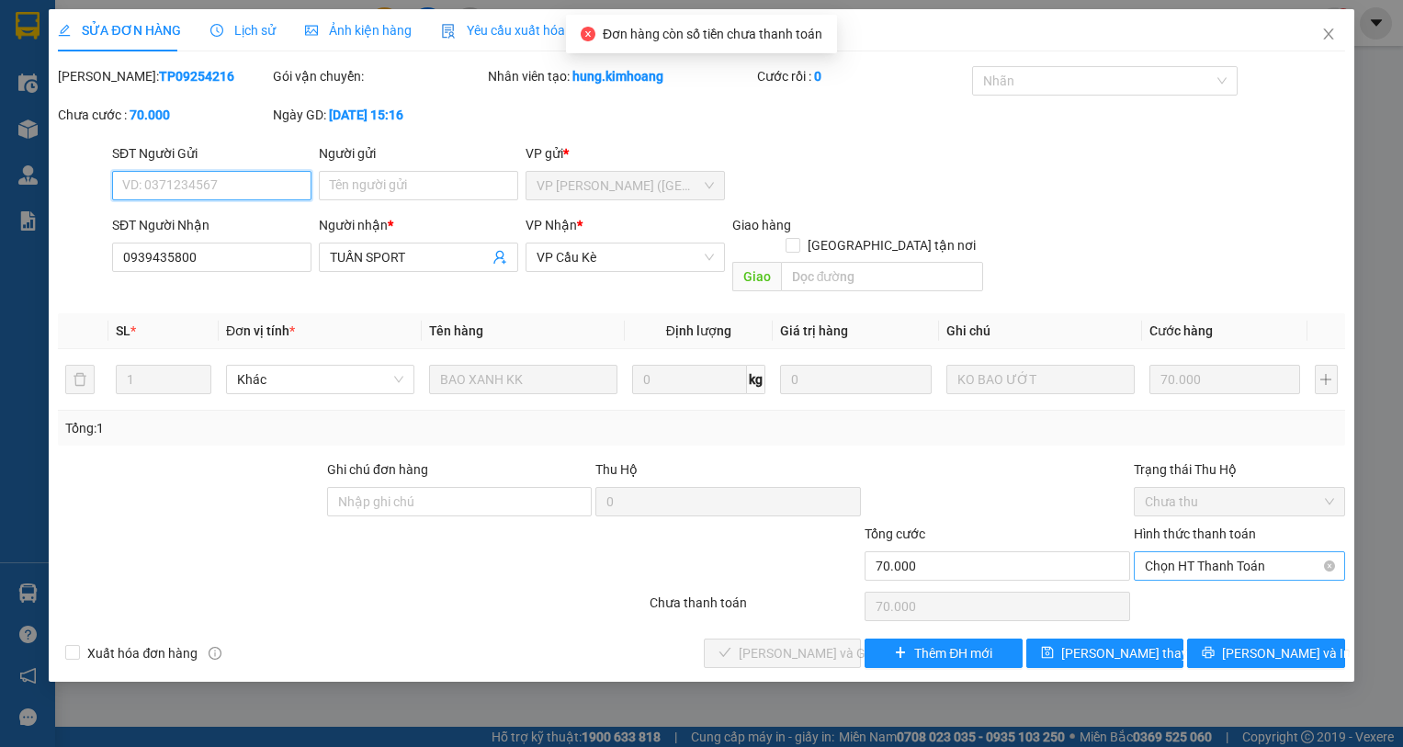
click at [1248, 552] on span "Chọn HT Thanh Toán" at bounding box center [1238, 566] width 189 height 28
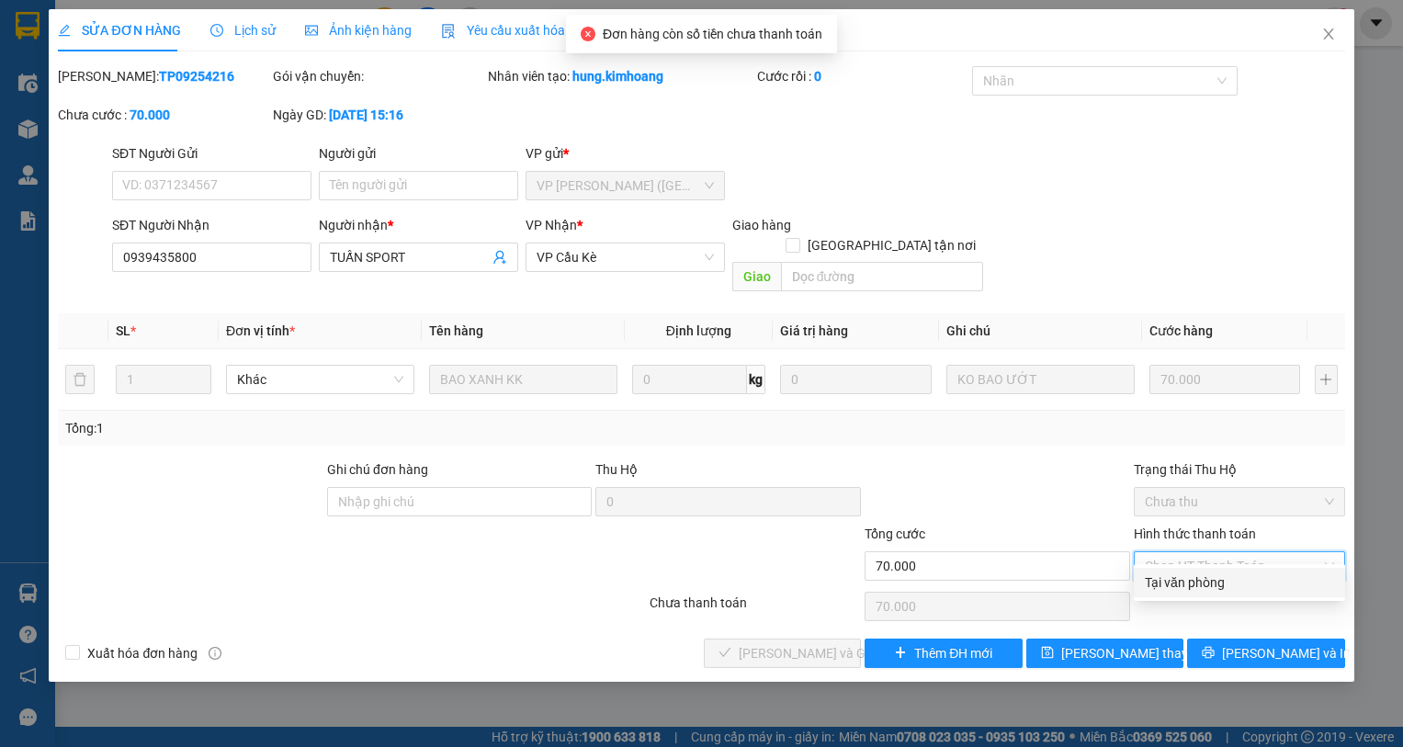
click at [1246, 581] on div "Tại văn phòng" at bounding box center [1238, 582] width 189 height 20
type input "0"
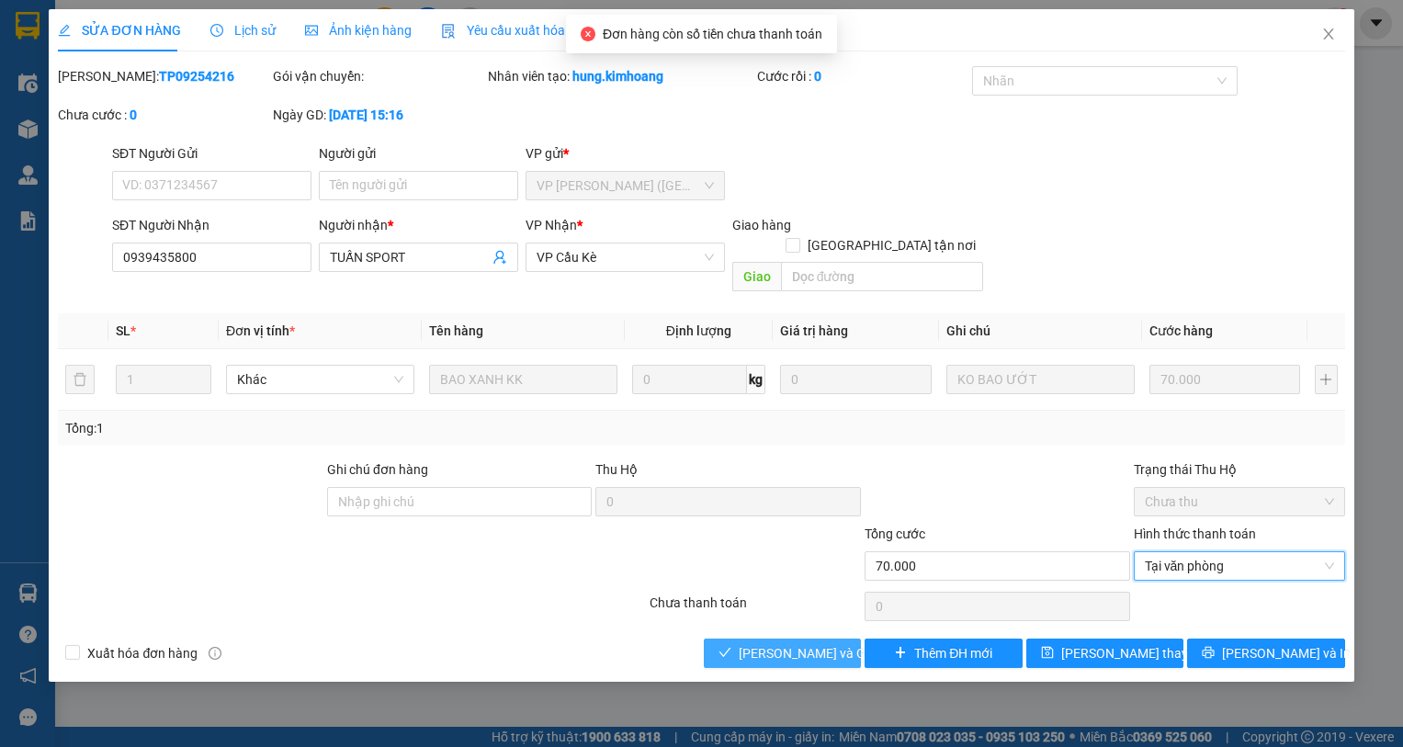
click at [792, 643] on span "Lưu và Giao hàng" at bounding box center [826, 653] width 176 height 20
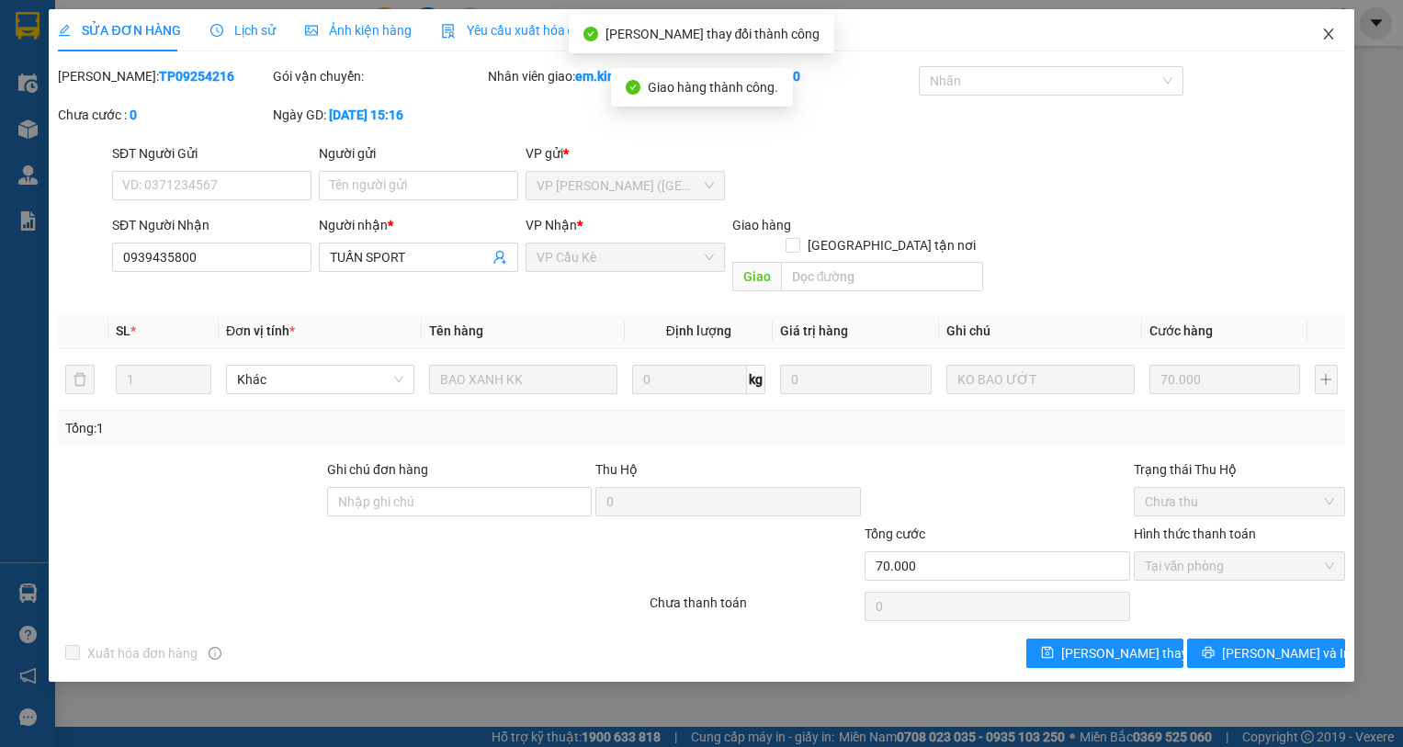
click at [1328, 33] on icon "close" at bounding box center [1328, 34] width 15 height 15
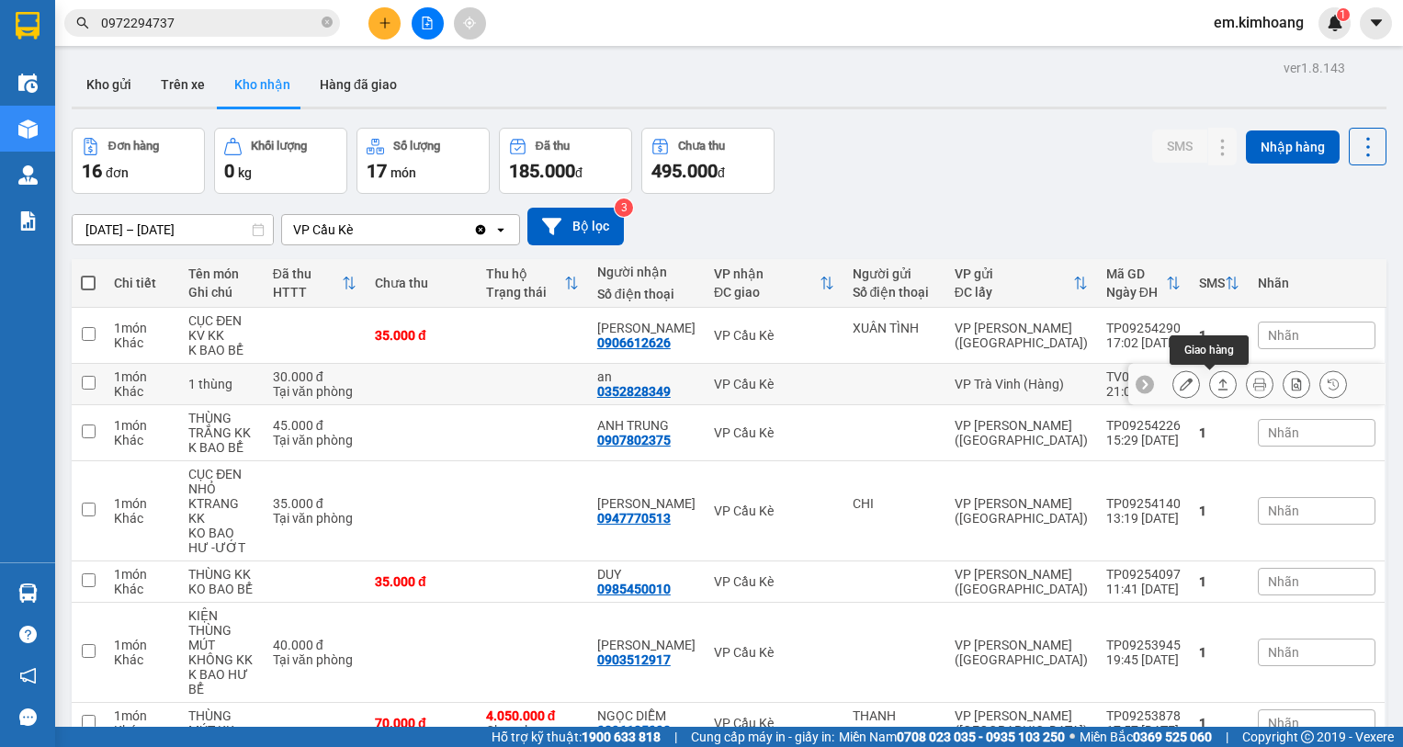
click at [1217, 386] on button at bounding box center [1223, 384] width 26 height 32
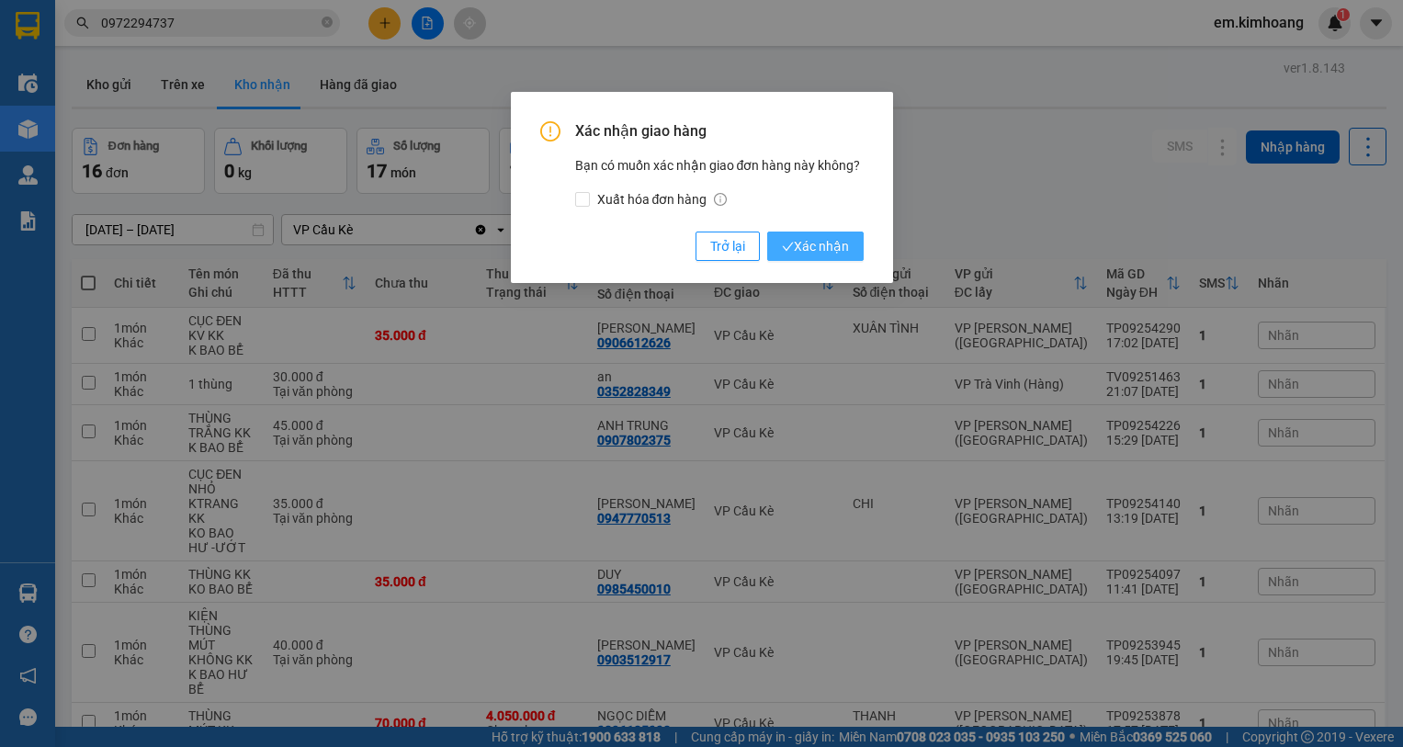
click at [840, 246] on span "Xác nhận" at bounding box center [815, 246] width 67 height 20
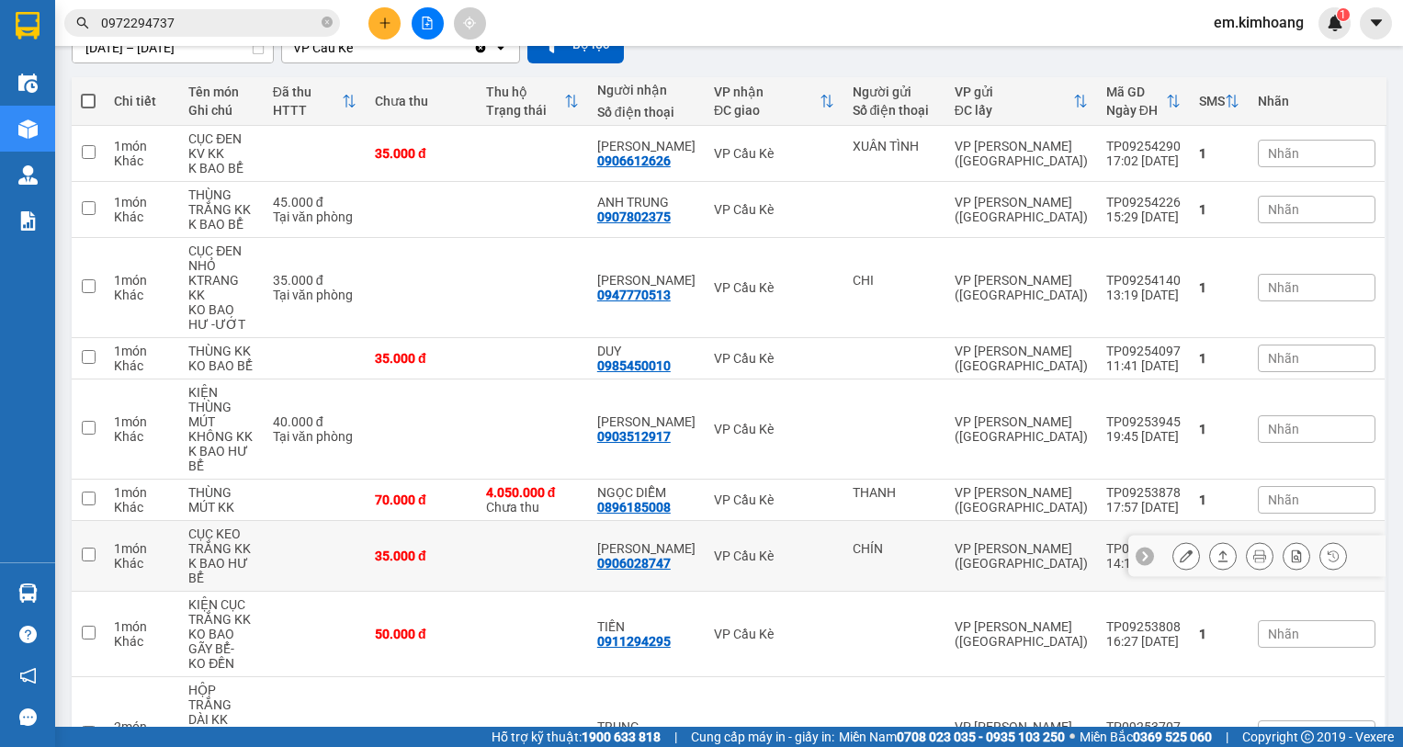
scroll to position [184, 0]
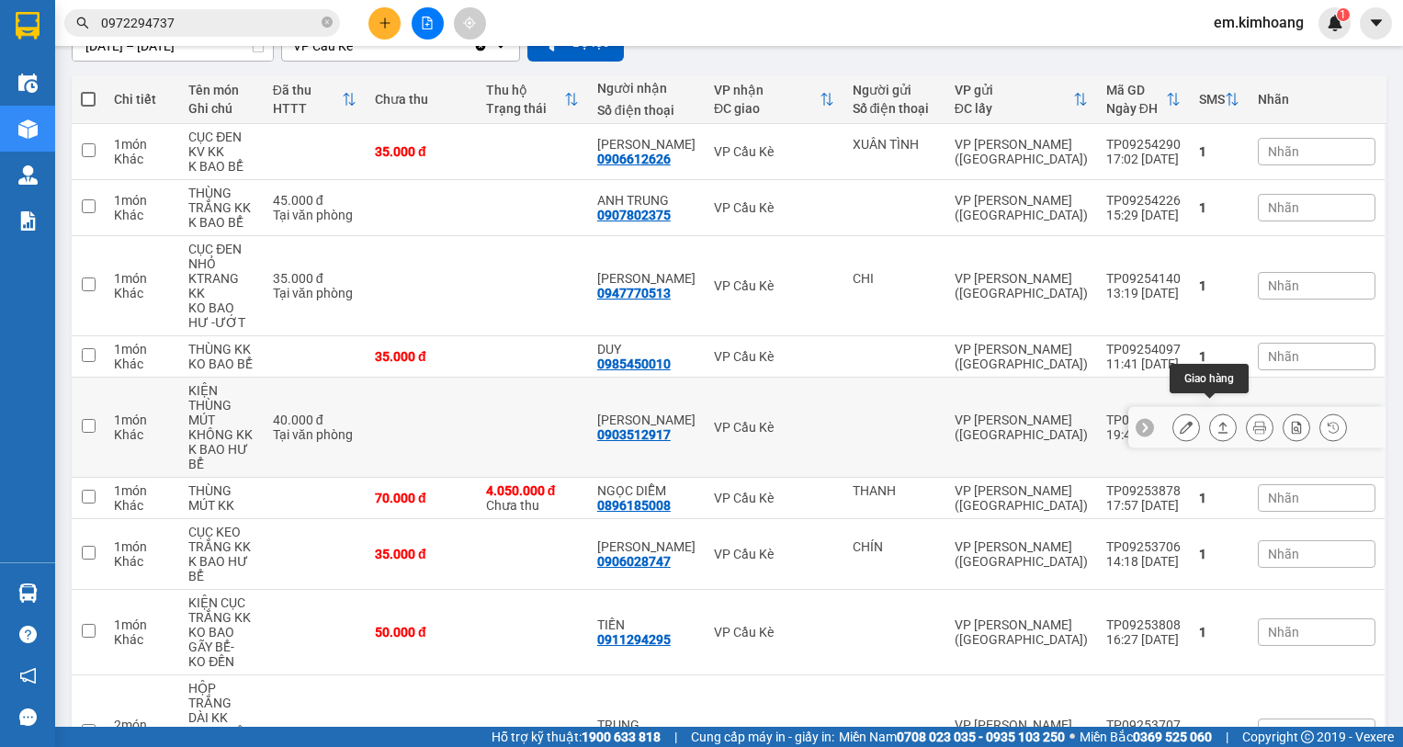
click at [1216, 421] on icon at bounding box center [1222, 427] width 13 height 13
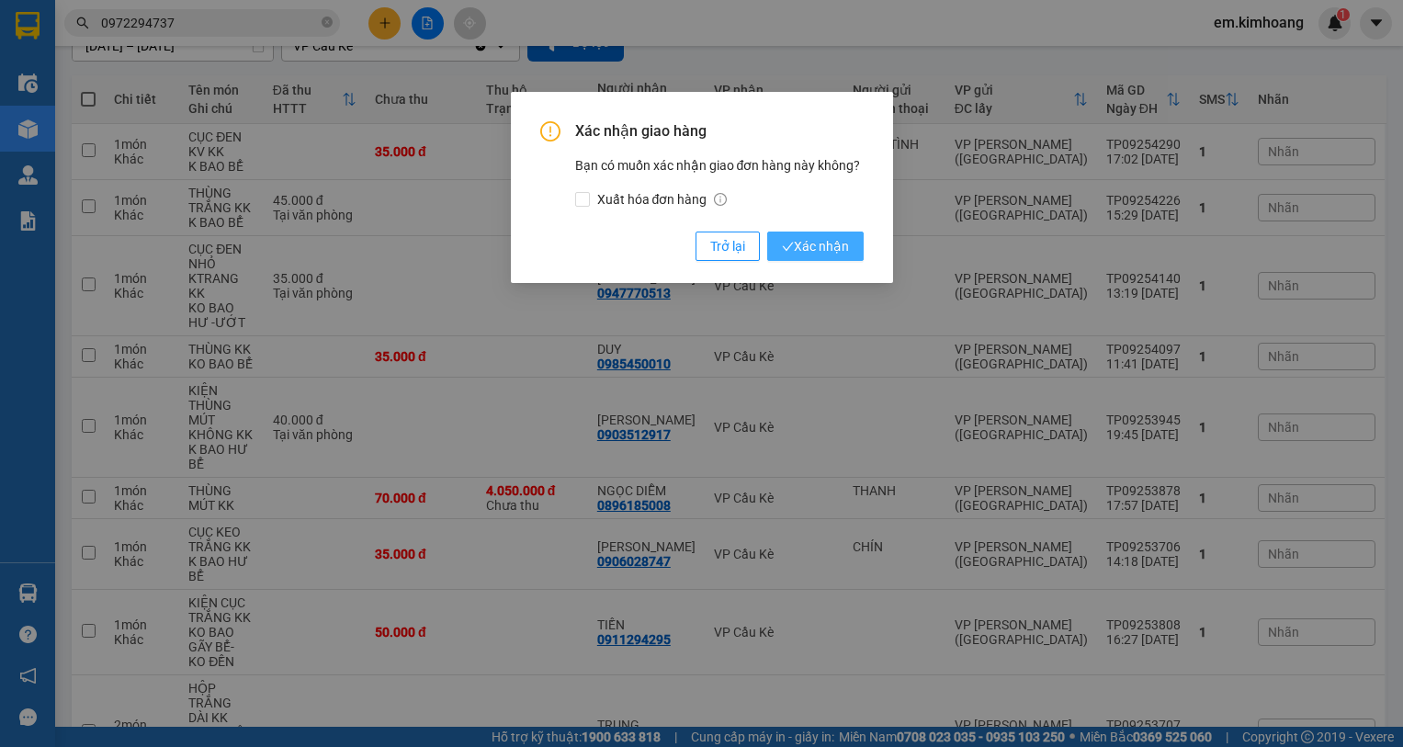
click at [829, 248] on span "Xác nhận" at bounding box center [815, 246] width 67 height 20
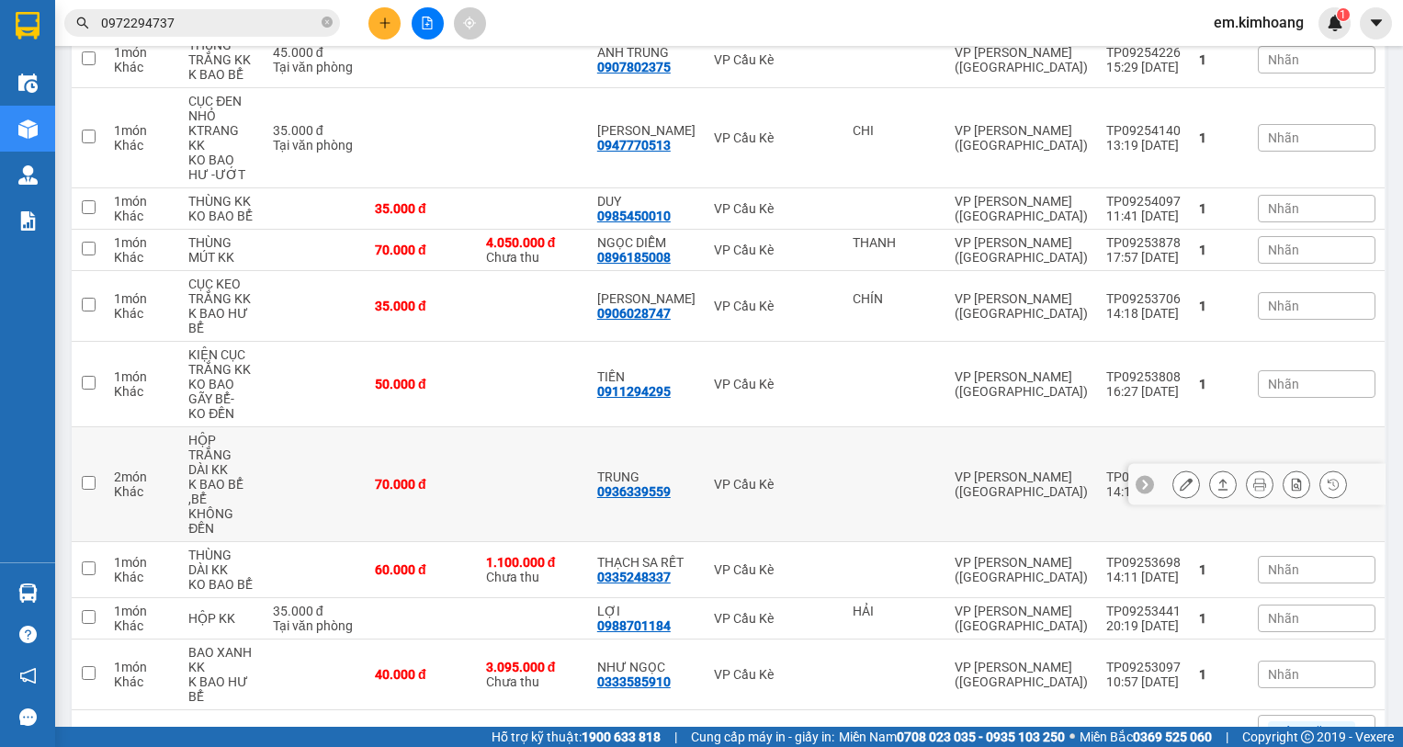
scroll to position [367, 0]
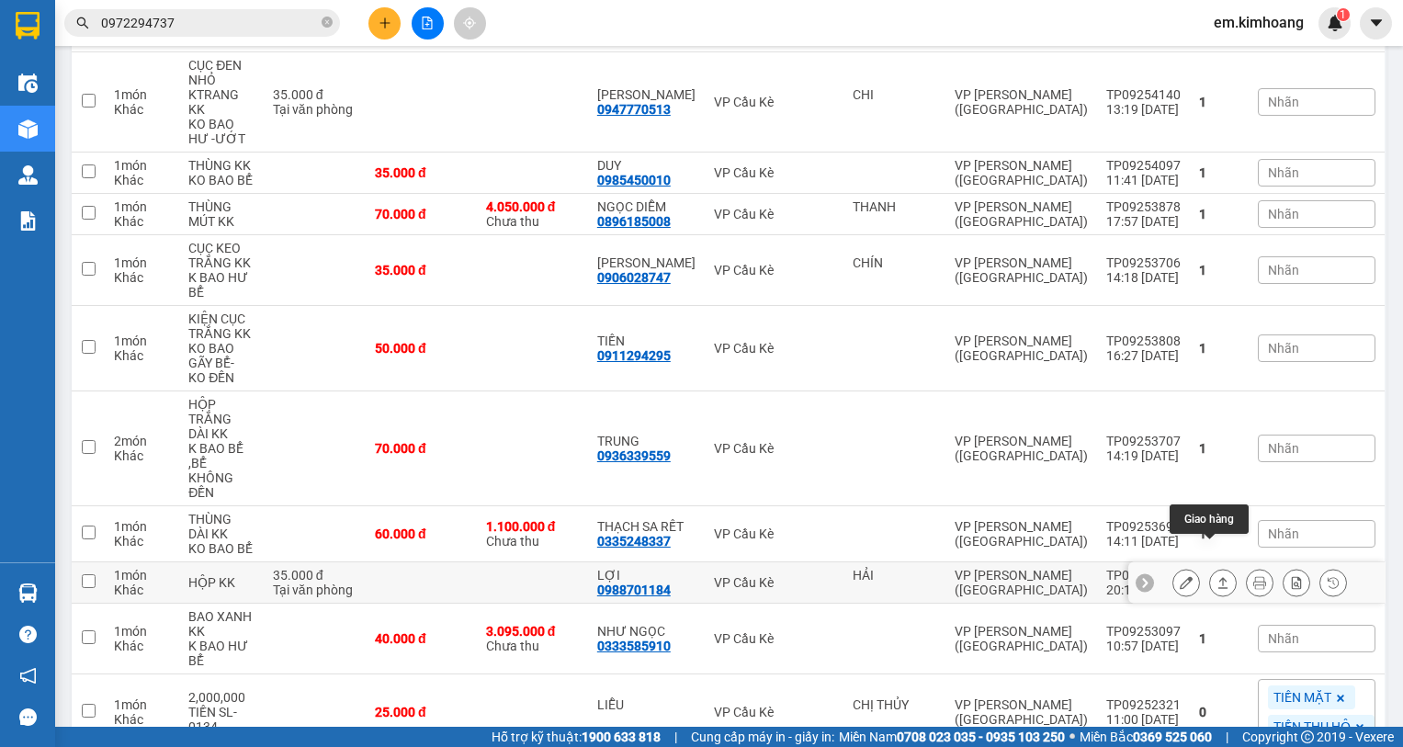
click at [1218, 577] on icon at bounding box center [1223, 582] width 10 height 11
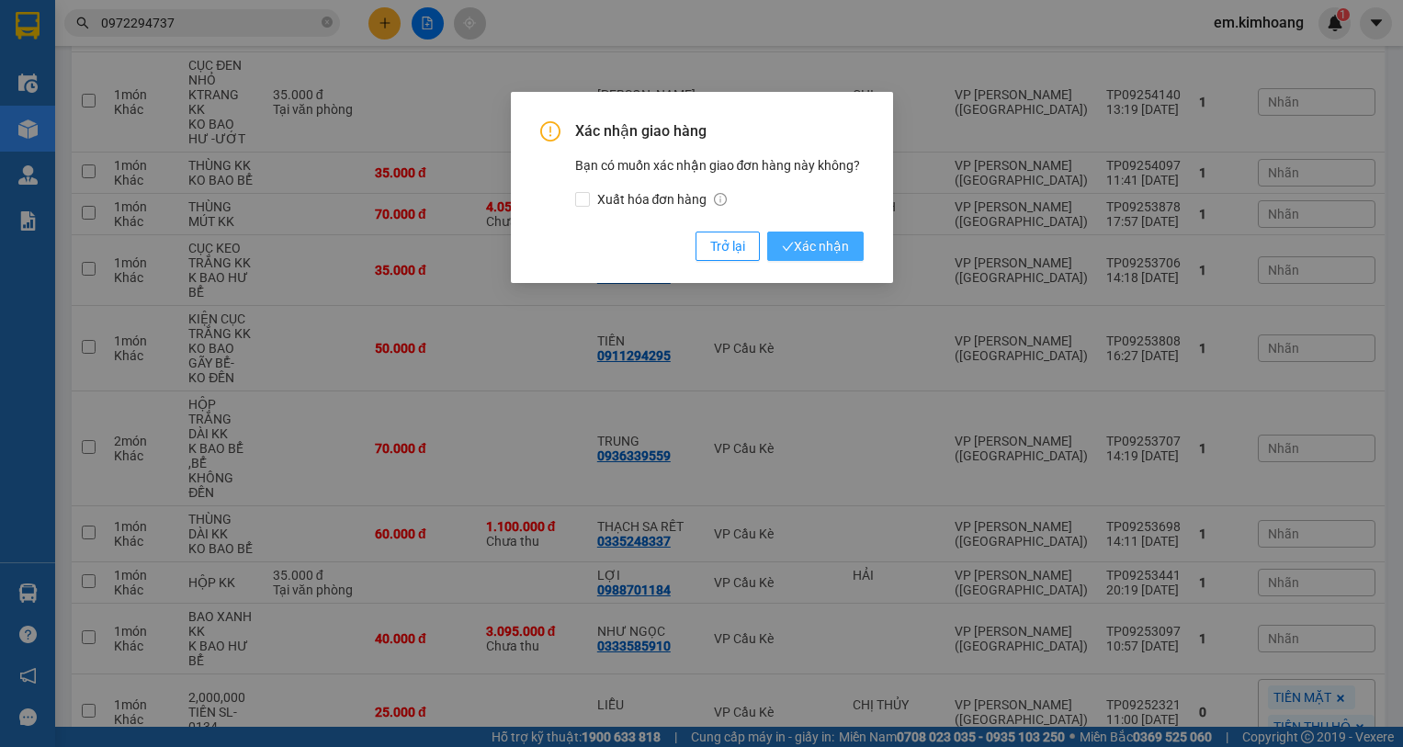
click at [810, 237] on span "Xác nhận" at bounding box center [815, 246] width 67 height 20
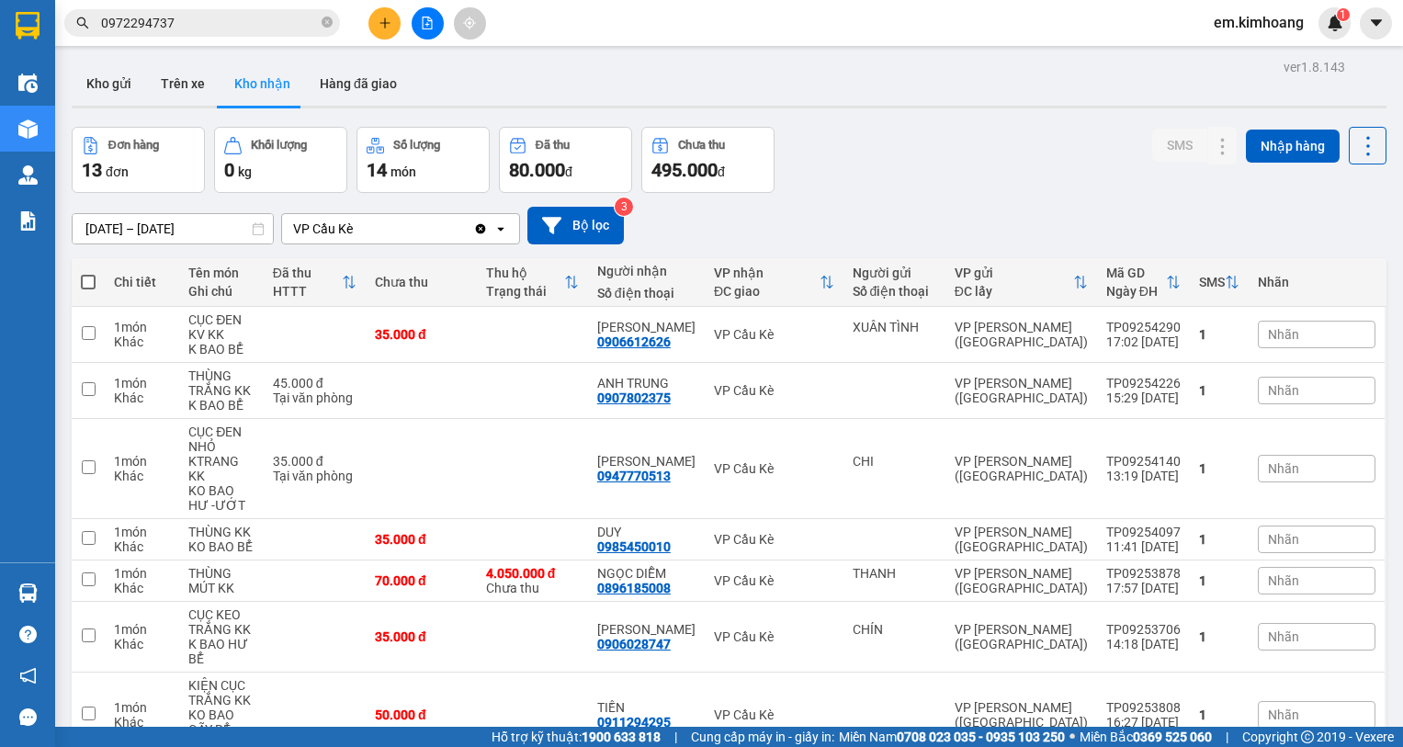
scroll to position [0, 0]
click at [104, 83] on button "Kho gửi" at bounding box center [109, 84] width 74 height 44
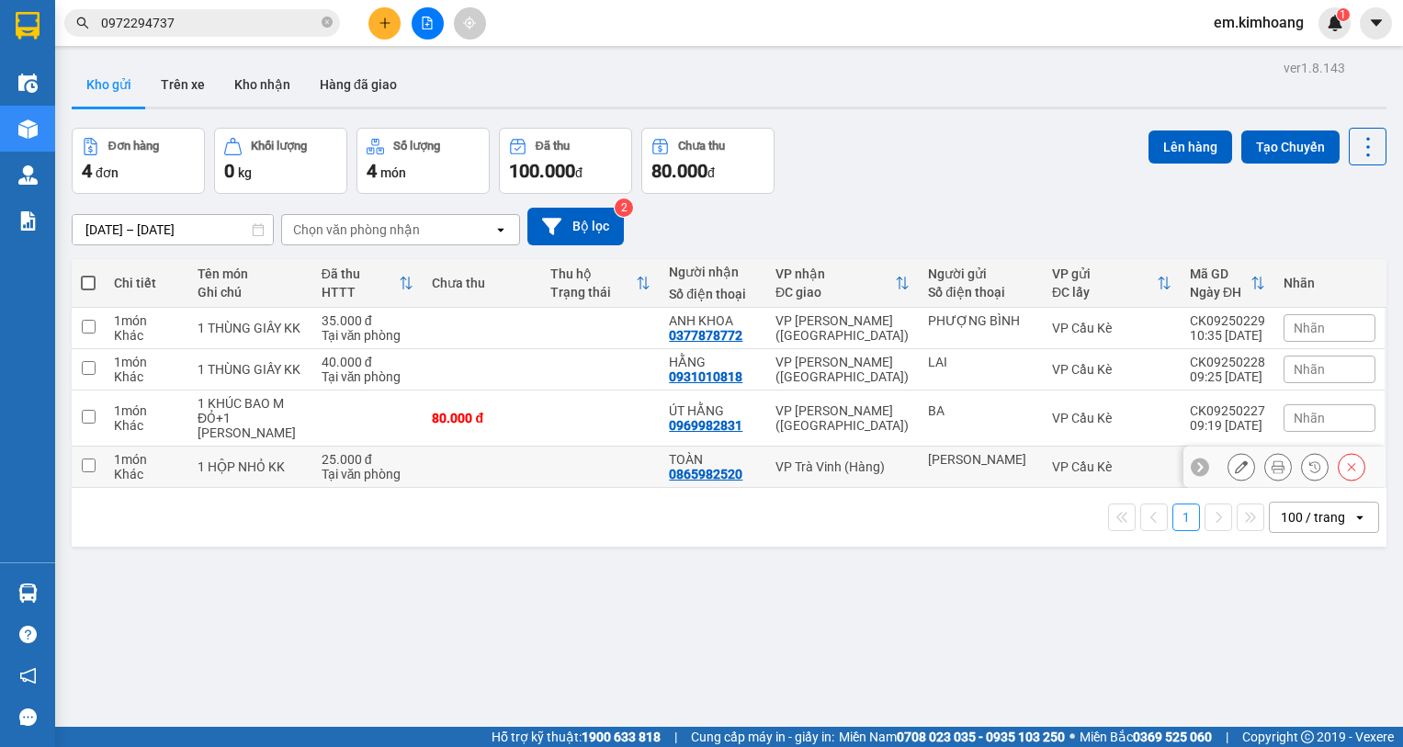
click at [757, 475] on div "TOÀN 0865982520" at bounding box center [713, 466] width 88 height 29
checkbox input "true"
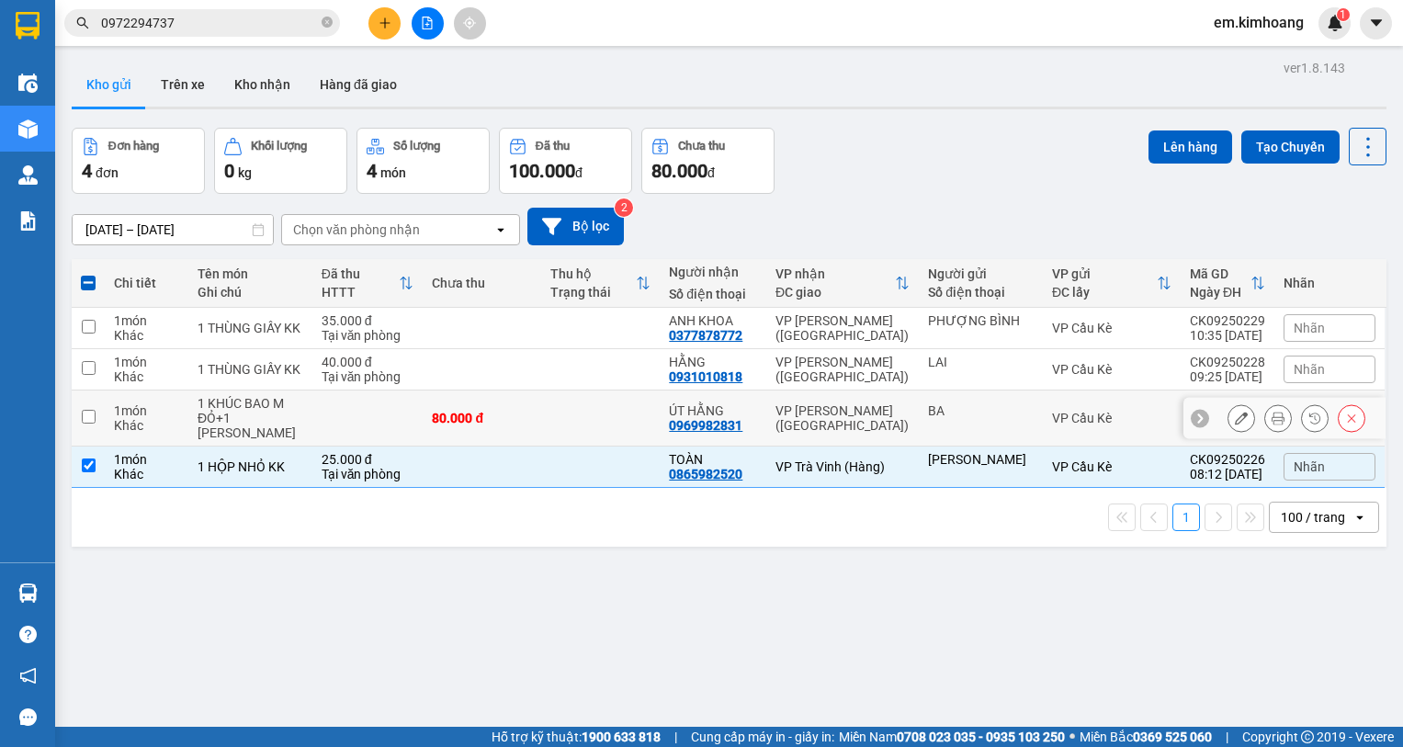
click at [757, 427] on div "ÚT HẰNG 0969982831" at bounding box center [713, 417] width 88 height 29
checkbox input "true"
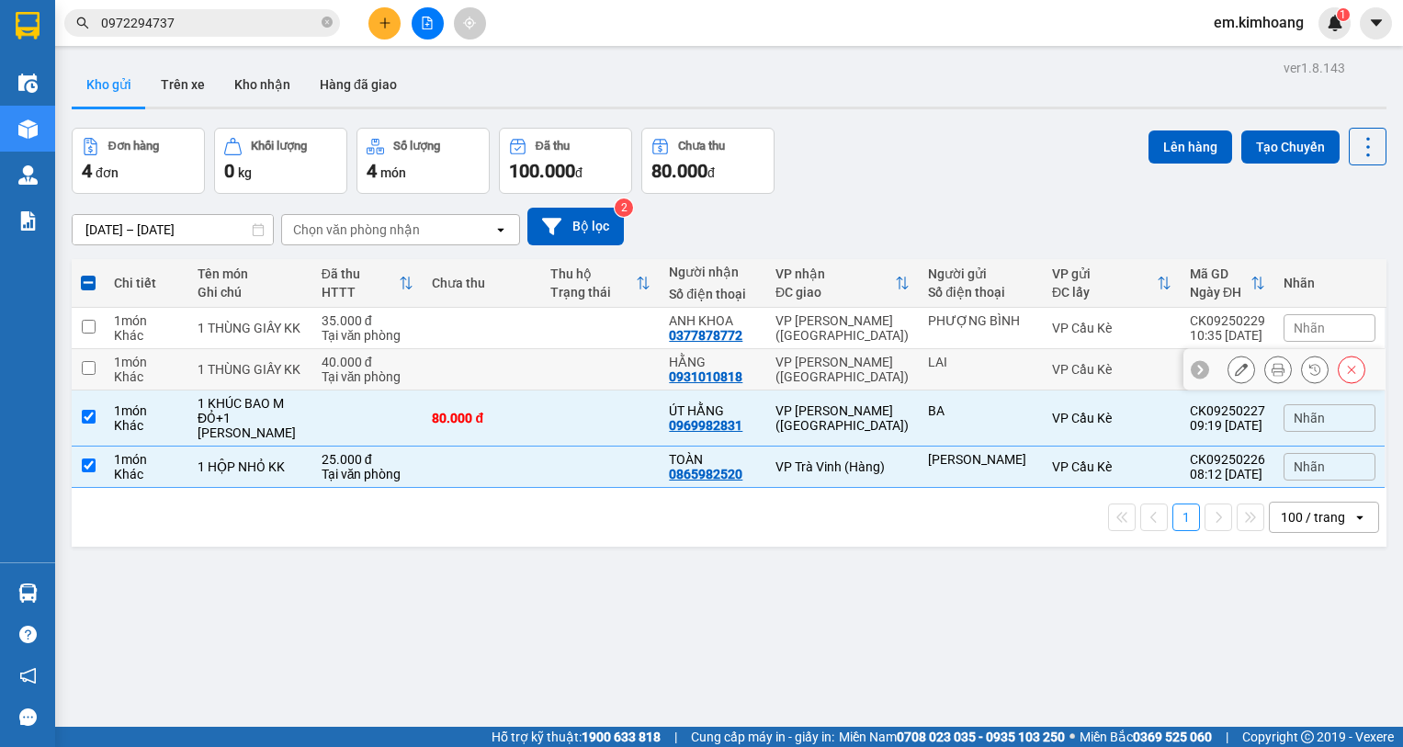
click at [775, 366] on td "VP [PERSON_NAME] ([GEOGRAPHIC_DATA])" at bounding box center [842, 369] width 152 height 41
checkbox input "true"
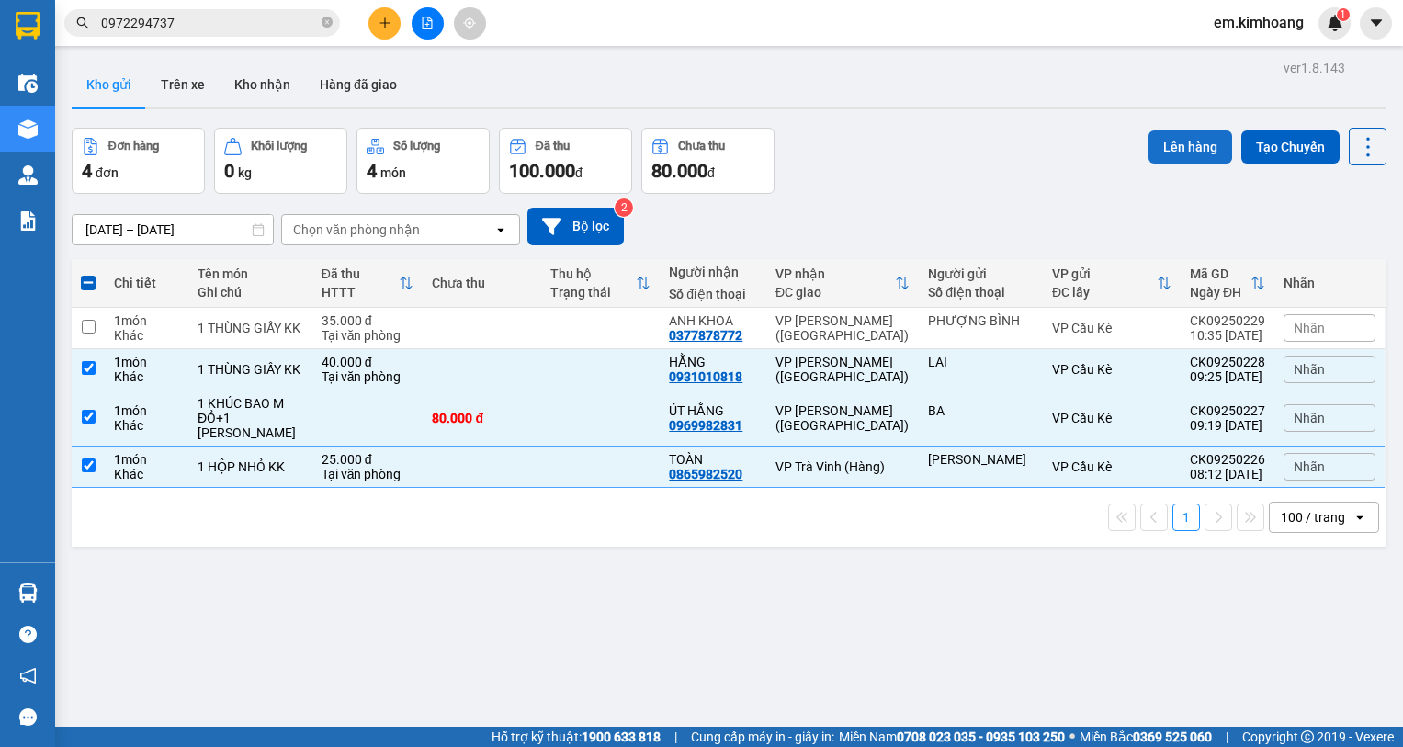
click at [1170, 158] on button "Lên hàng" at bounding box center [1190, 146] width 84 height 33
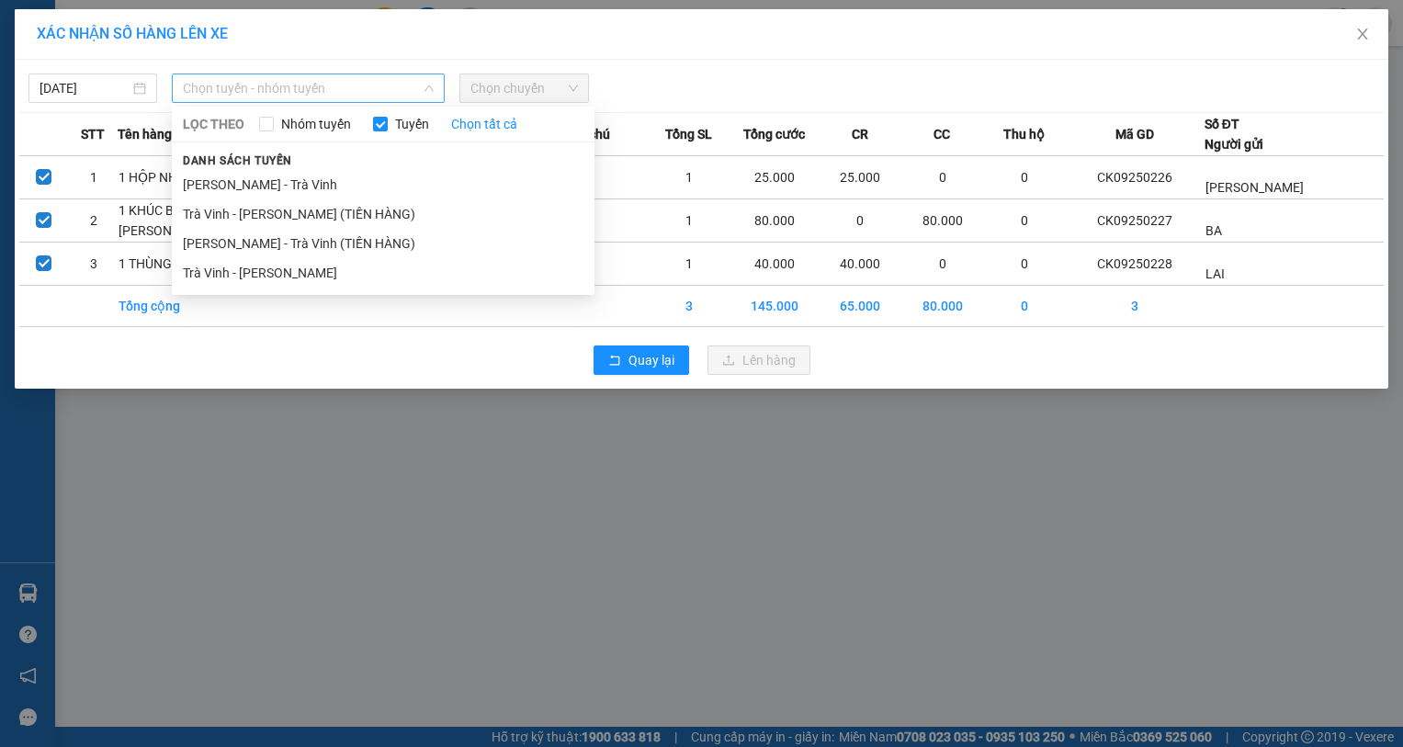
click at [336, 89] on span "Chọn tuyến - nhóm tuyến" at bounding box center [308, 88] width 251 height 28
drag, startPoint x: 304, startPoint y: 273, endPoint x: 334, endPoint y: 244, distance: 41.6
click at [306, 273] on li "Trà Vinh - Hồ Chí Minh" at bounding box center [383, 272] width 423 height 29
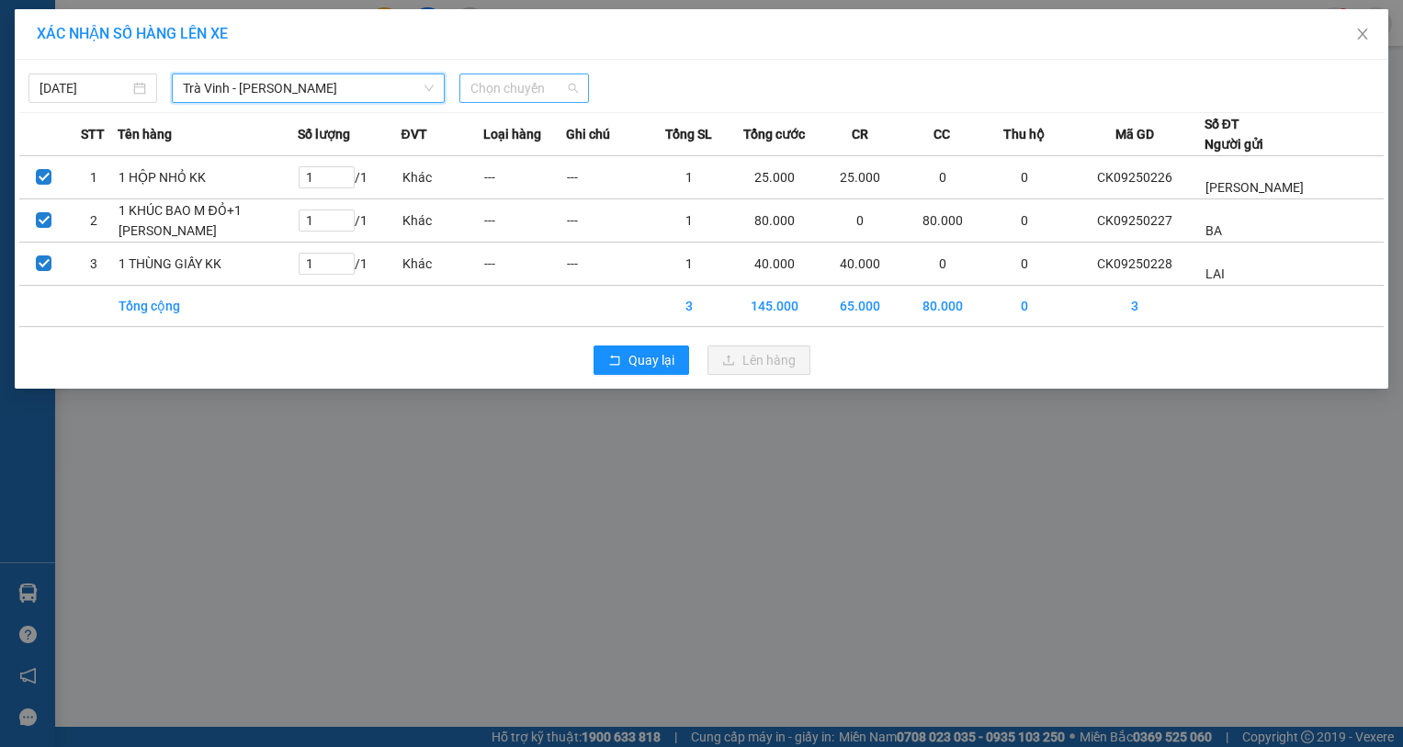
click at [568, 85] on span "Chọn chuyến" at bounding box center [523, 88] width 107 height 28
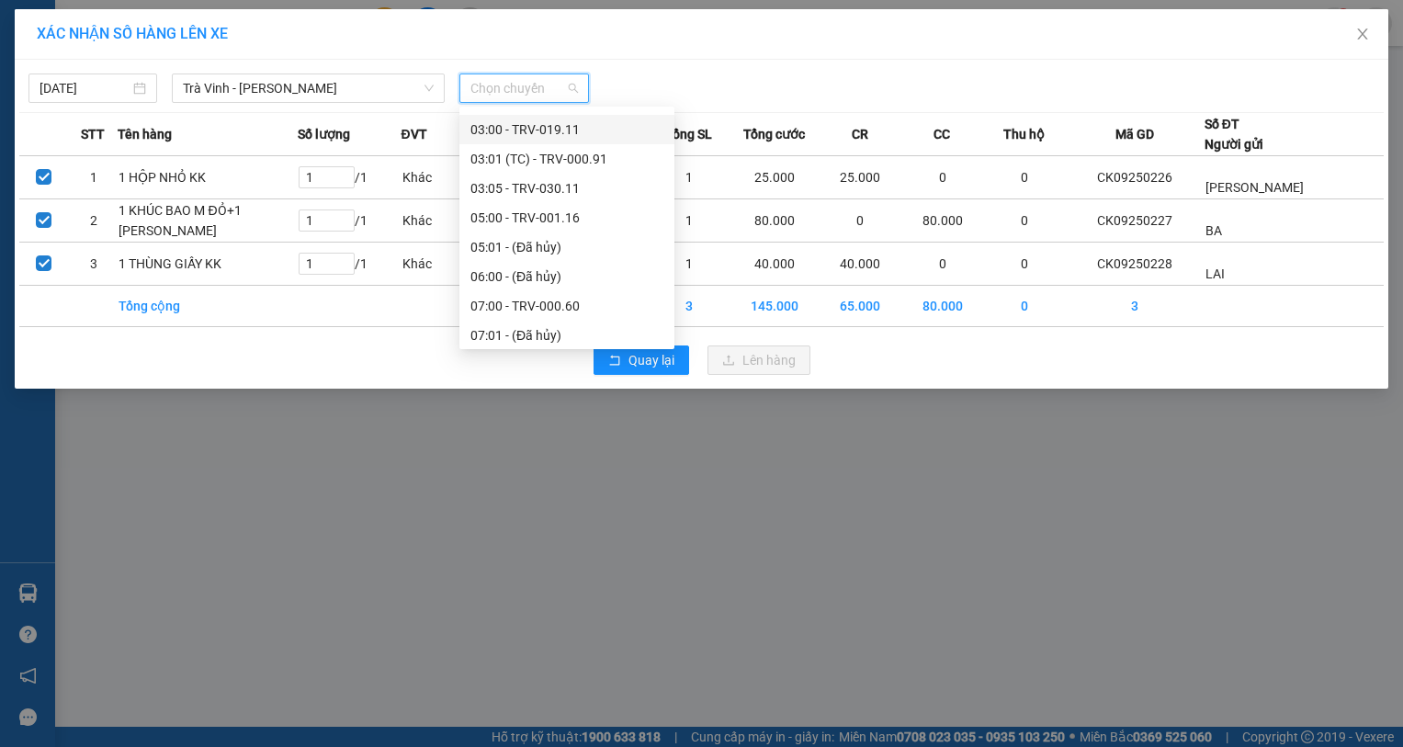
scroll to position [367, 0]
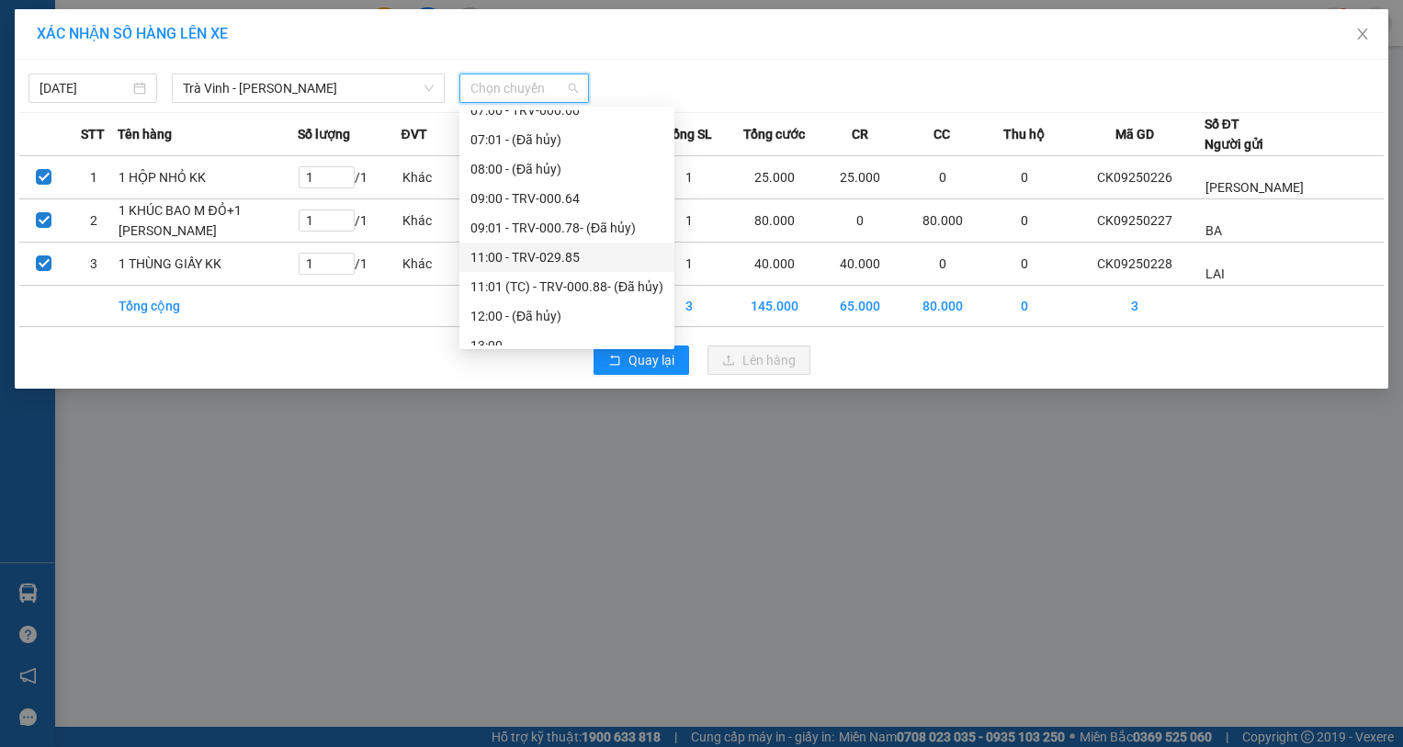
click at [597, 250] on div "11:00 - TRV-029.85" at bounding box center [566, 257] width 193 height 20
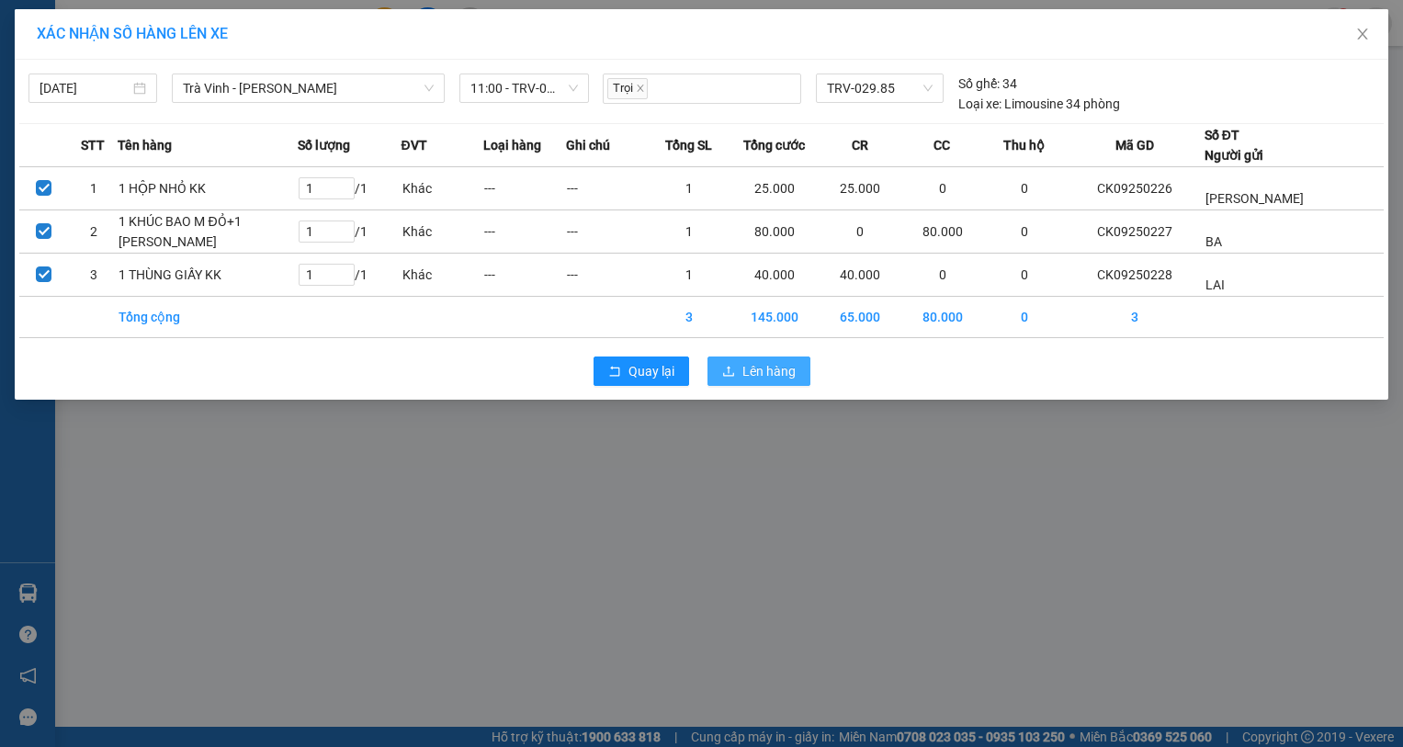
click at [756, 381] on span "Lên hàng" at bounding box center [768, 371] width 53 height 20
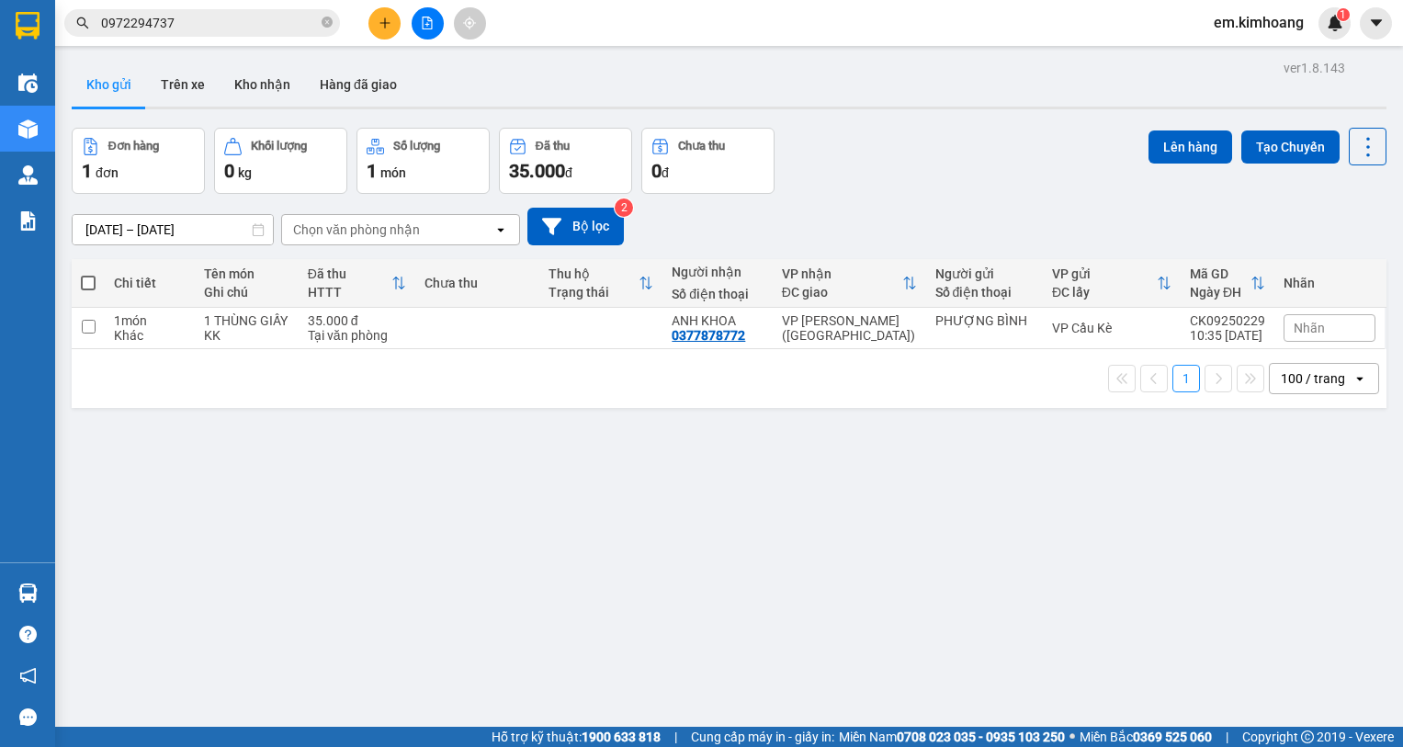
click at [91, 282] on span at bounding box center [88, 283] width 15 height 15
click at [88, 274] on input "checkbox" at bounding box center [88, 274] width 0 height 0
checkbox input "true"
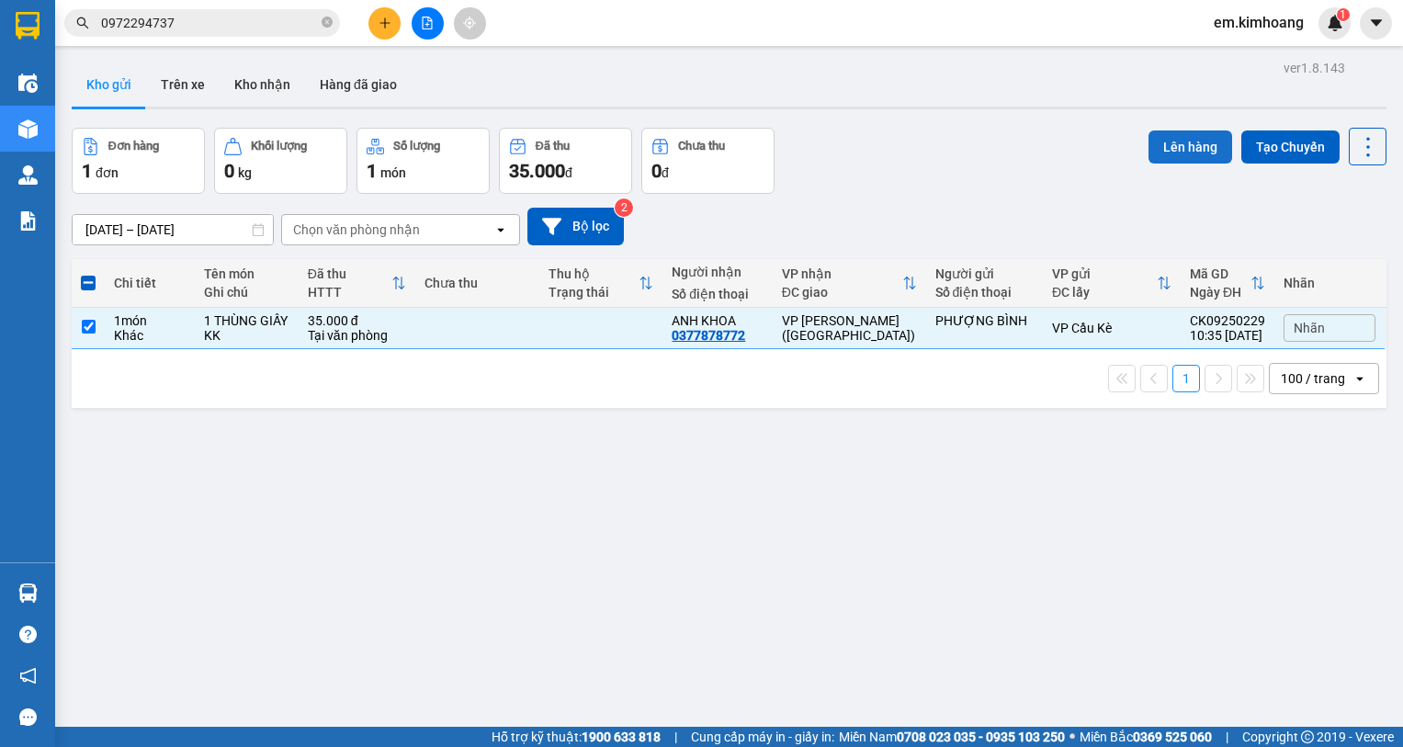
click at [1175, 141] on button "Lên hàng" at bounding box center [1190, 146] width 84 height 33
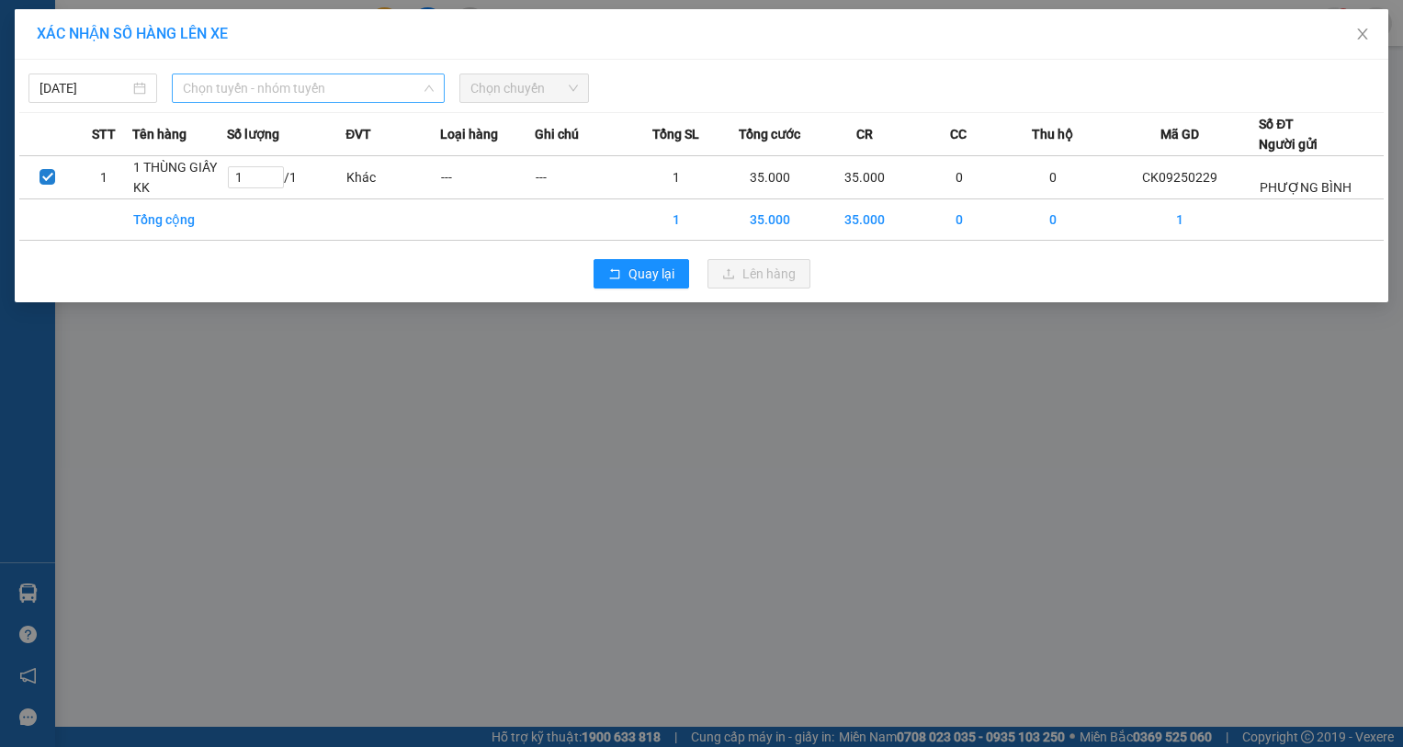
click at [292, 96] on span "Chọn tuyến - nhóm tuyến" at bounding box center [308, 88] width 251 height 28
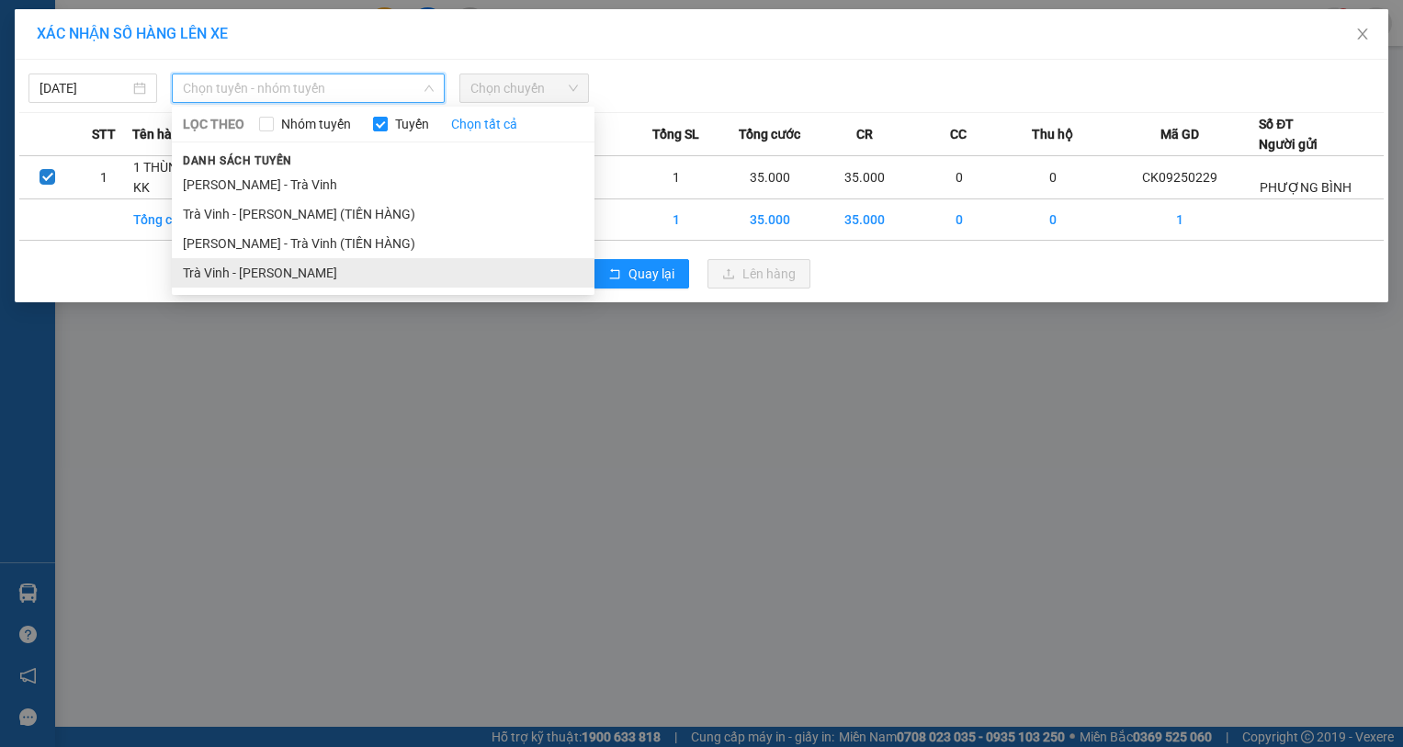
click at [293, 274] on li "Trà Vinh - Hồ Chí Minh" at bounding box center [383, 272] width 423 height 29
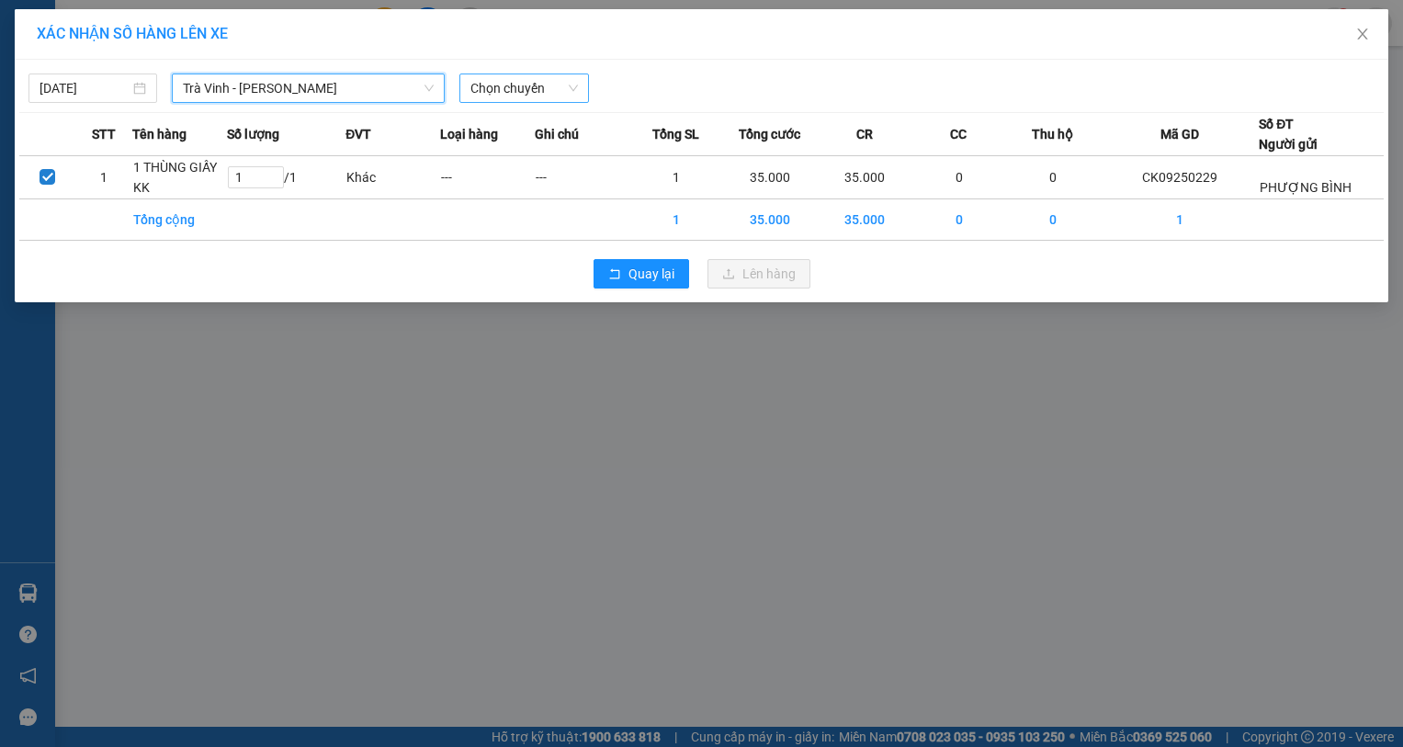
click at [526, 85] on span "Chọn chuyến" at bounding box center [523, 88] width 107 height 28
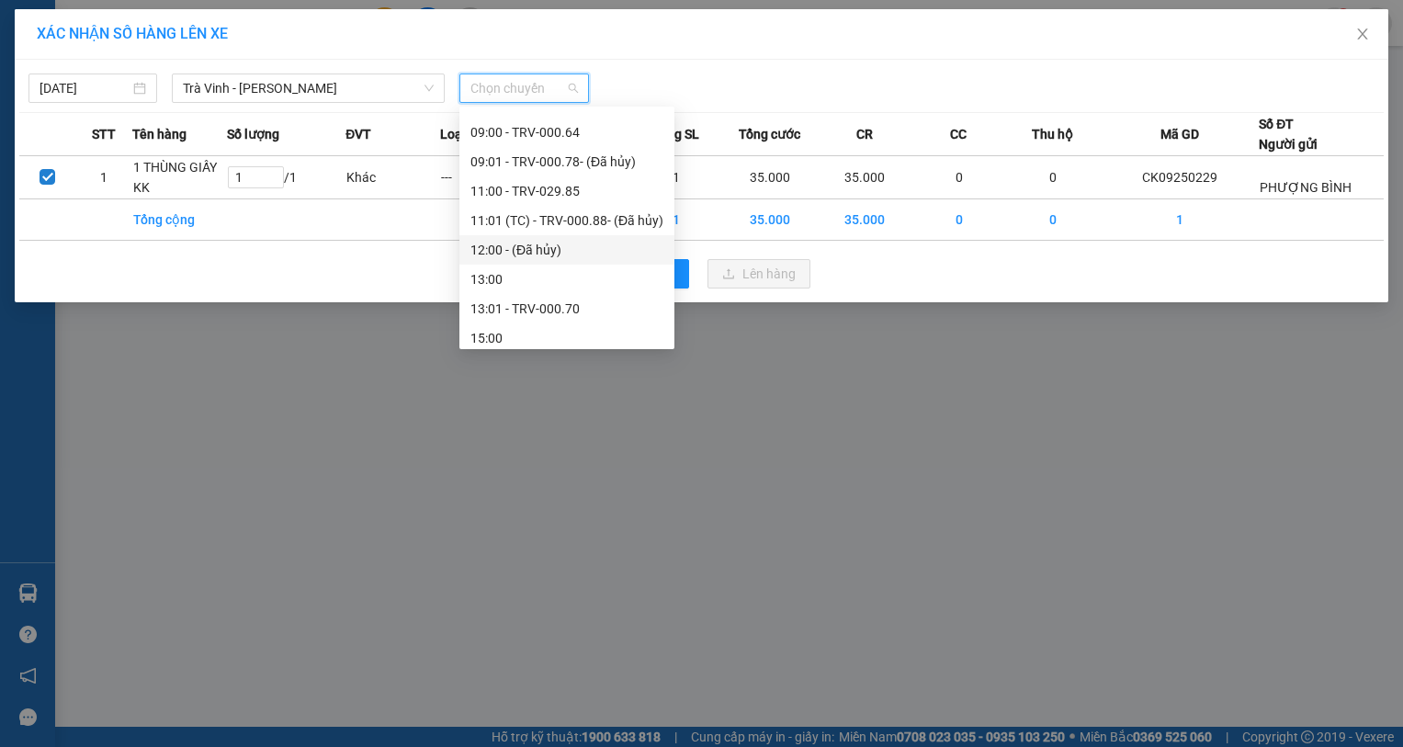
scroll to position [459, 0]
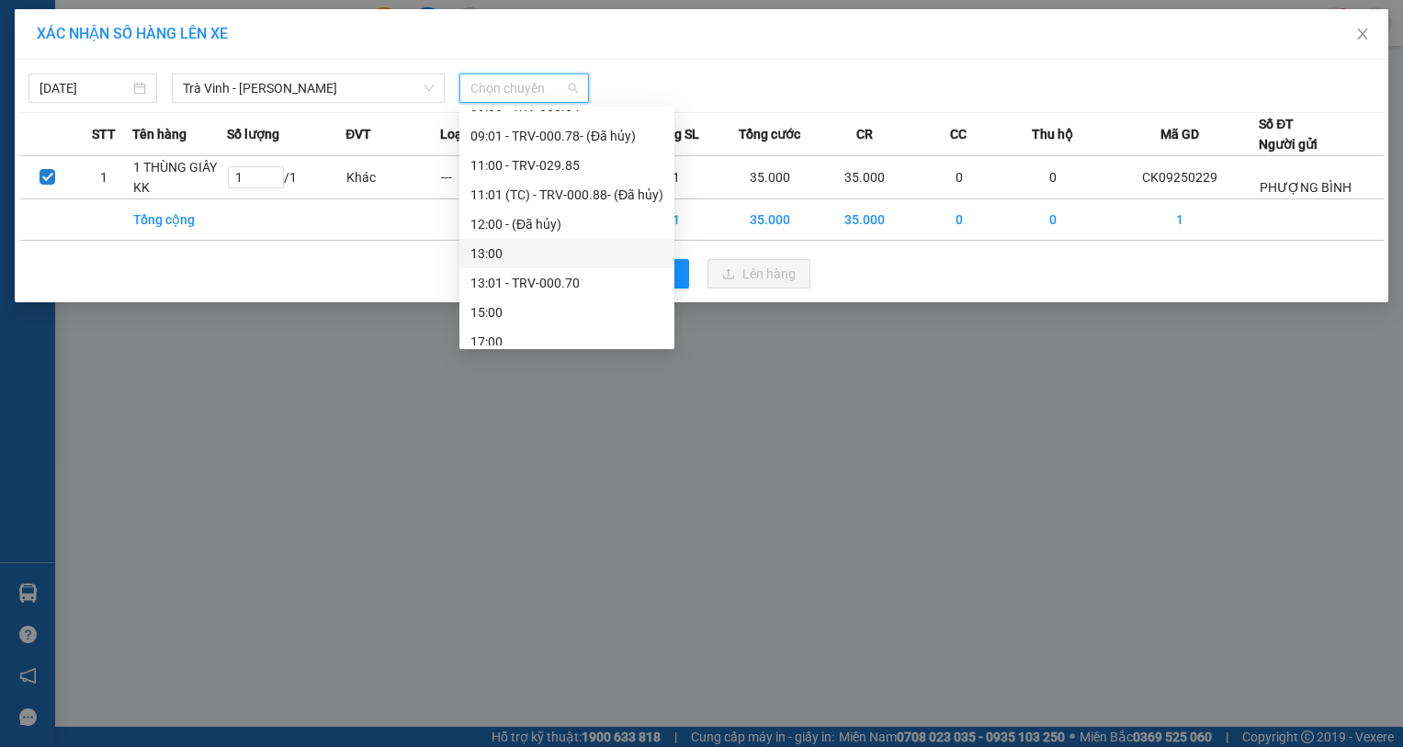
click at [576, 246] on div "13:00" at bounding box center [566, 253] width 193 height 20
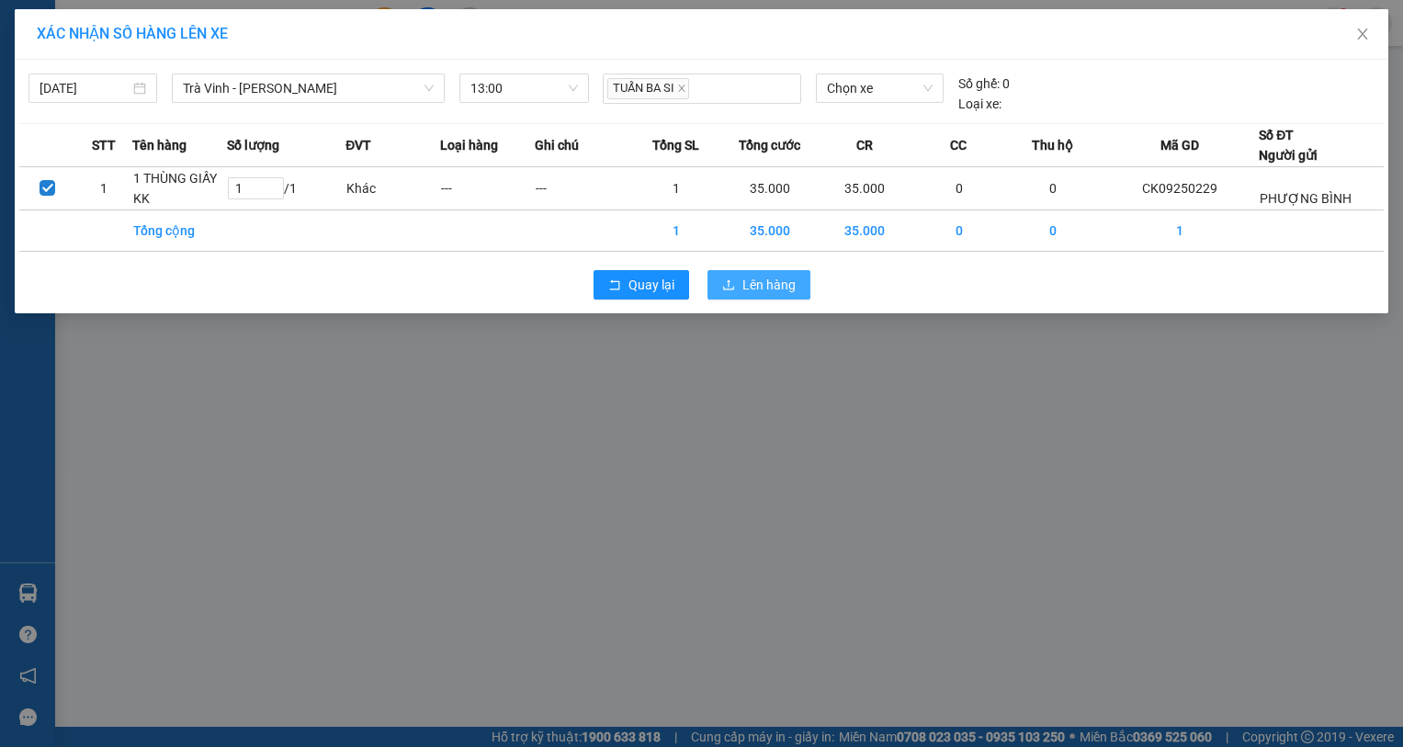
click at [770, 276] on span "Lên hàng" at bounding box center [768, 285] width 53 height 20
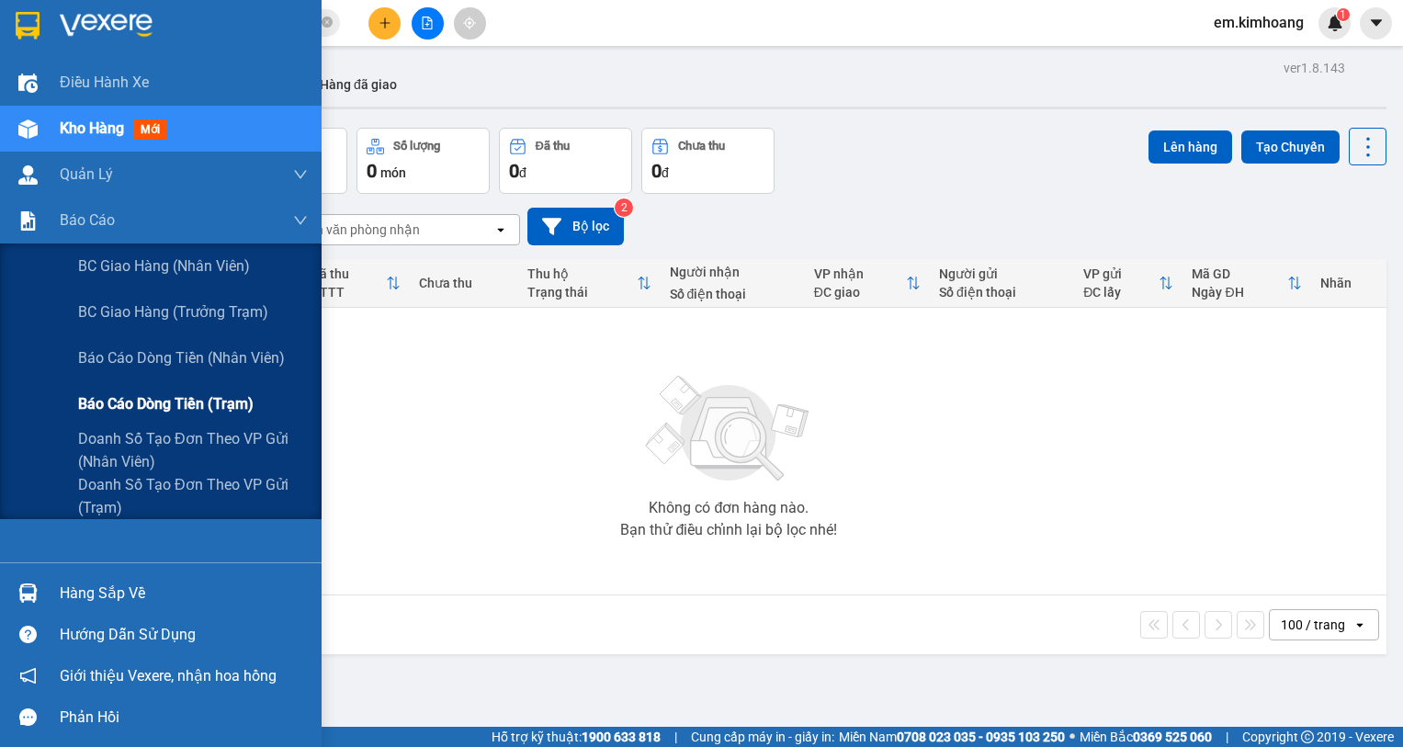
click at [121, 399] on span "Báo cáo dòng tiền (trạm)" at bounding box center [165, 403] width 175 height 23
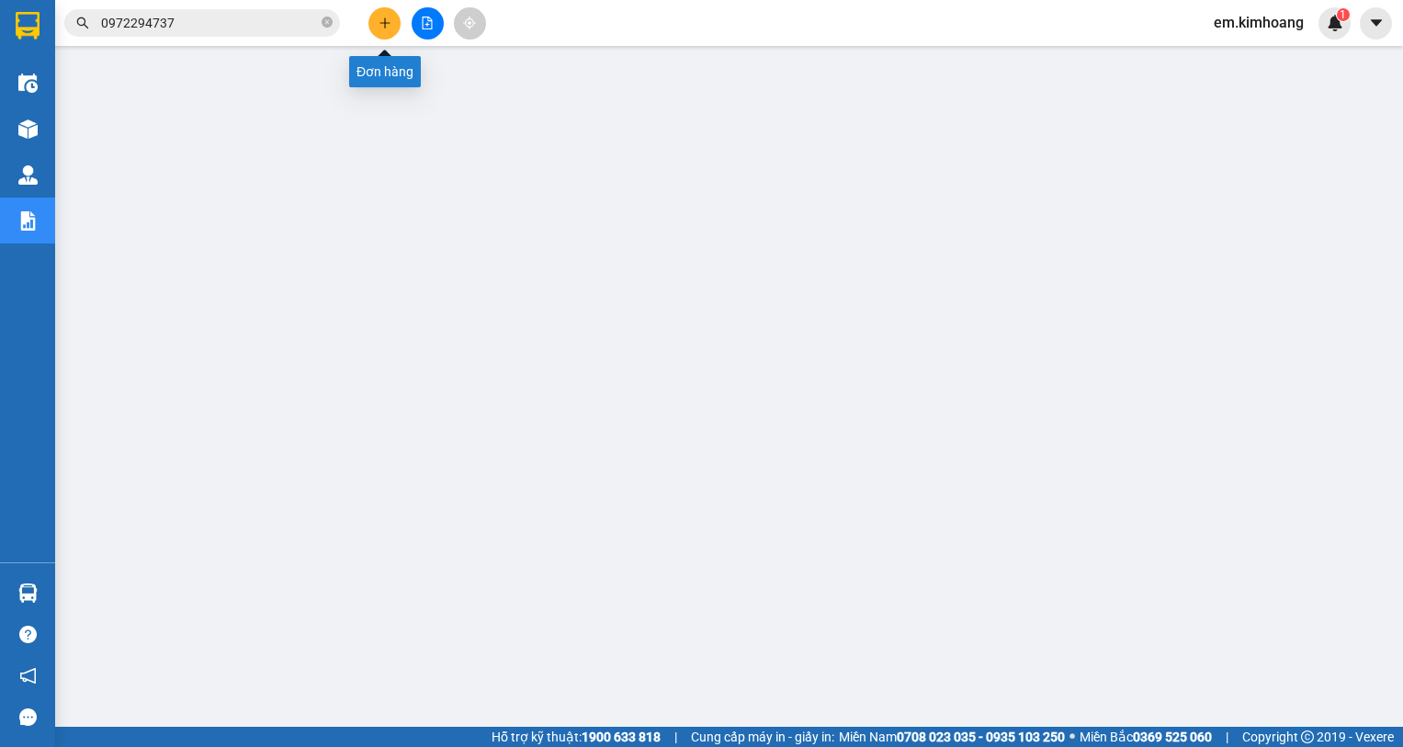
click at [378, 19] on icon "plus" at bounding box center [384, 23] width 13 height 13
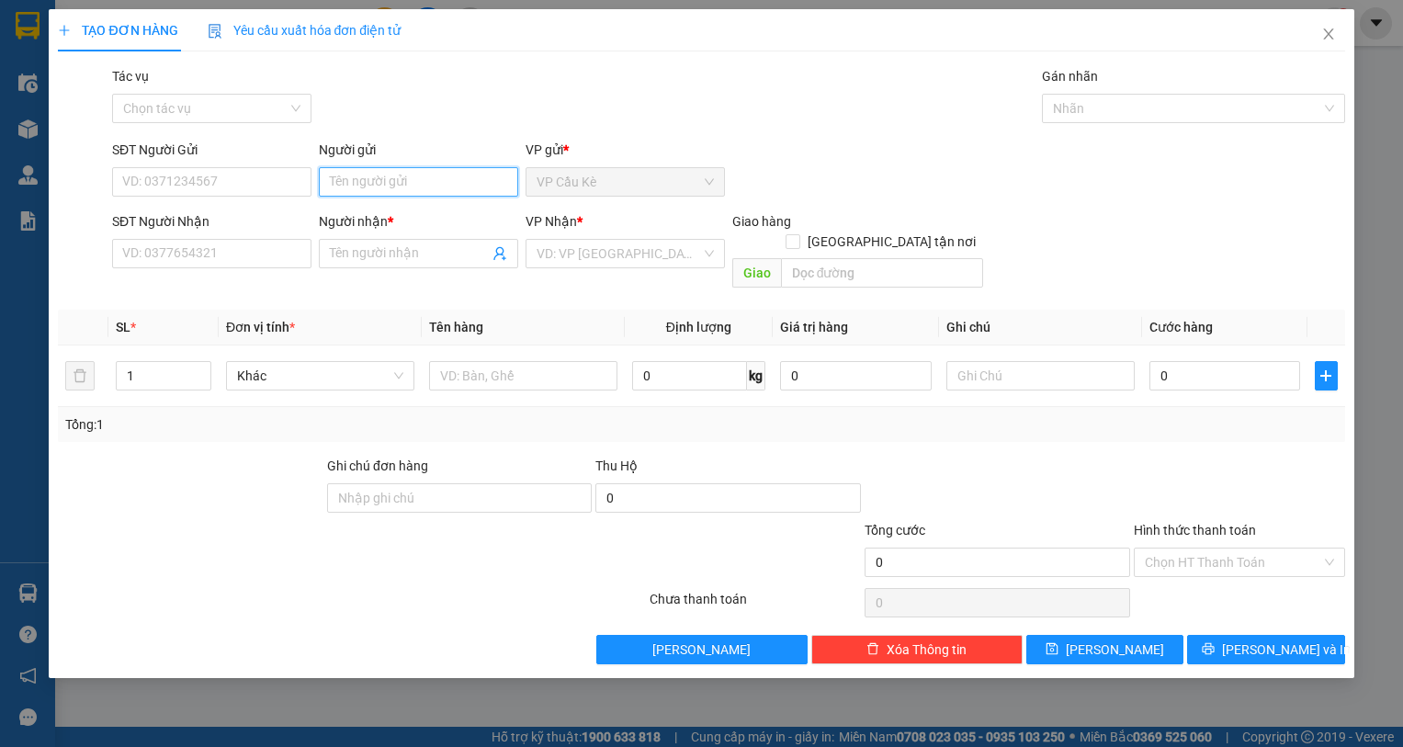
click at [471, 189] on input "Người gửi" at bounding box center [418, 181] width 199 height 29
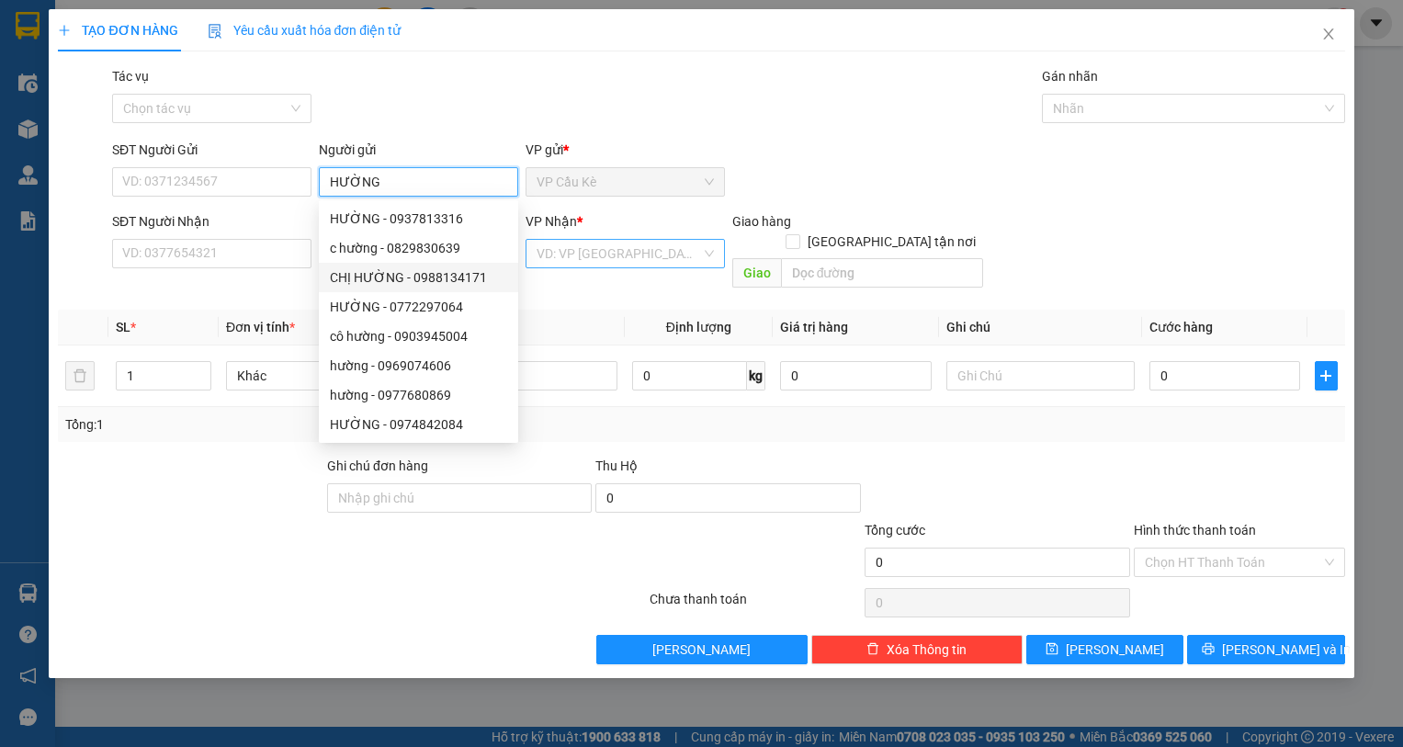
type input "HƯỜNG"
click at [606, 251] on input "search" at bounding box center [618, 254] width 164 height 28
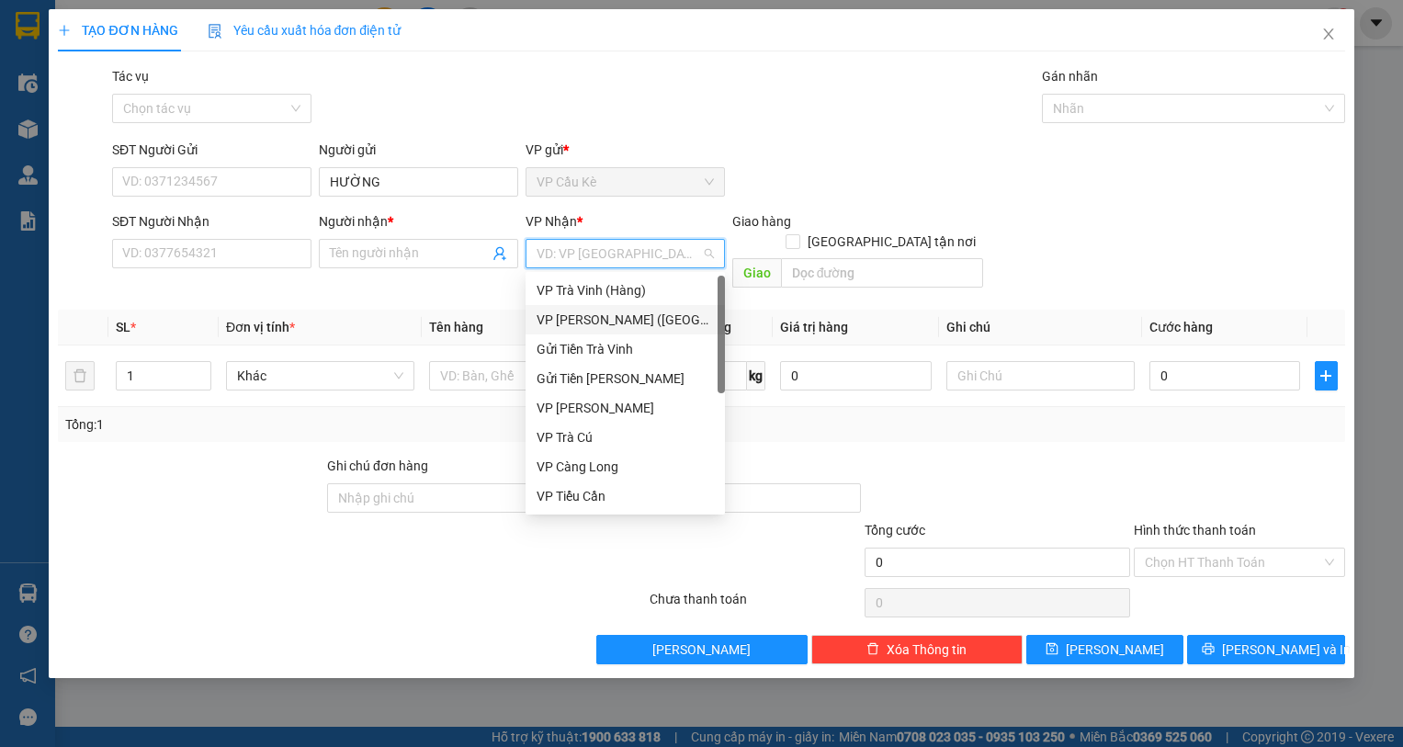
click at [646, 312] on div "VP [PERSON_NAME] ([GEOGRAPHIC_DATA])" at bounding box center [624, 320] width 177 height 20
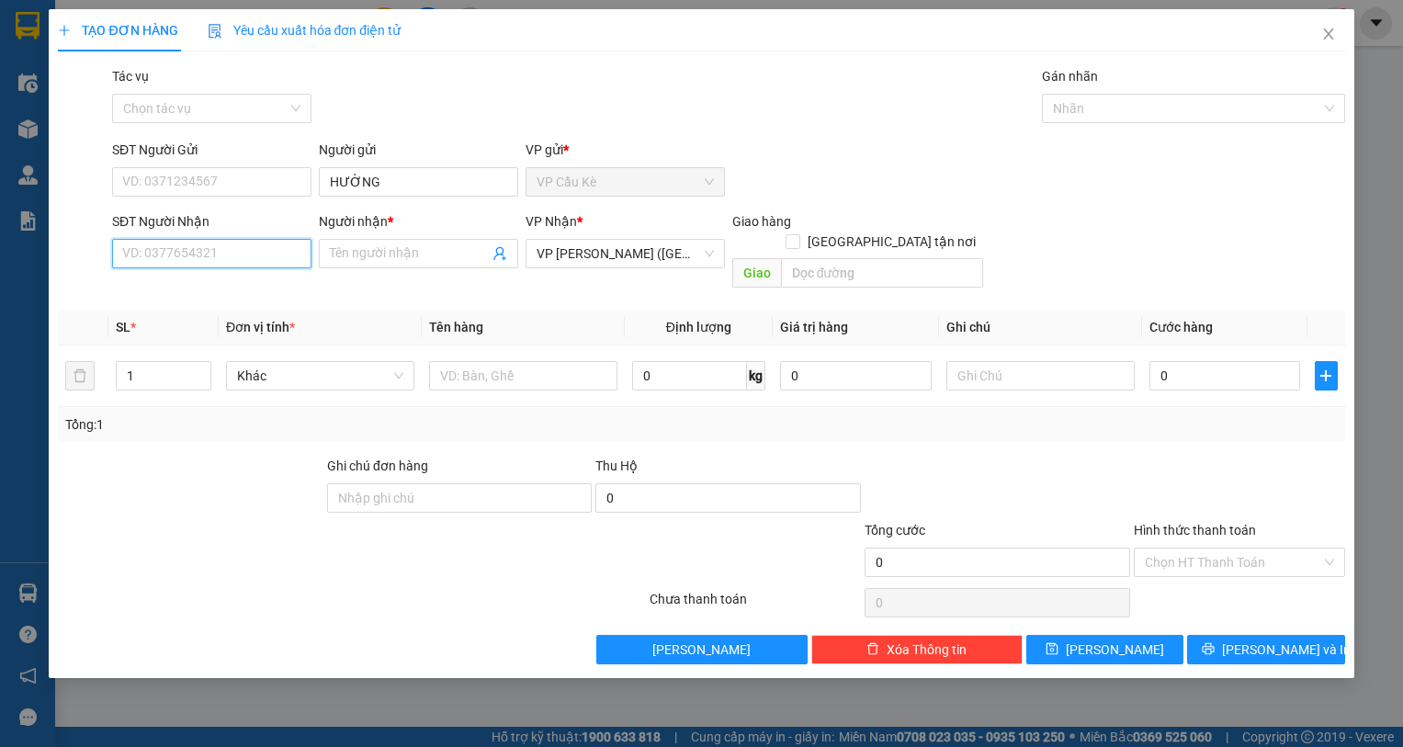
click at [267, 258] on input "SĐT Người Nhận" at bounding box center [211, 253] width 199 height 29
click at [279, 287] on div "0986983221 - LINH" at bounding box center [211, 290] width 177 height 20
type input "0986983221"
type input "LINH"
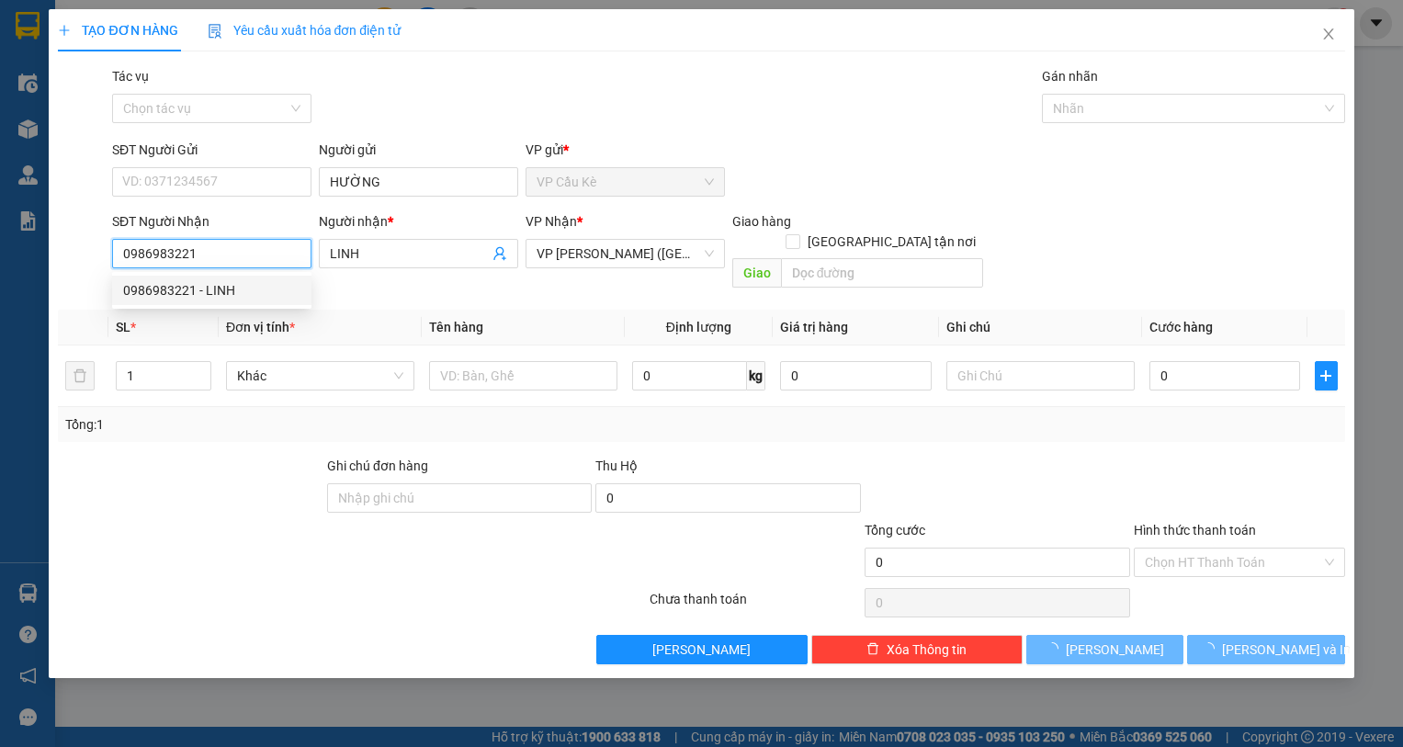
type input "65.000"
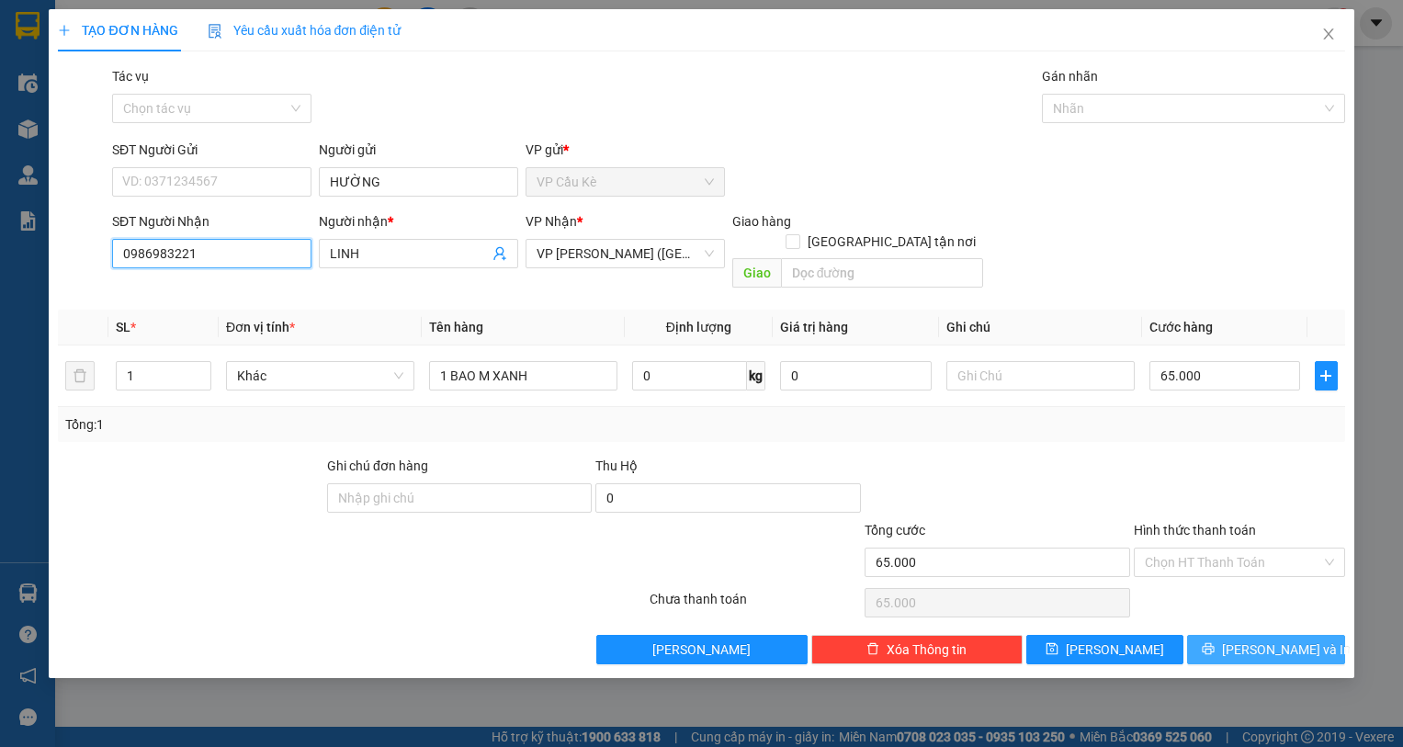
type input "0986983221"
click at [1262, 639] on span "[PERSON_NAME] và In" at bounding box center [1286, 649] width 129 height 20
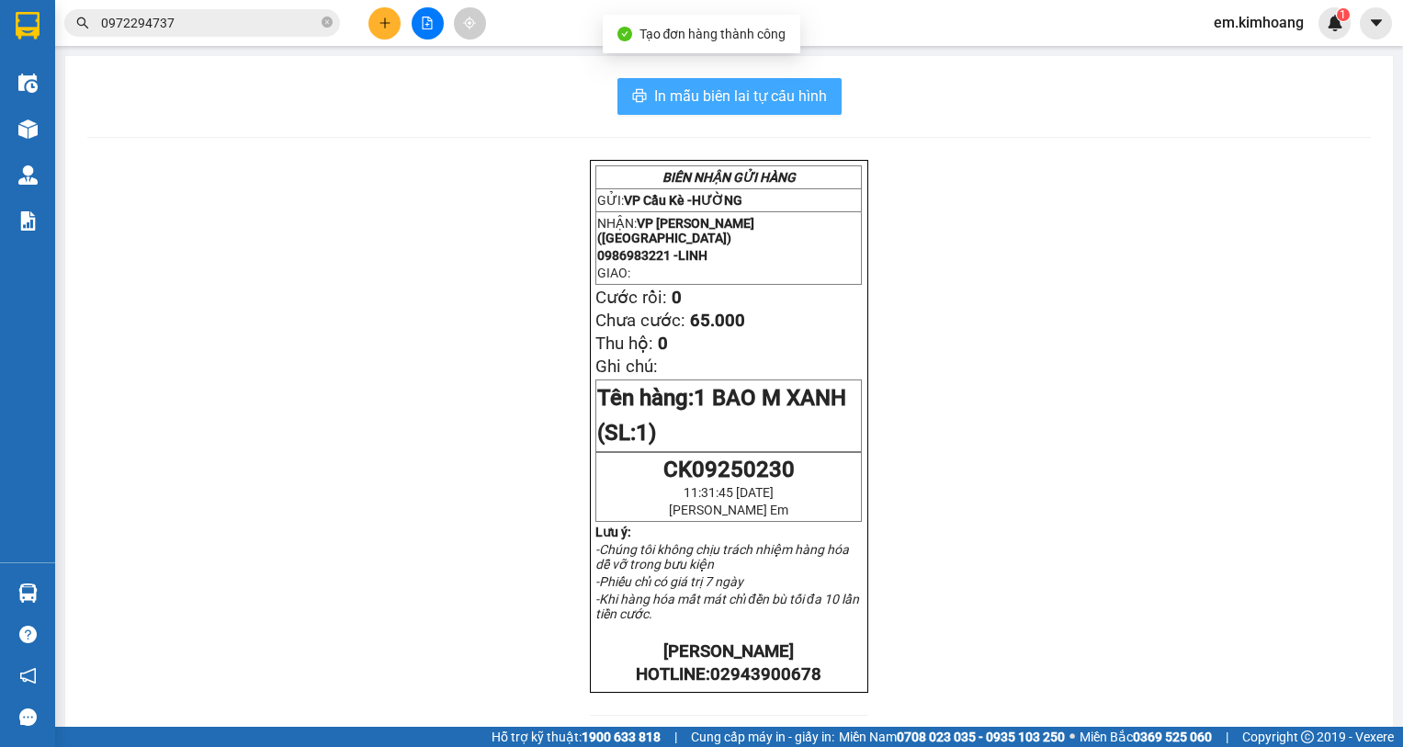
click at [702, 98] on span "In mẫu biên lai tự cấu hình" at bounding box center [740, 96] width 173 height 23
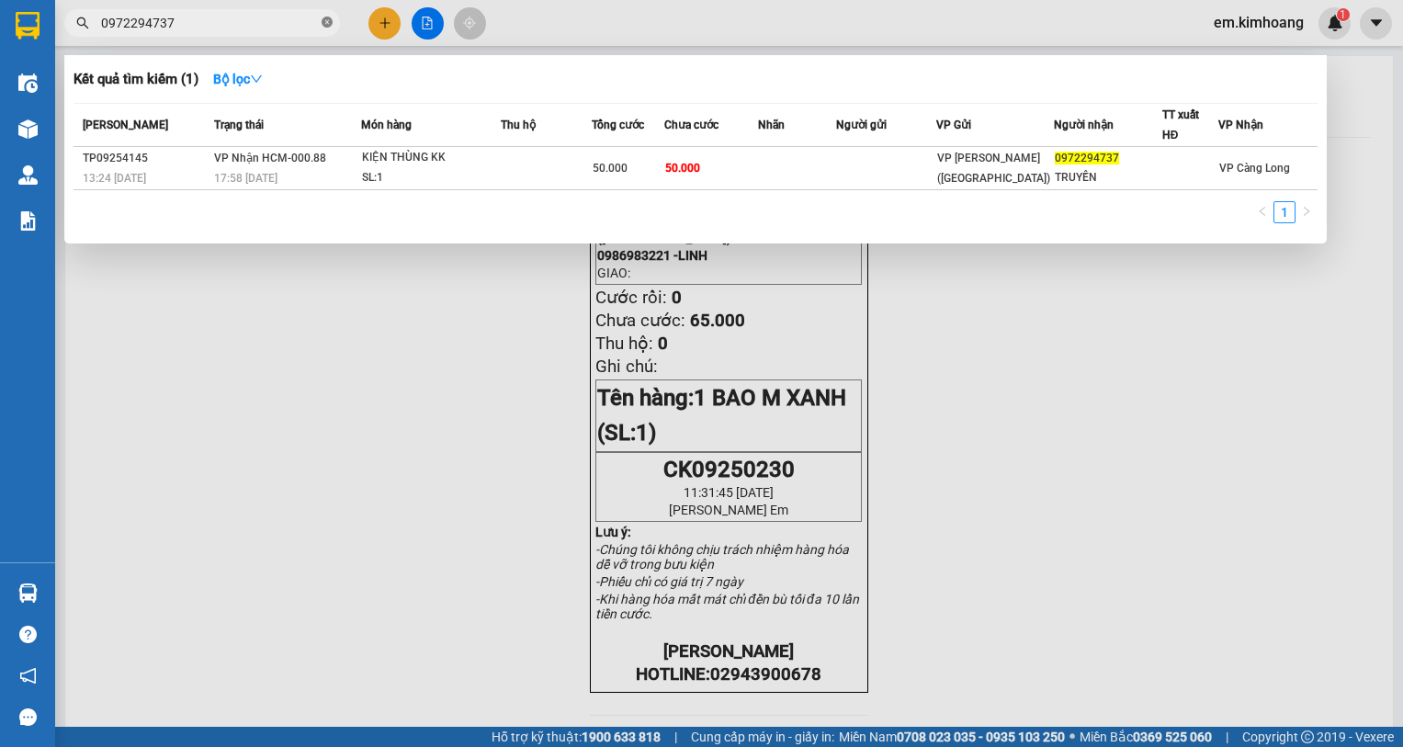
click at [328, 23] on icon "close-circle" at bounding box center [326, 22] width 11 height 11
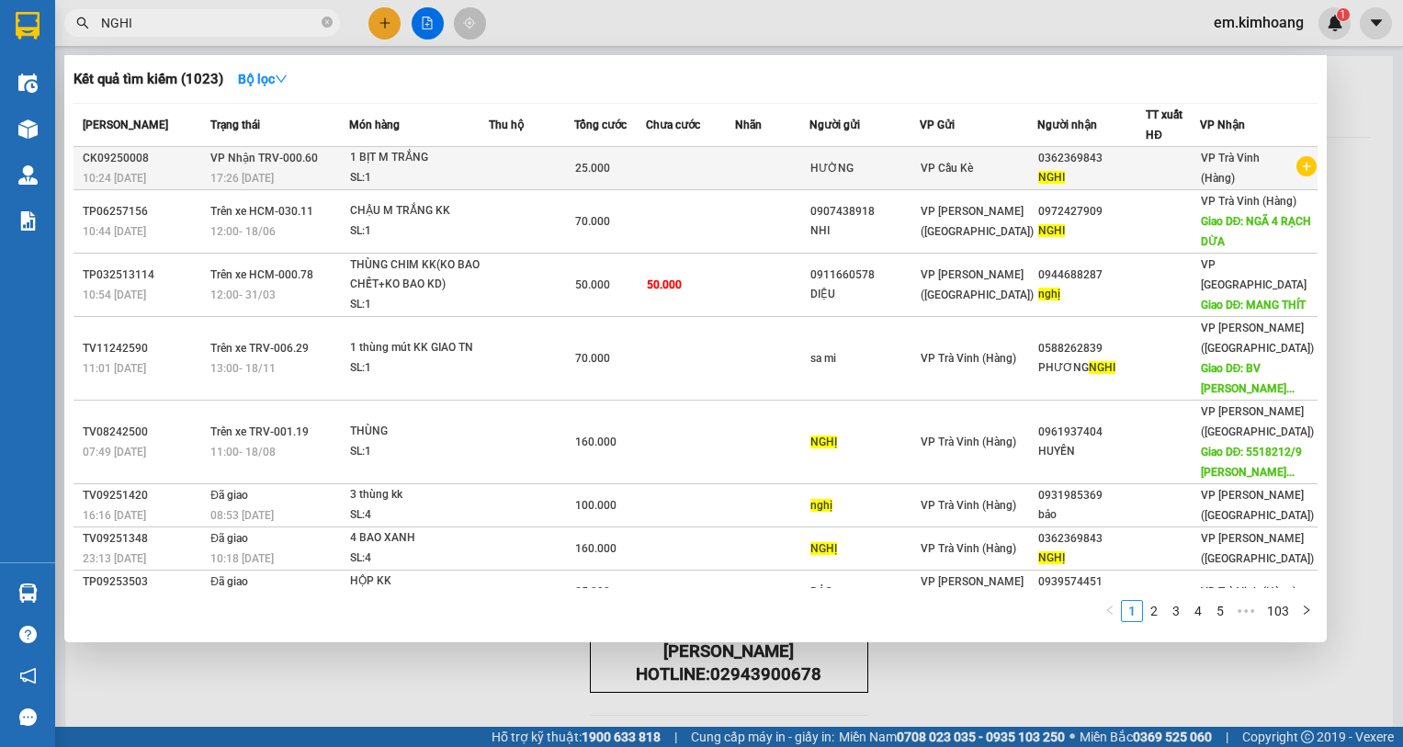
type input "NGHI"
click at [1296, 164] on icon "plus-circle" at bounding box center [1306, 166] width 20 height 20
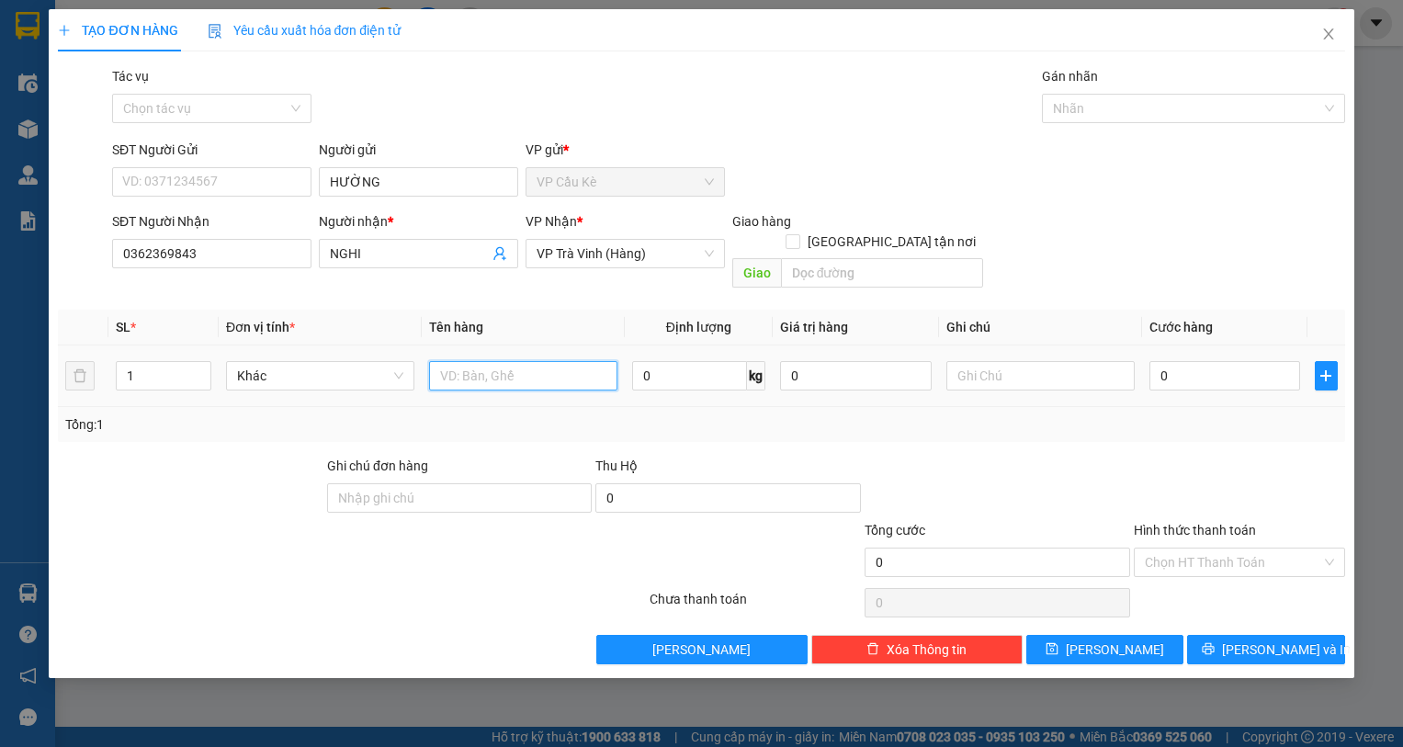
click at [487, 362] on input "text" at bounding box center [523, 375] width 188 height 29
type input "1 BỊT M TRẮNG"
click at [1264, 361] on input "0" at bounding box center [1225, 375] width 152 height 29
type input "2"
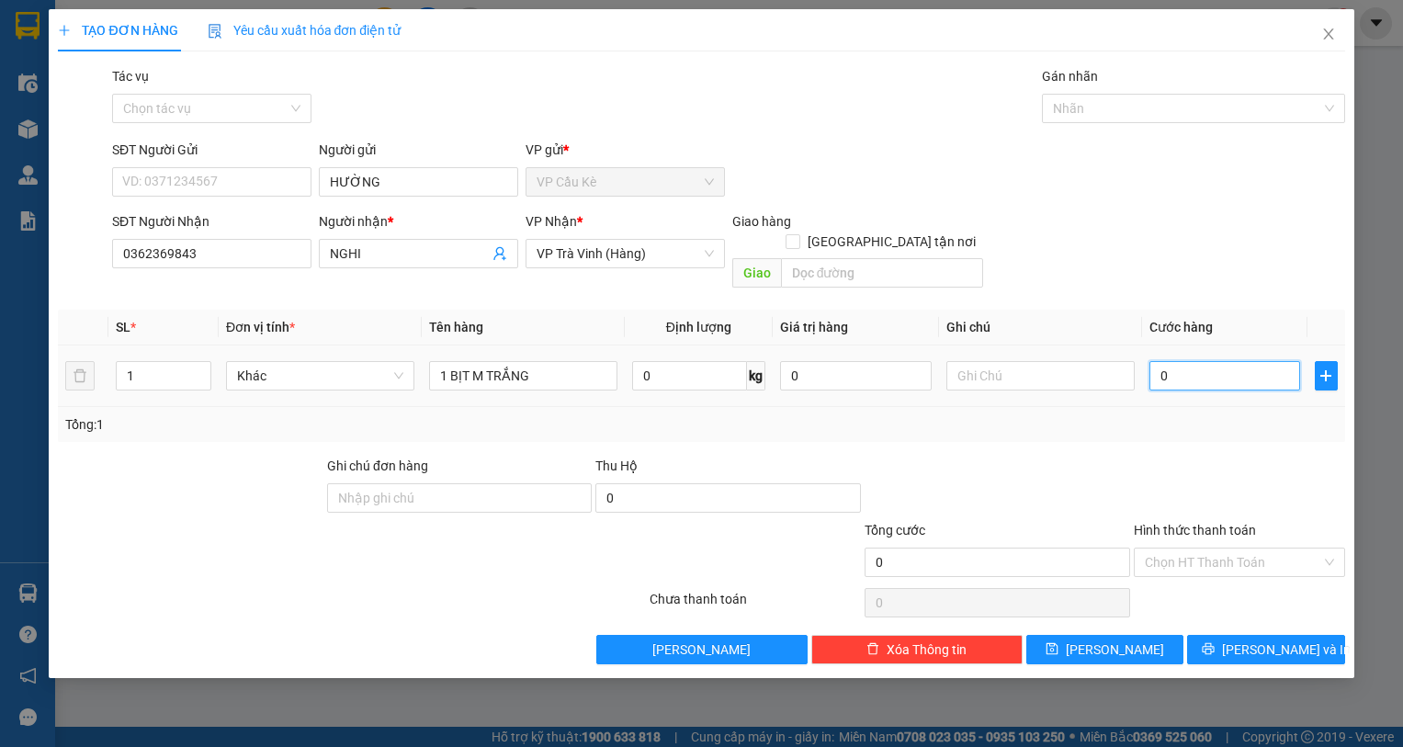
type input "2"
type input "25"
type input "25.000"
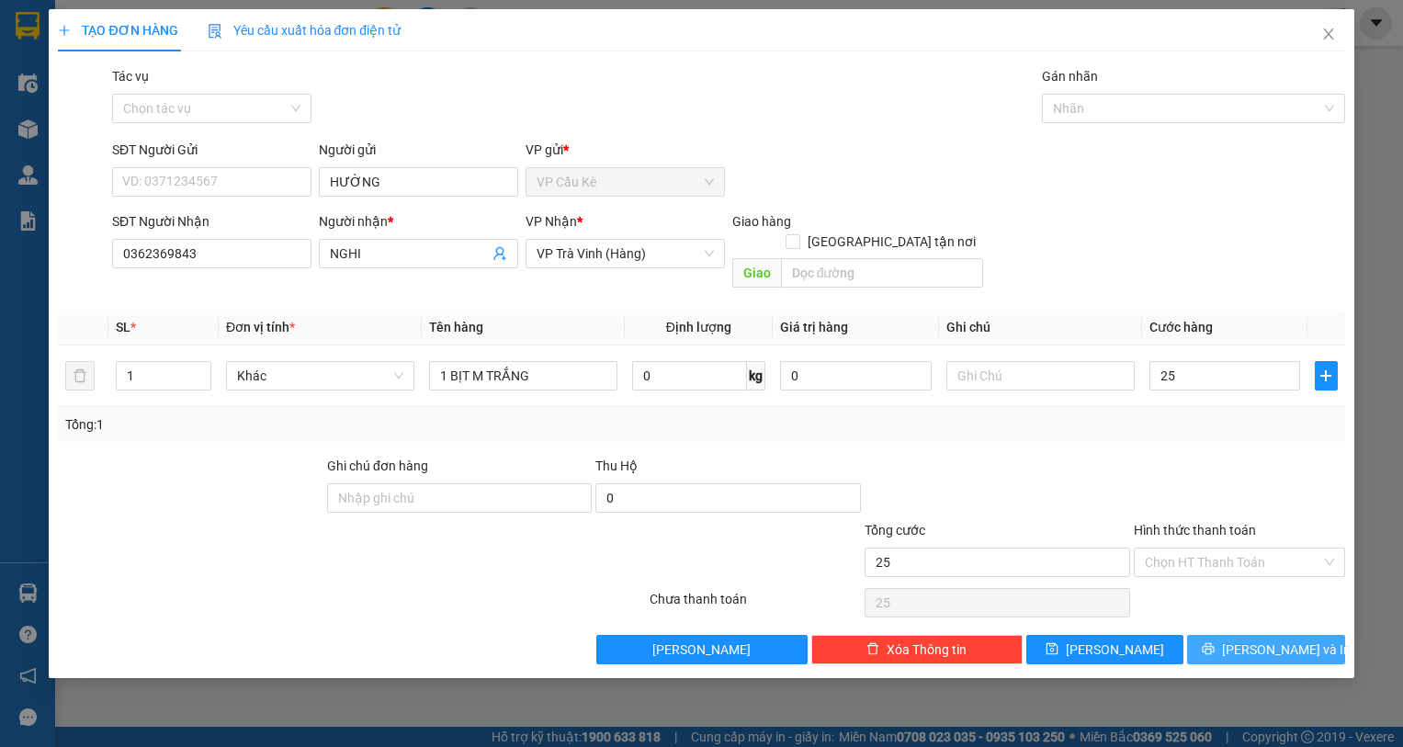
type input "25.000"
click at [1214, 642] on icon "printer" at bounding box center [1207, 648] width 13 height 13
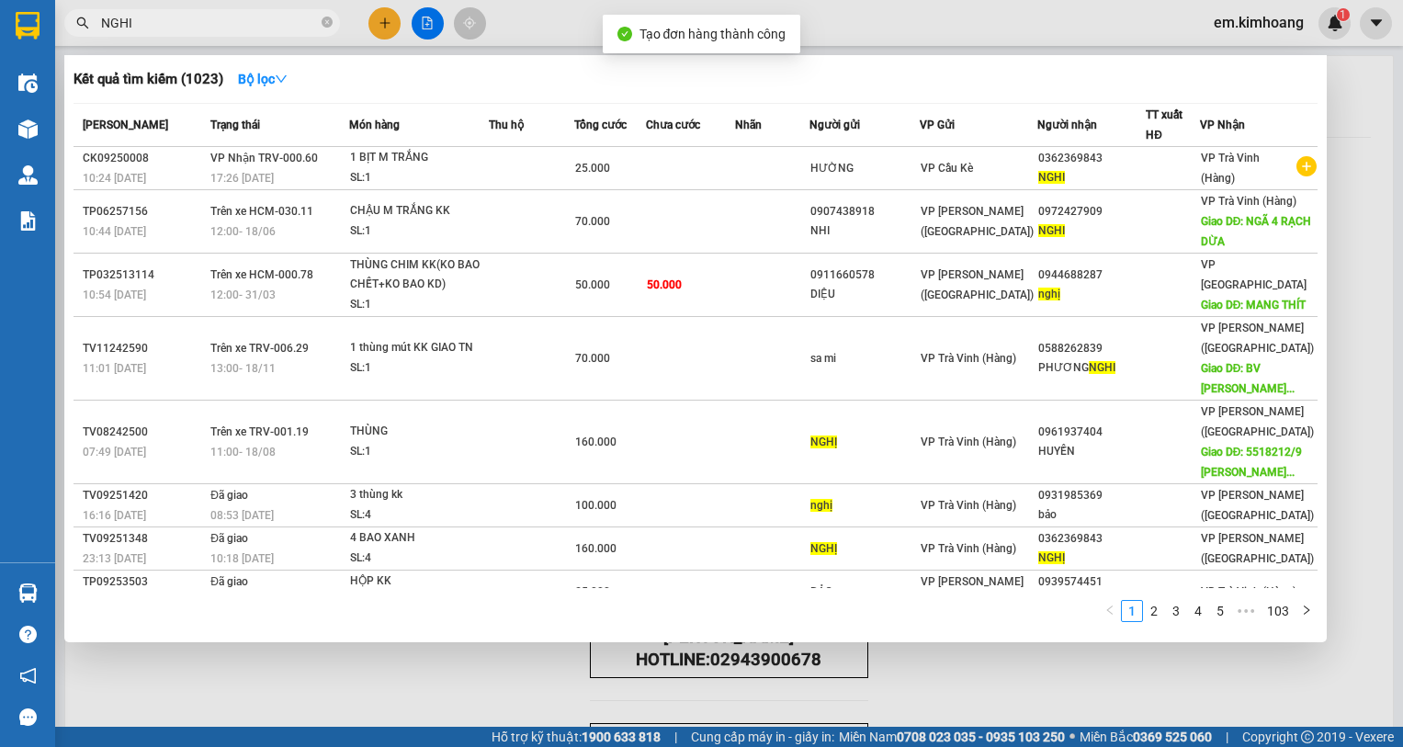
drag, startPoint x: 359, startPoint y: 653, endPoint x: 609, endPoint y: 309, distance: 425.5
click at [360, 653] on div at bounding box center [701, 373] width 1403 height 747
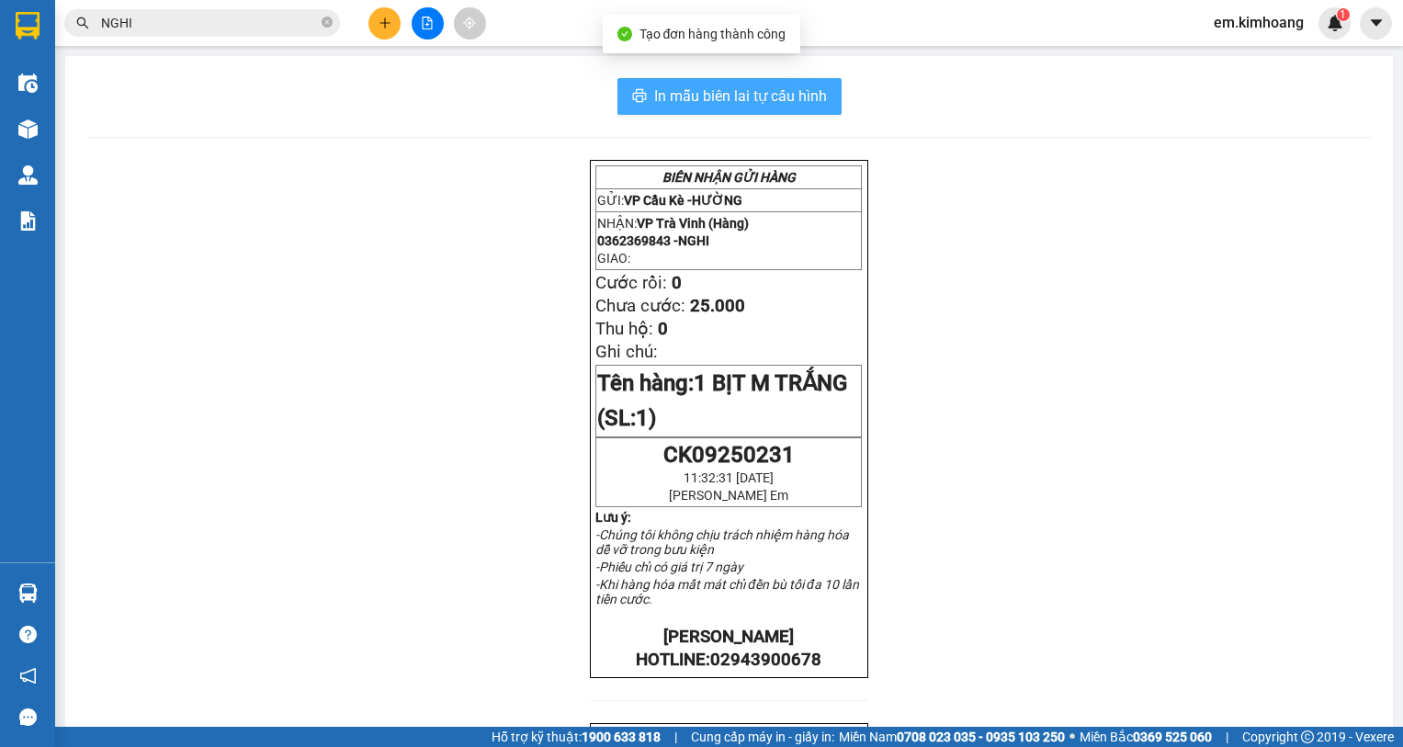
click at [693, 96] on span "In mẫu biên lai tự cấu hình" at bounding box center [740, 96] width 173 height 23
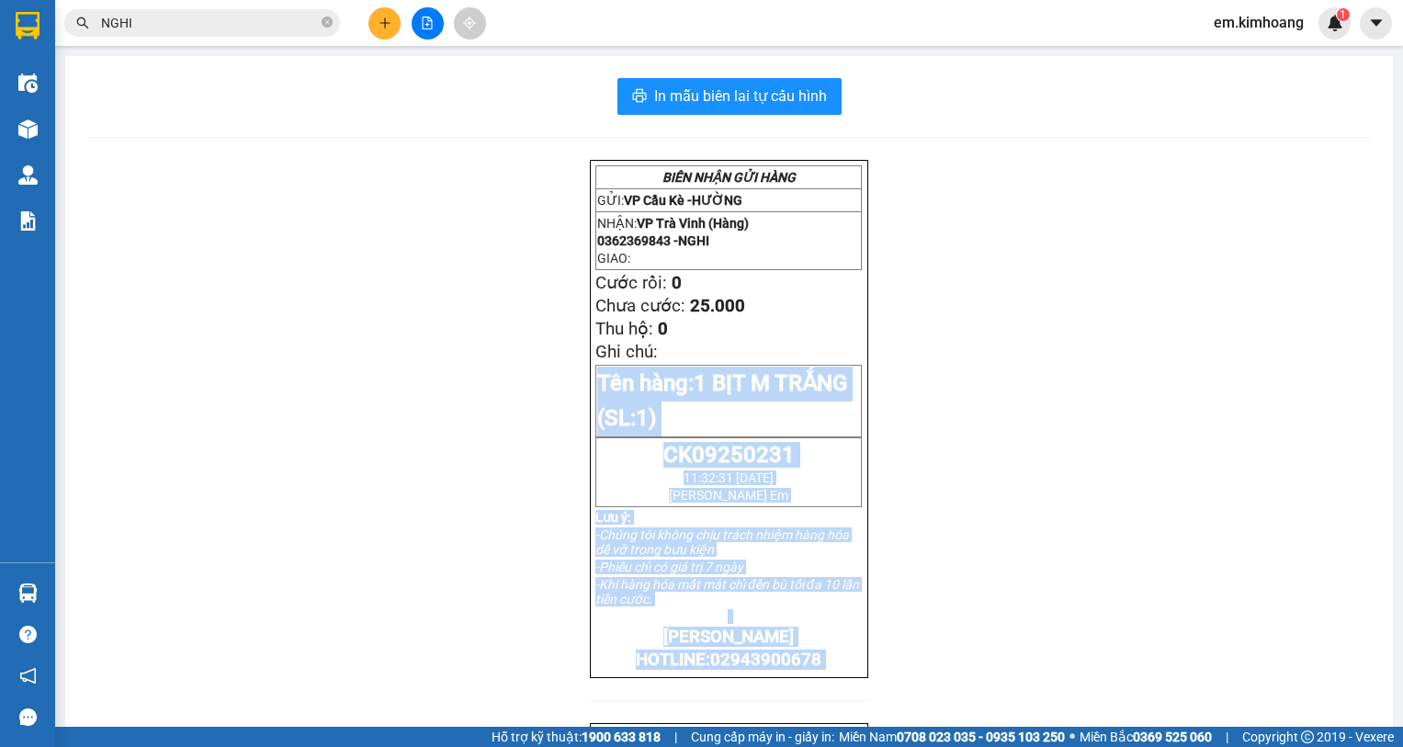
drag, startPoint x: 912, startPoint y: 373, endPoint x: 185, endPoint y: 746, distance: 817.5
click at [185, 746] on section "Kết quả tìm kiếm ( 1023 ) Bộ lọc Mã ĐH Trạng thái Món hàng Thu hộ Tổng cước Chư…" at bounding box center [701, 373] width 1403 height 747
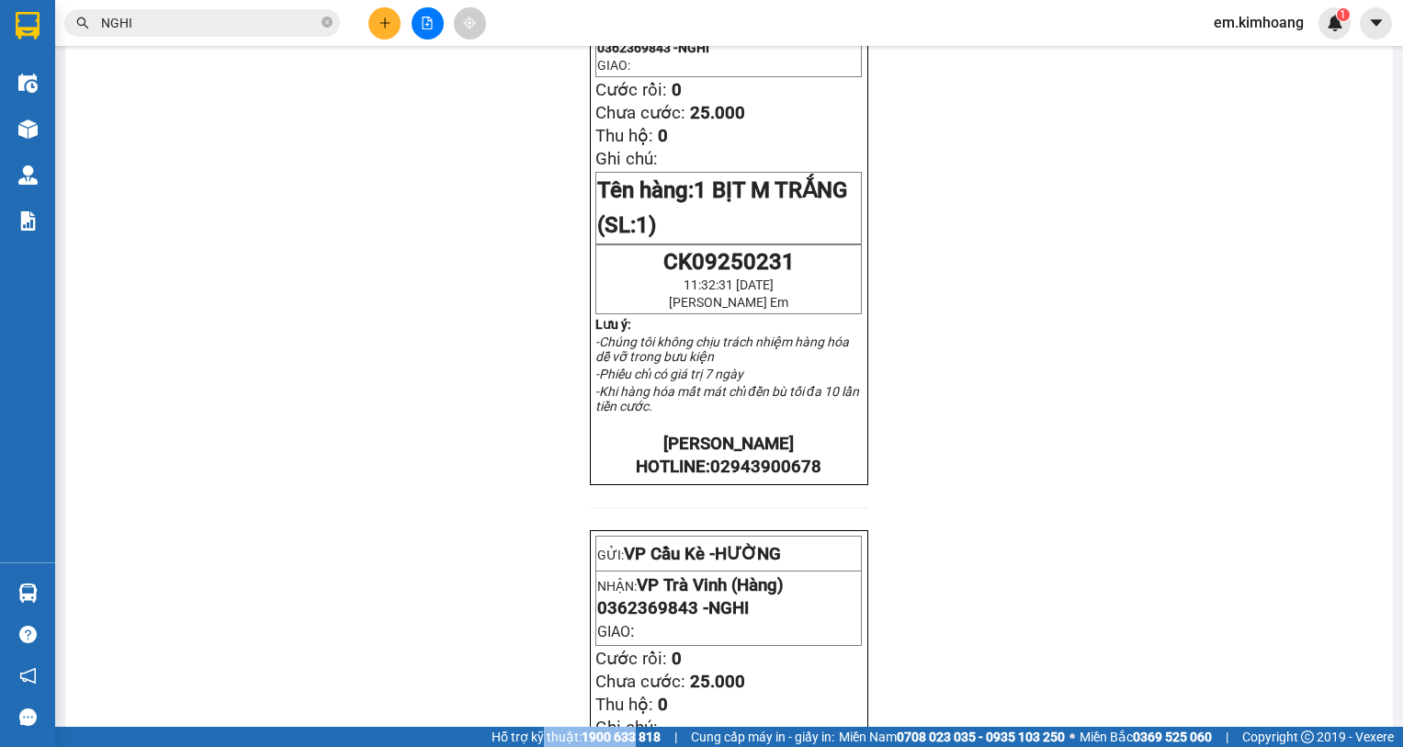
drag, startPoint x: 614, startPoint y: 743, endPoint x: 225, endPoint y: 677, distance: 394.1
click at [451, 728] on div "Hỗ trợ kỹ thuật: 1900 633 818 | Cung cấp máy in - giấy in: Miền Nam 0708 023 03…" at bounding box center [696, 737] width 1393 height 20
drag, startPoint x: 429, startPoint y: 477, endPoint x: 428, endPoint y: 468, distance: 9.2
click at [431, 475] on div "BIÊN NHẬN GỬI HÀNG GỬI: VP Cầu Kè - HƯỜNG NHẬN: VP Trà Vinh (Hàng) 0362369843 -…" at bounding box center [728, 471] width 1283 height 1009
click at [428, 468] on div "BIÊN NHẬN GỬI HÀNG GỬI: VP Cầu Kè - HƯỜNG NHẬN: VP Trà Vinh (Hàng) 0362369843 -…" at bounding box center [728, 471] width 1283 height 1009
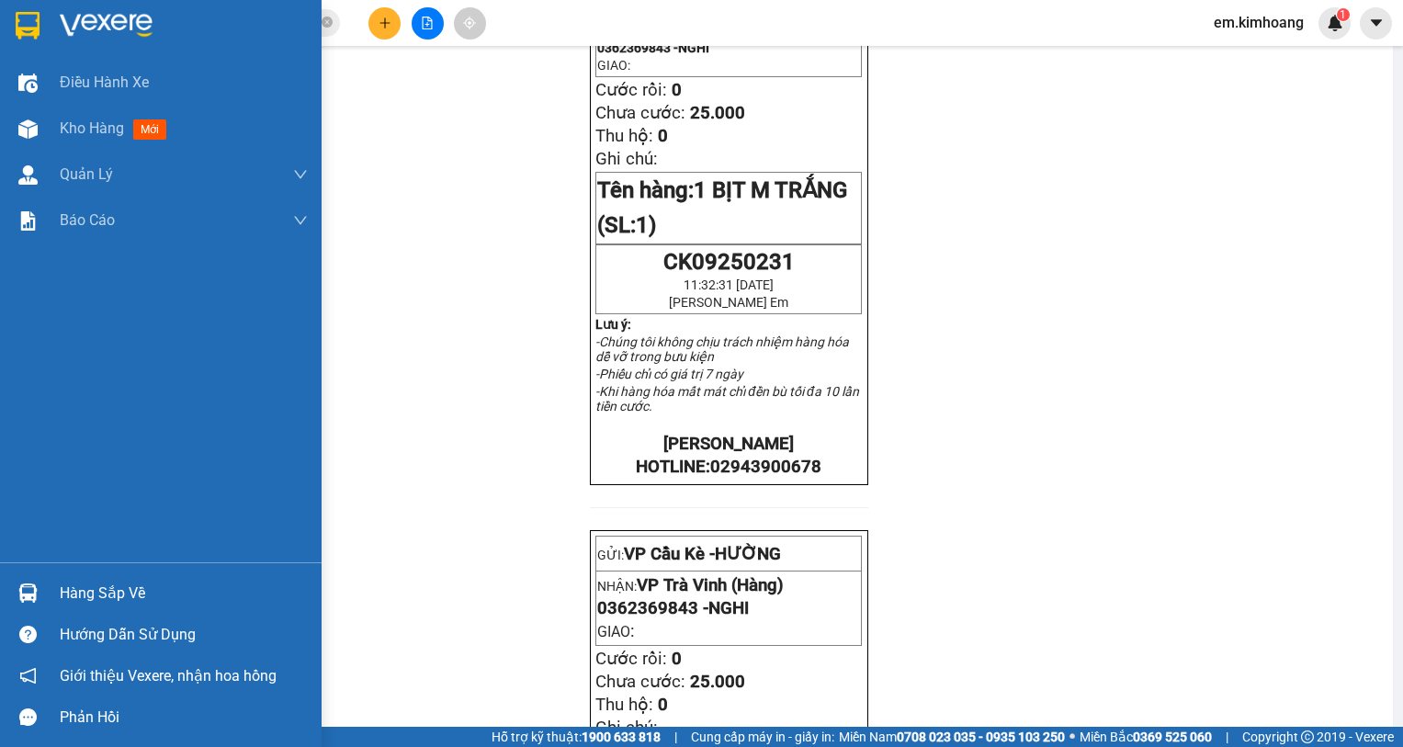
drag, startPoint x: 15, startPoint y: 19, endPoint x: 41, endPoint y: 12, distance: 27.6
click at [40, 10] on div at bounding box center [160, 30] width 321 height 60
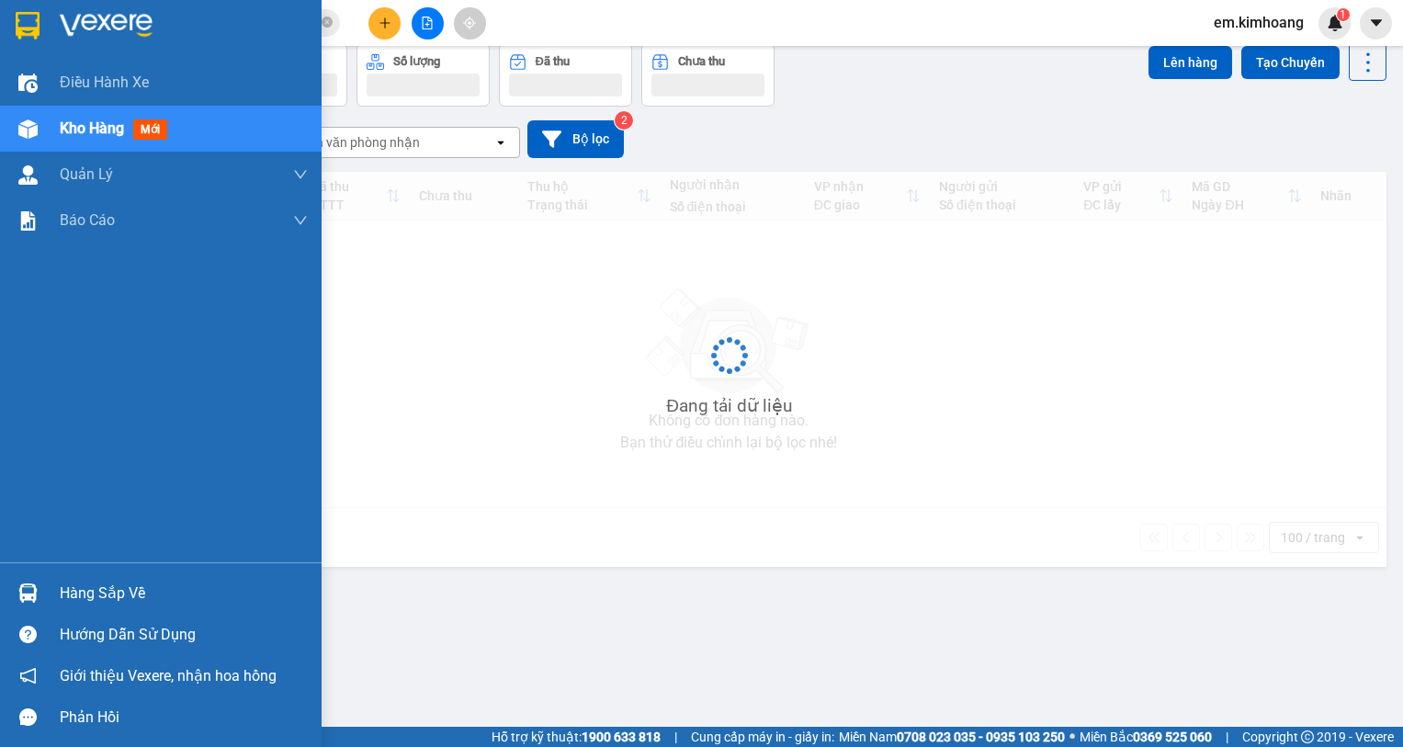
drag, startPoint x: 41, startPoint y: 12, endPoint x: 43, endPoint y: 24, distance: 12.1
click at [43, 23] on div at bounding box center [28, 25] width 32 height 32
drag, startPoint x: 43, startPoint y: 24, endPoint x: 69, endPoint y: 0, distance: 35.1
click at [44, 24] on div at bounding box center [160, 30] width 321 height 60
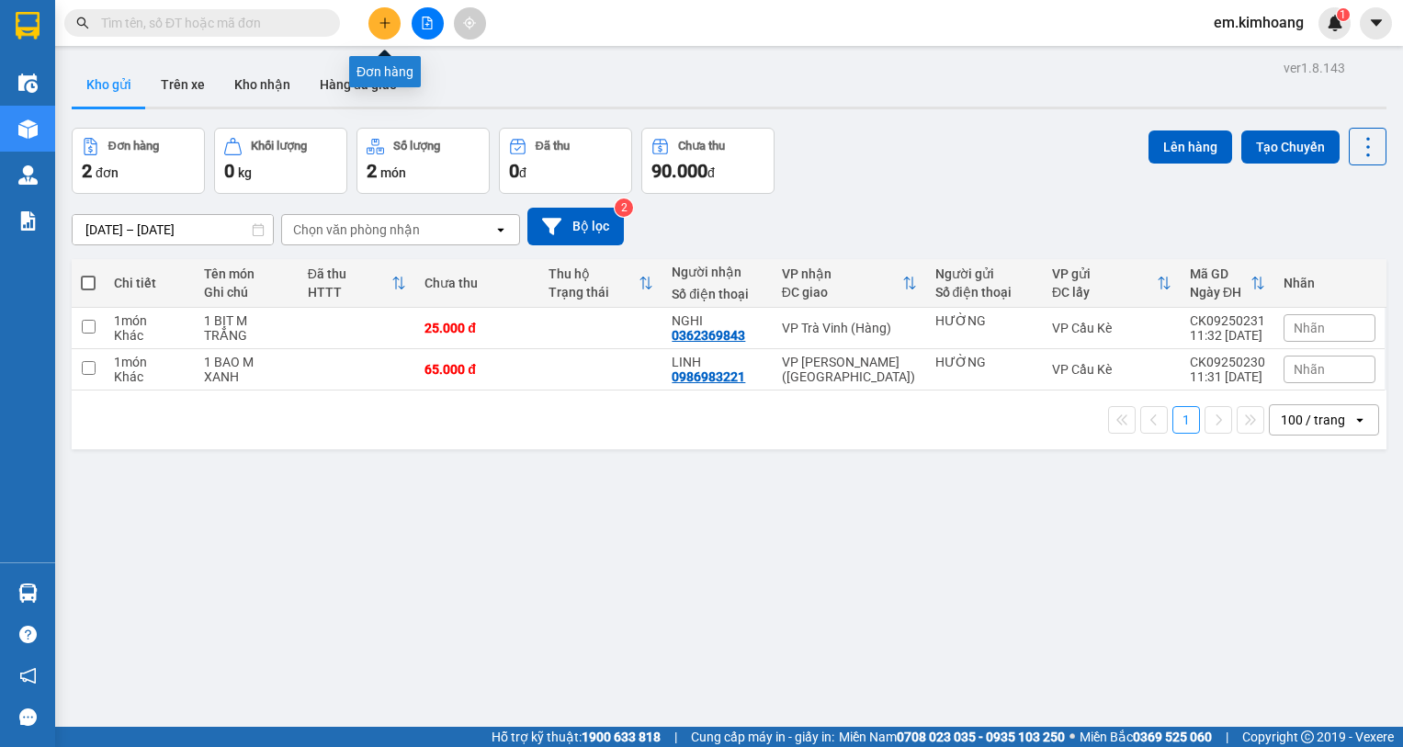
click at [378, 28] on icon "plus" at bounding box center [384, 23] width 13 height 13
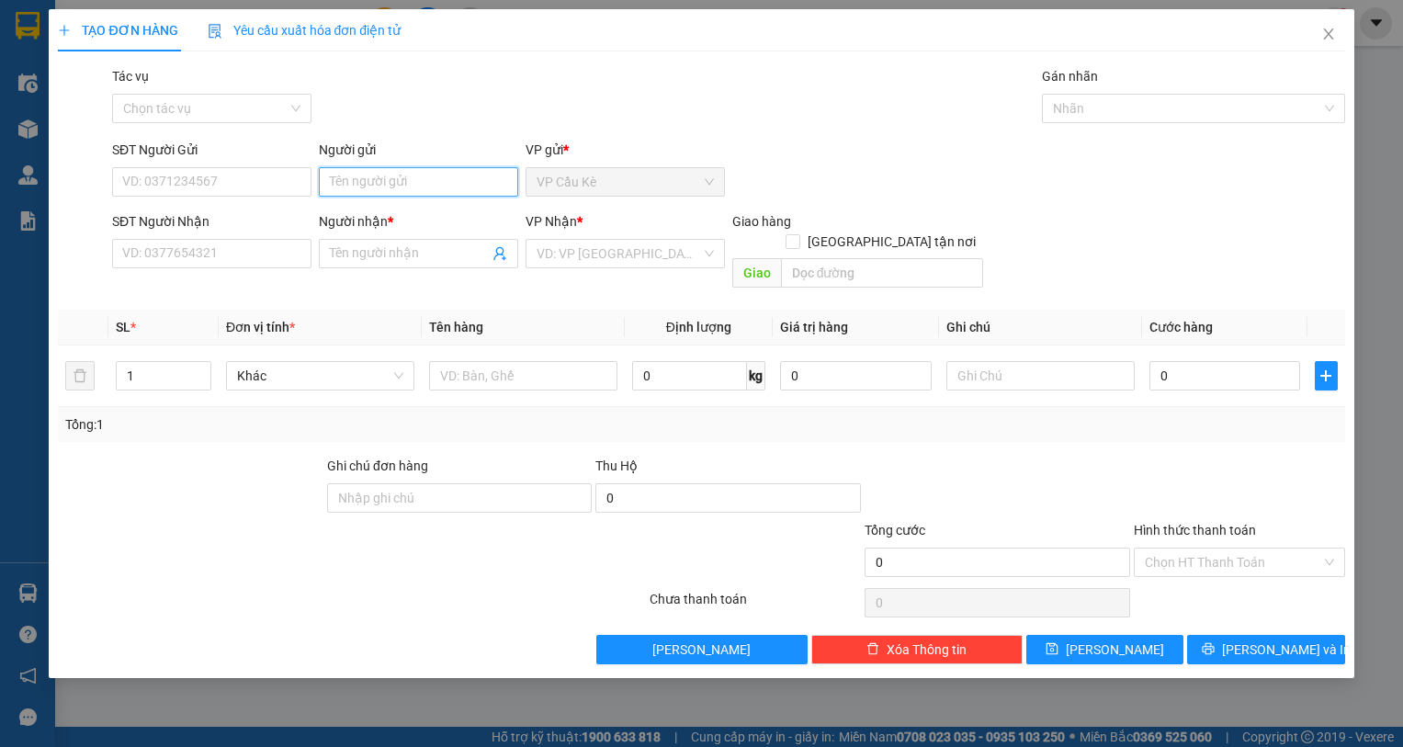
click at [455, 177] on input "Người gửi" at bounding box center [418, 181] width 199 height 29
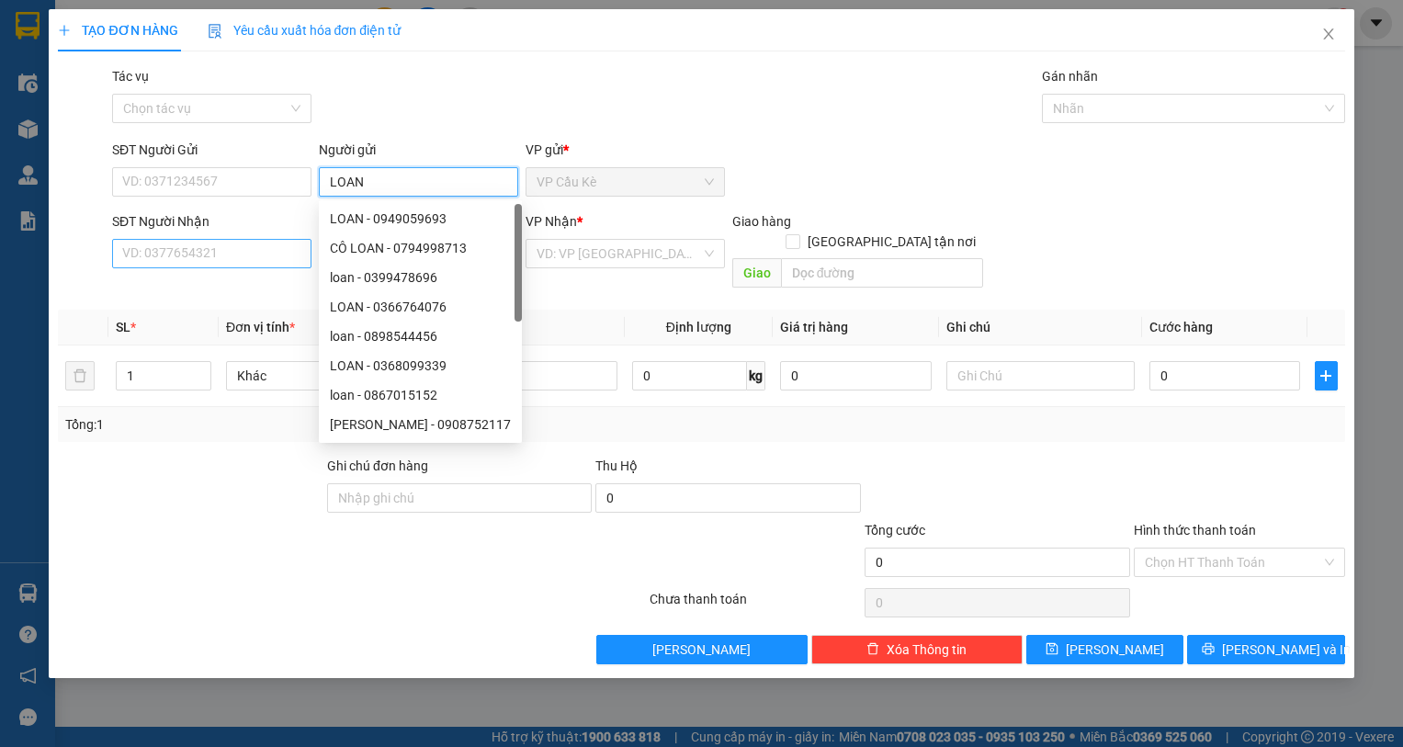
type input "LOAN"
click at [255, 246] on input "SĐT Người Nhận" at bounding box center [211, 253] width 199 height 29
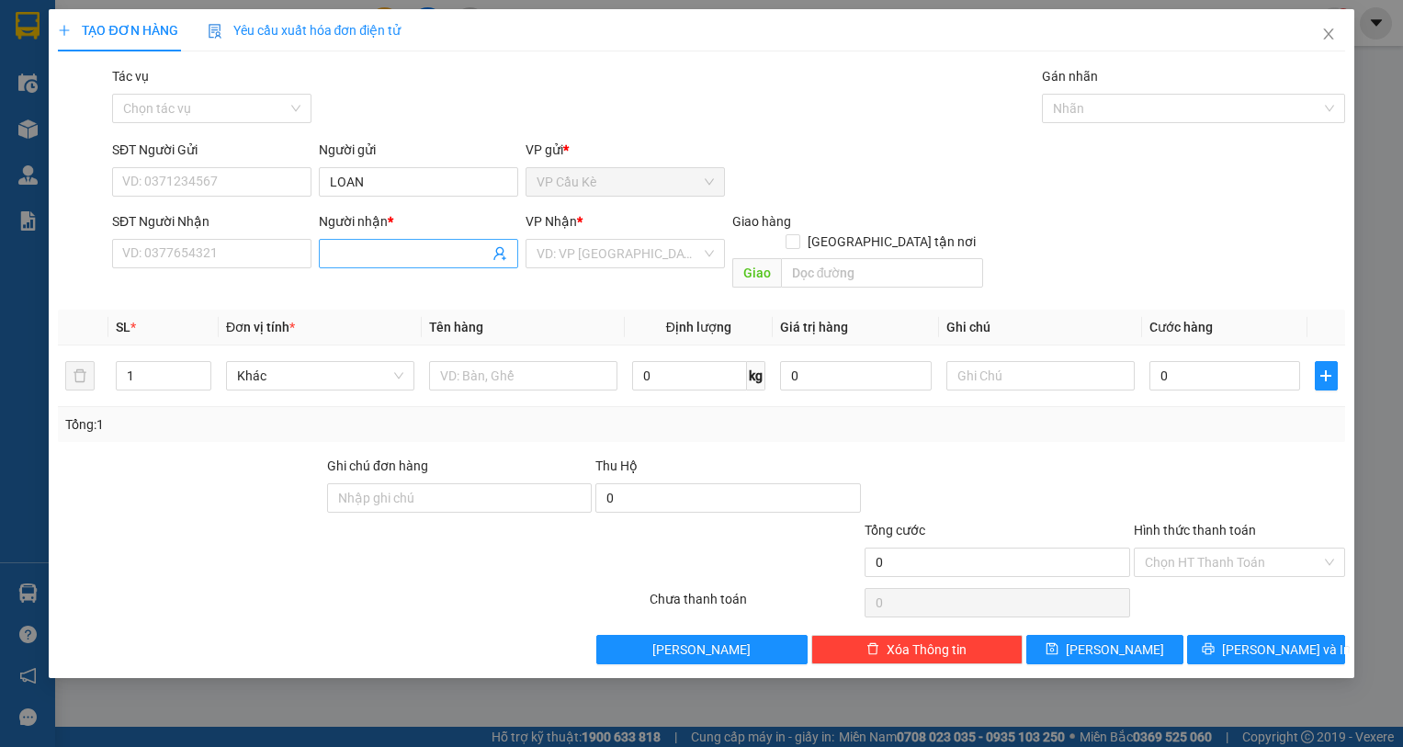
click at [359, 253] on input "Người nhận *" at bounding box center [409, 253] width 159 height 20
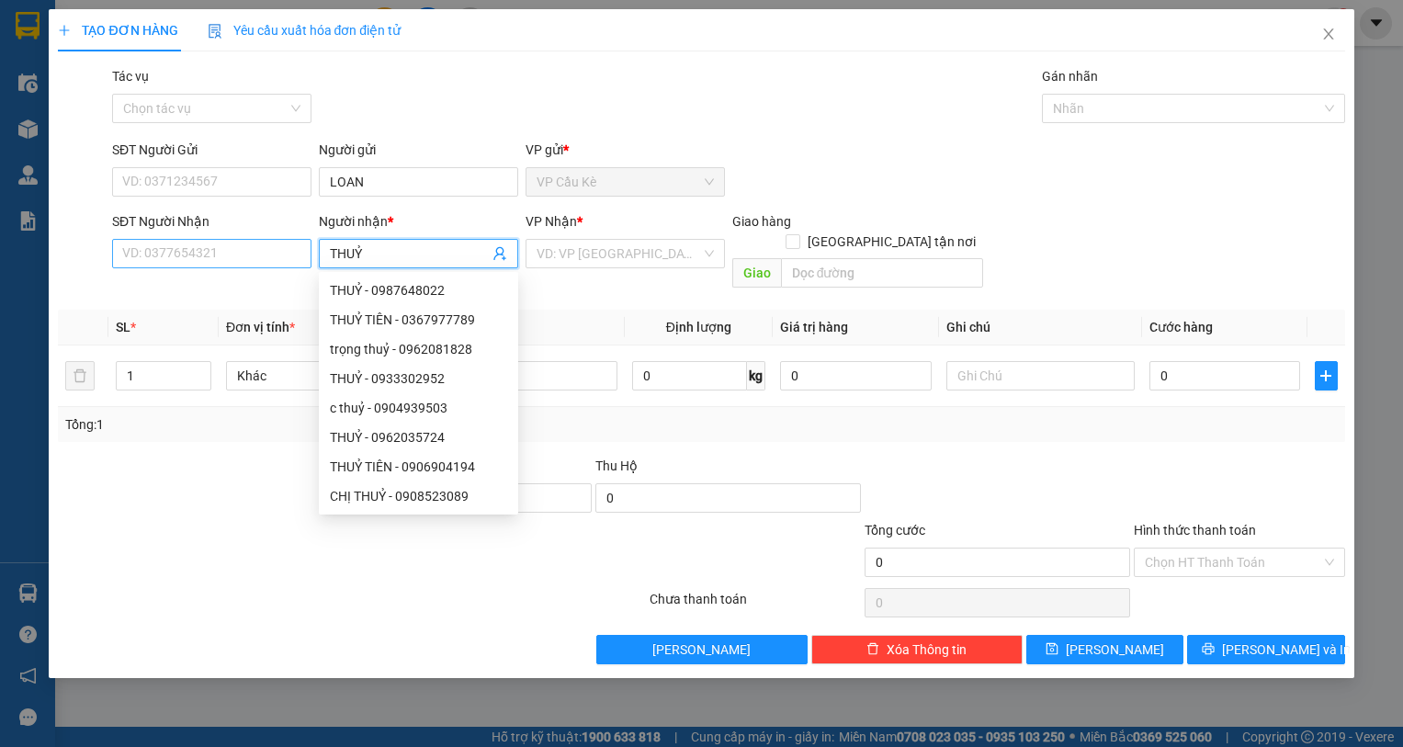
type input "THUỶ"
click at [242, 250] on input "SĐT Người Nhận" at bounding box center [211, 253] width 199 height 29
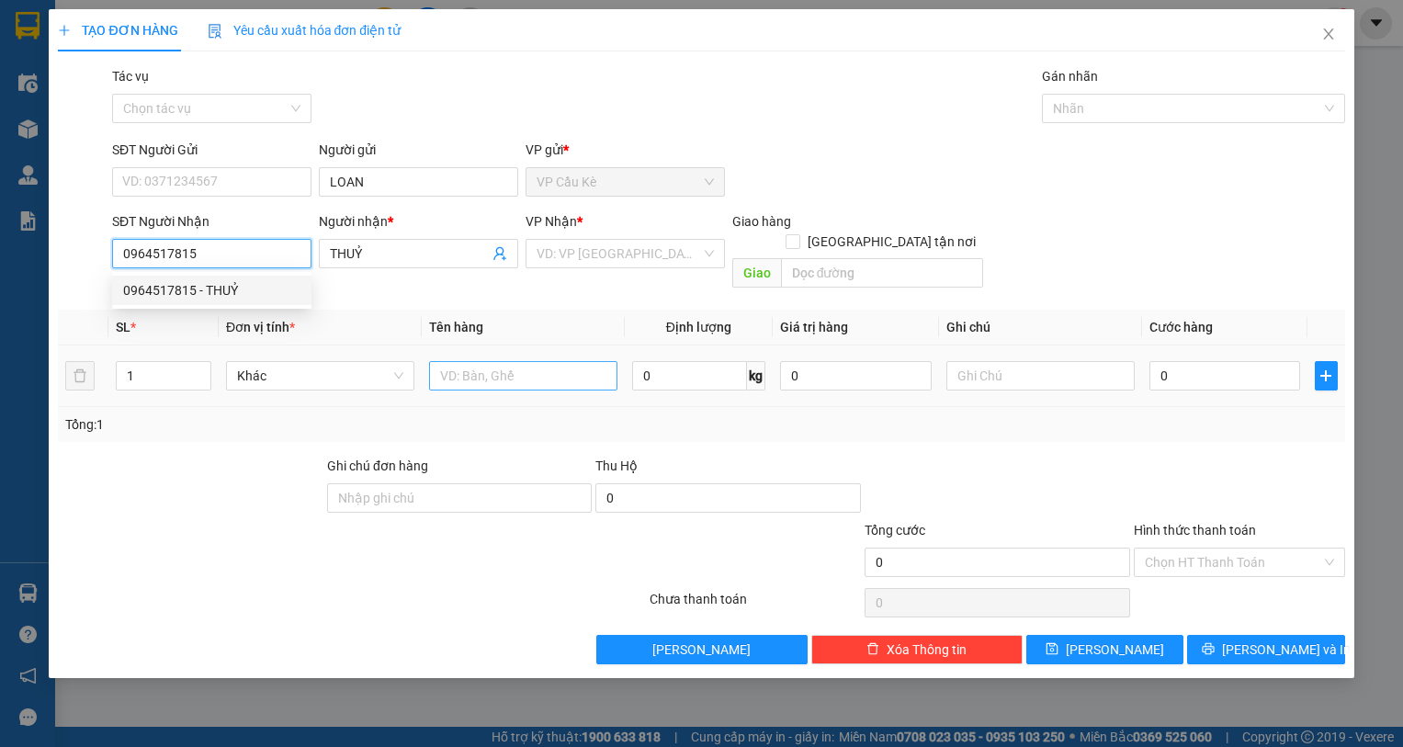
type input "0964517815"
click at [570, 361] on input "text" at bounding box center [523, 375] width 188 height 29
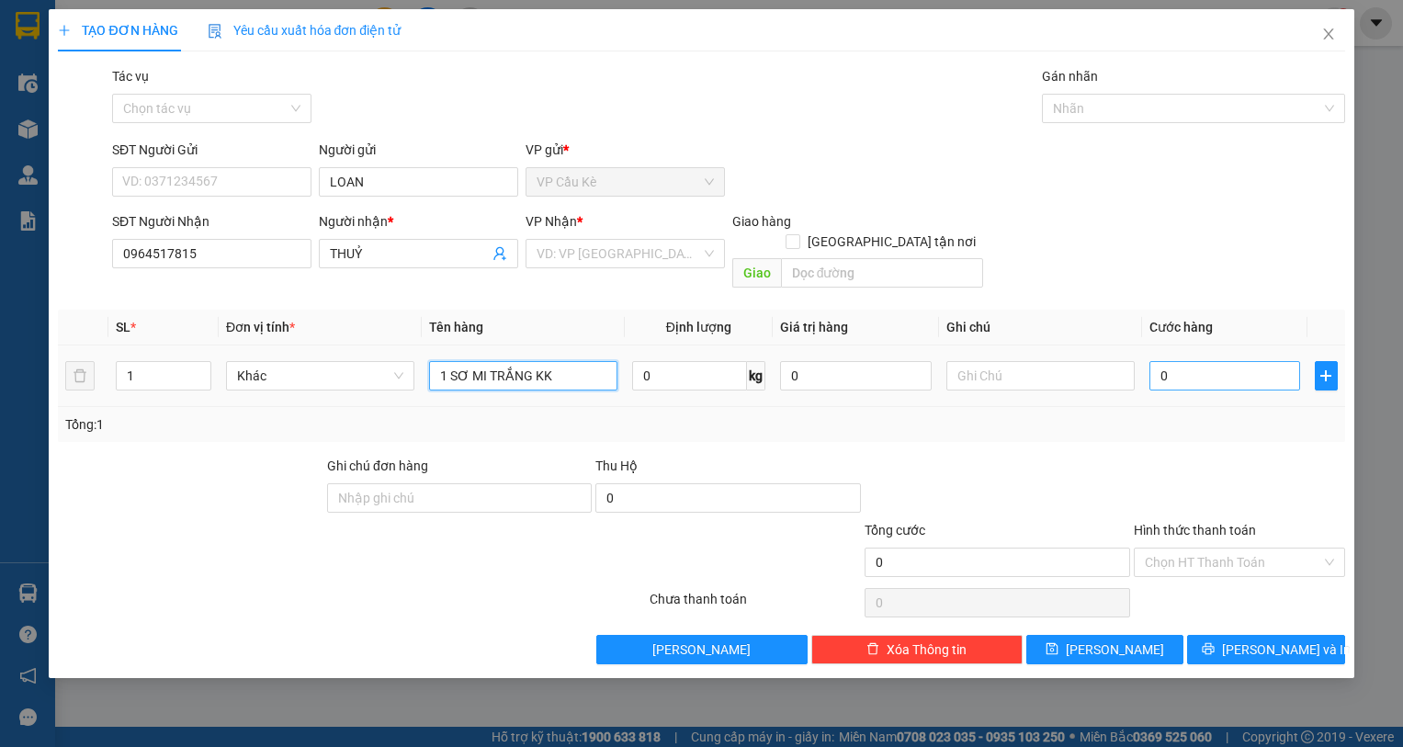
type input "1 SƠ MI TRẮNG KK"
drag, startPoint x: 1265, startPoint y: 361, endPoint x: 1249, endPoint y: 360, distance: 15.6
click at [1265, 361] on input "0" at bounding box center [1225, 375] width 152 height 29
type input "3"
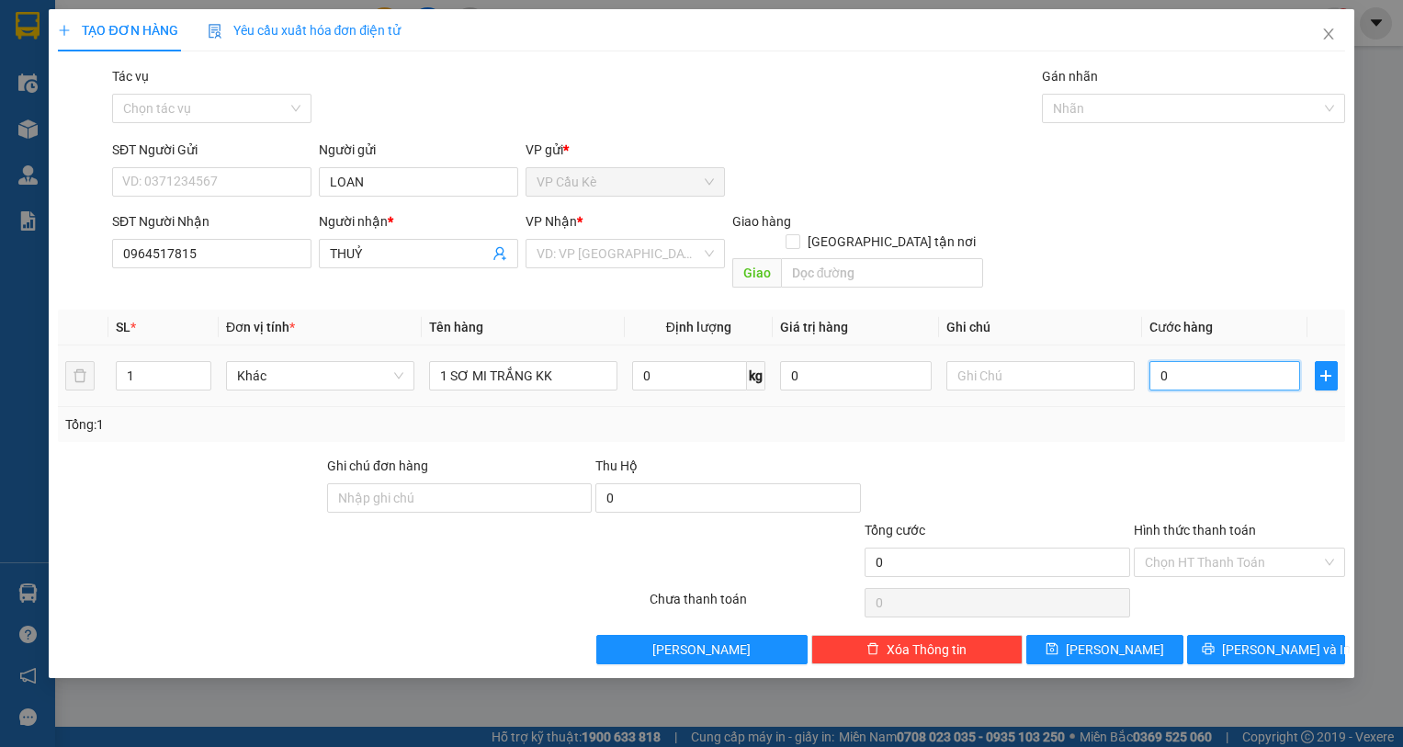
type input "3"
type input "35"
type input "35.000"
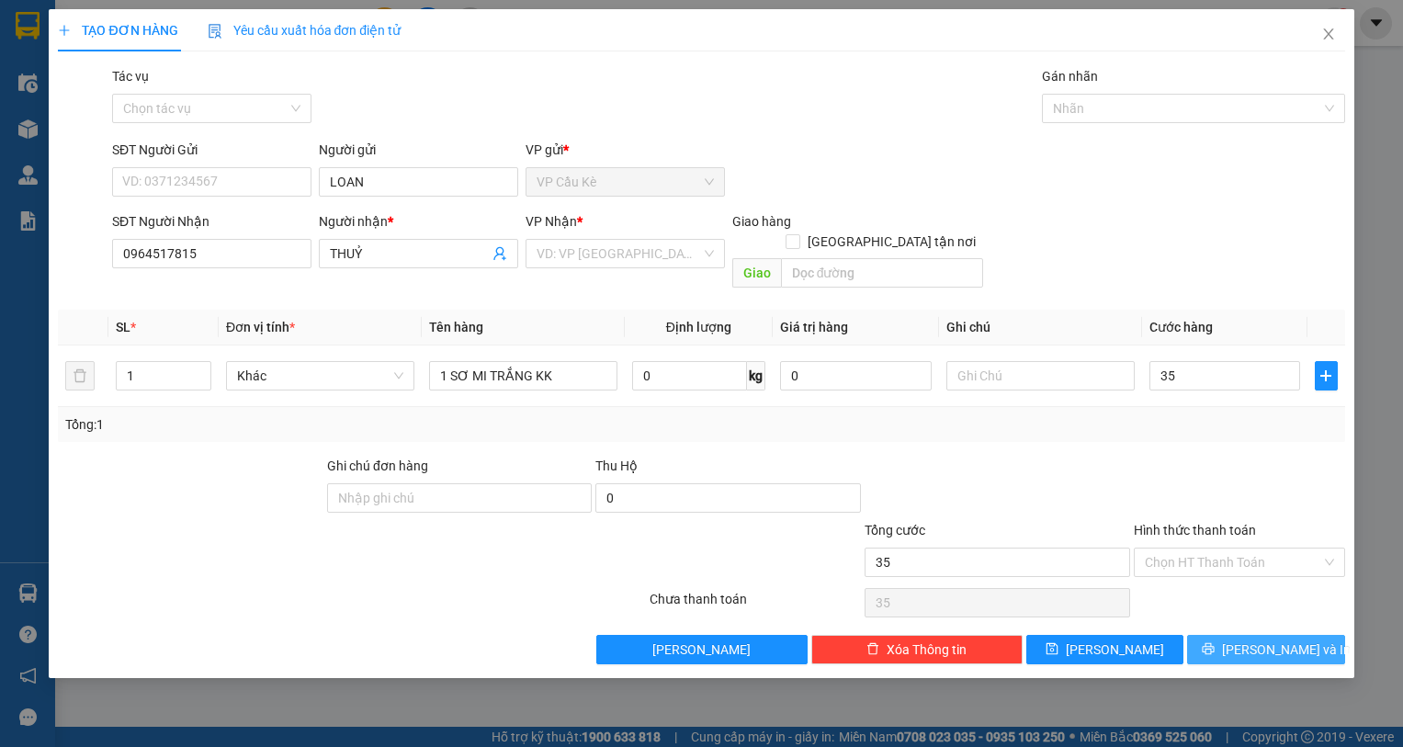
type input "35.000"
click at [1255, 639] on span "[PERSON_NAME] và In" at bounding box center [1286, 649] width 129 height 20
drag, startPoint x: 693, startPoint y: 231, endPoint x: 697, endPoint y: 260, distance: 29.7
click at [696, 259] on div "VP Nhận * VD: VP [GEOGRAPHIC_DATA] Văn phòng không hợp lệ" at bounding box center [624, 252] width 199 height 83
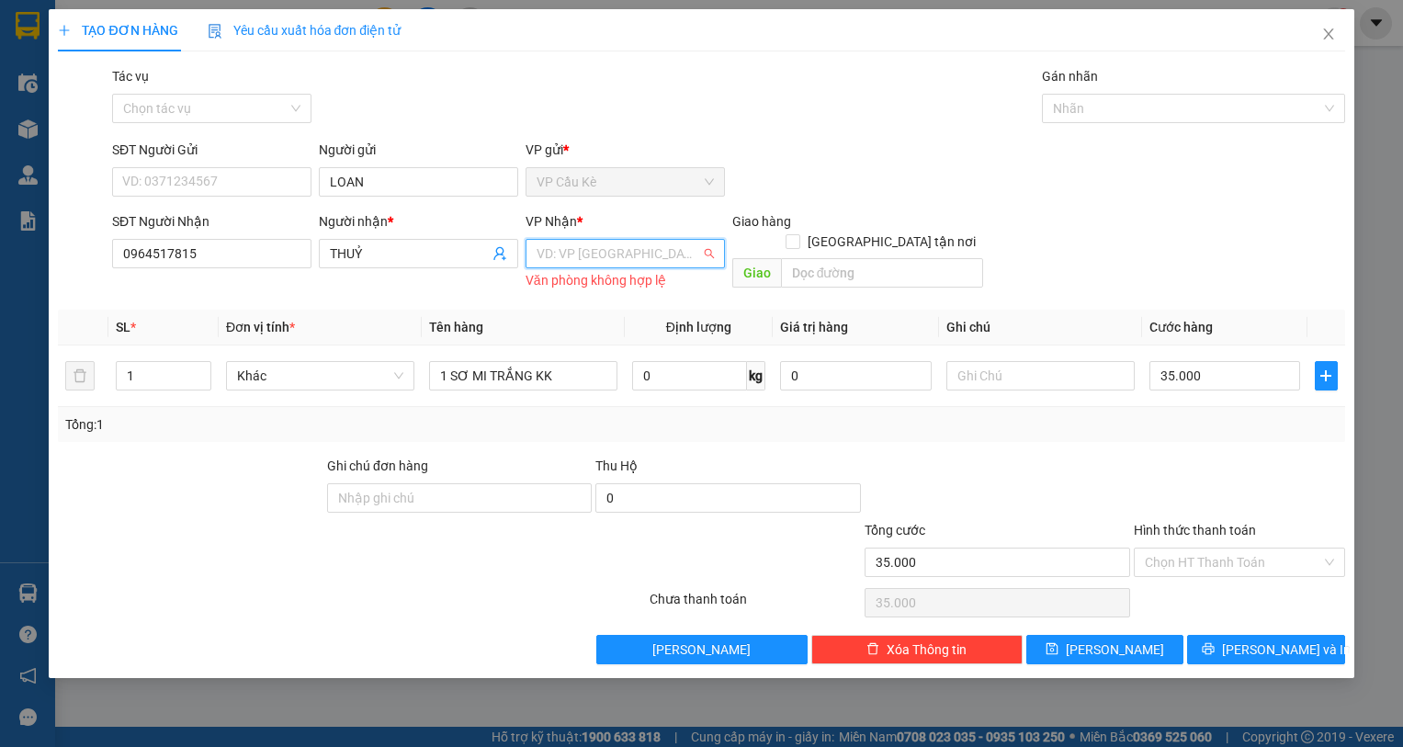
click at [698, 263] on input "search" at bounding box center [618, 254] width 164 height 28
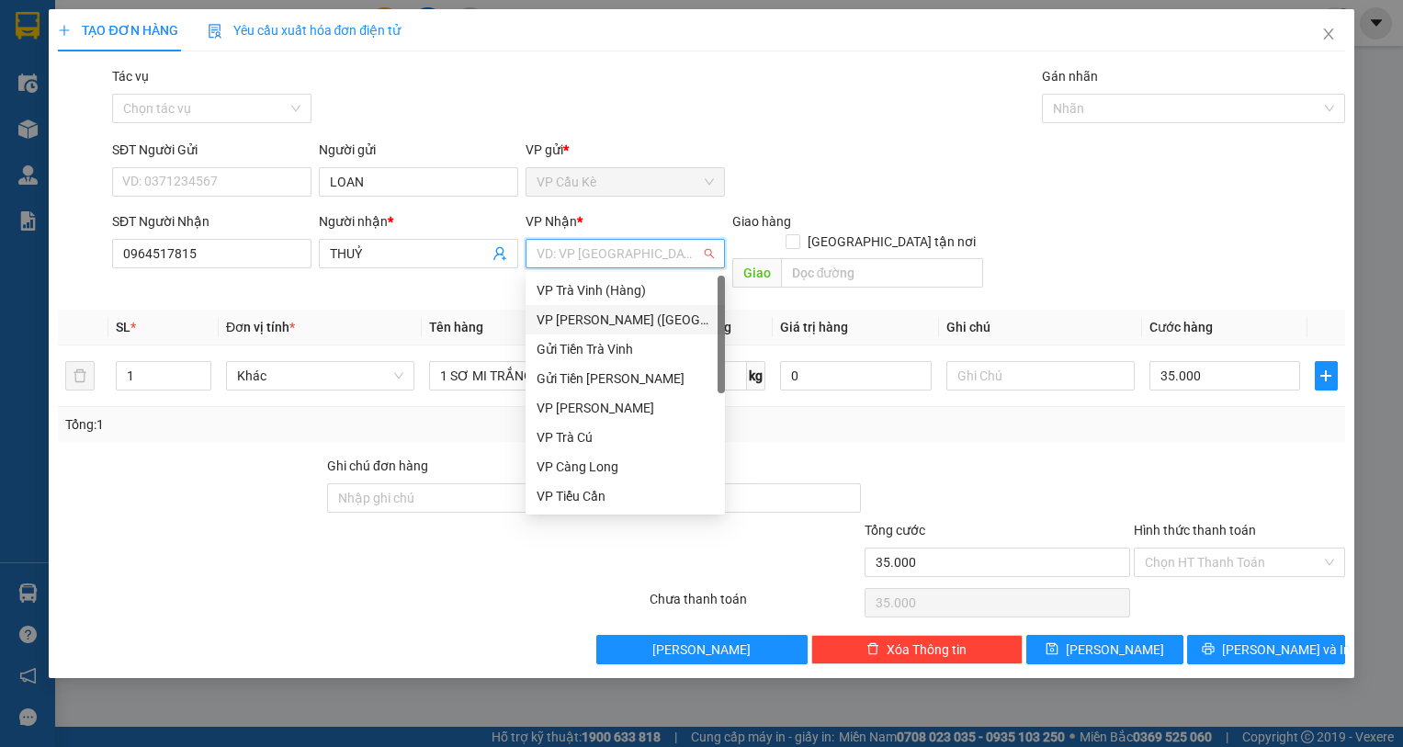
click at [668, 320] on div "VP [PERSON_NAME] ([GEOGRAPHIC_DATA])" at bounding box center [624, 320] width 177 height 20
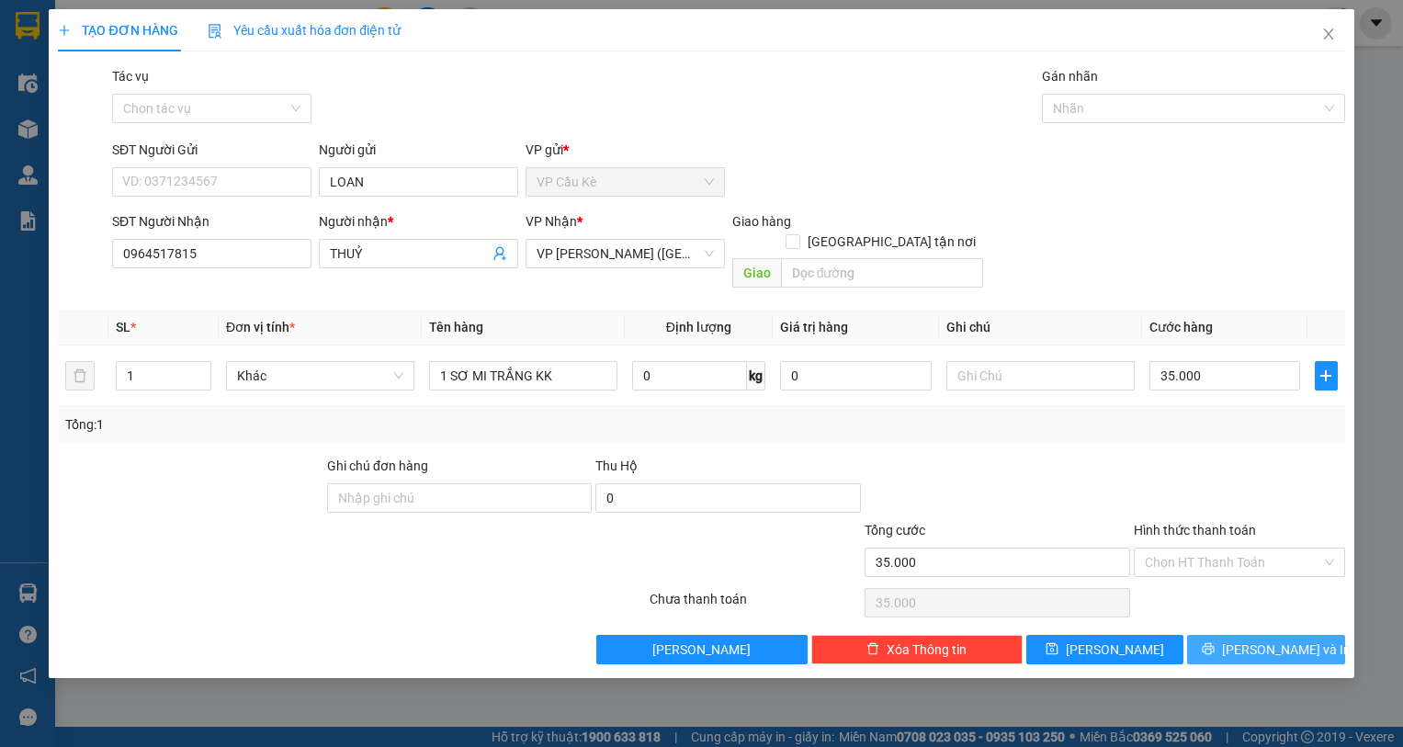
click at [1264, 639] on span "[PERSON_NAME] và In" at bounding box center [1286, 649] width 129 height 20
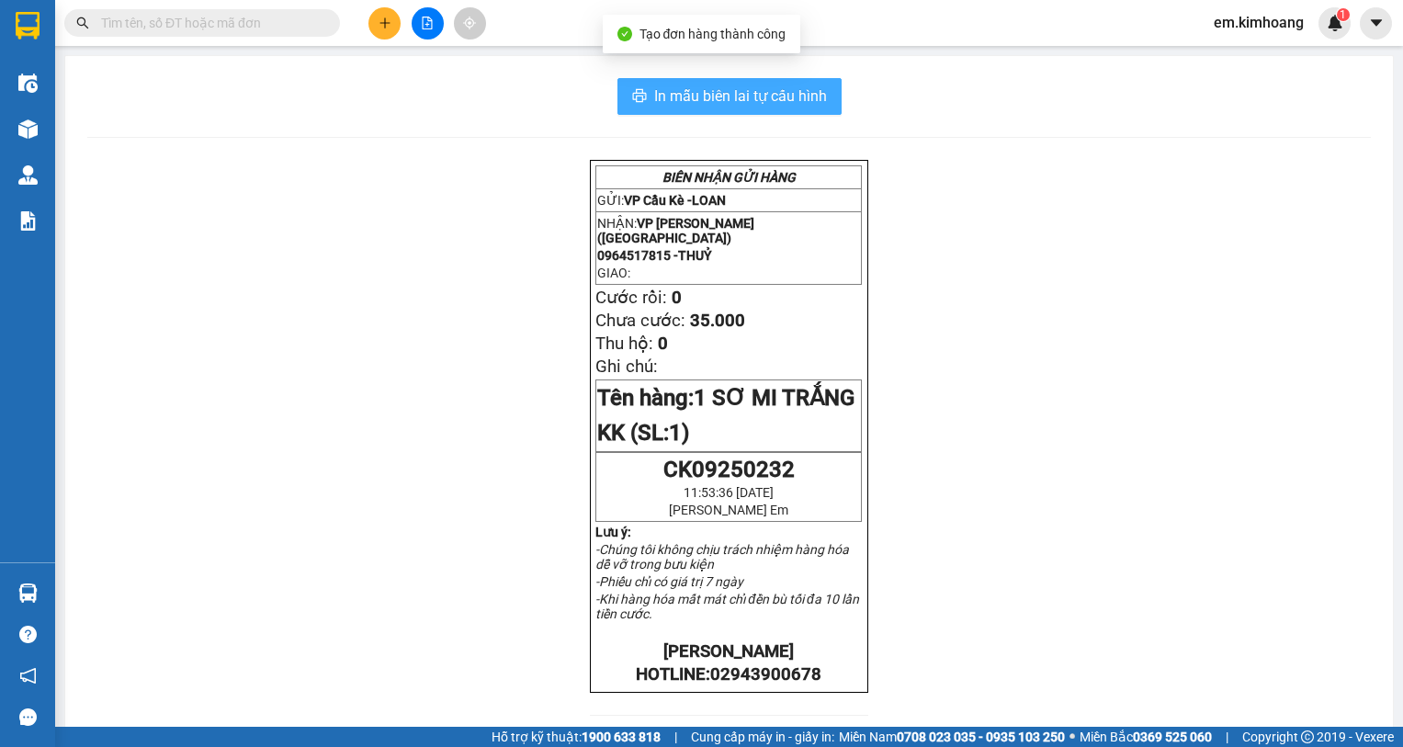
click at [806, 85] on span "In mẫu biên lai tự cấu hình" at bounding box center [740, 96] width 173 height 23
